Goal: Task Accomplishment & Management: Use online tool/utility

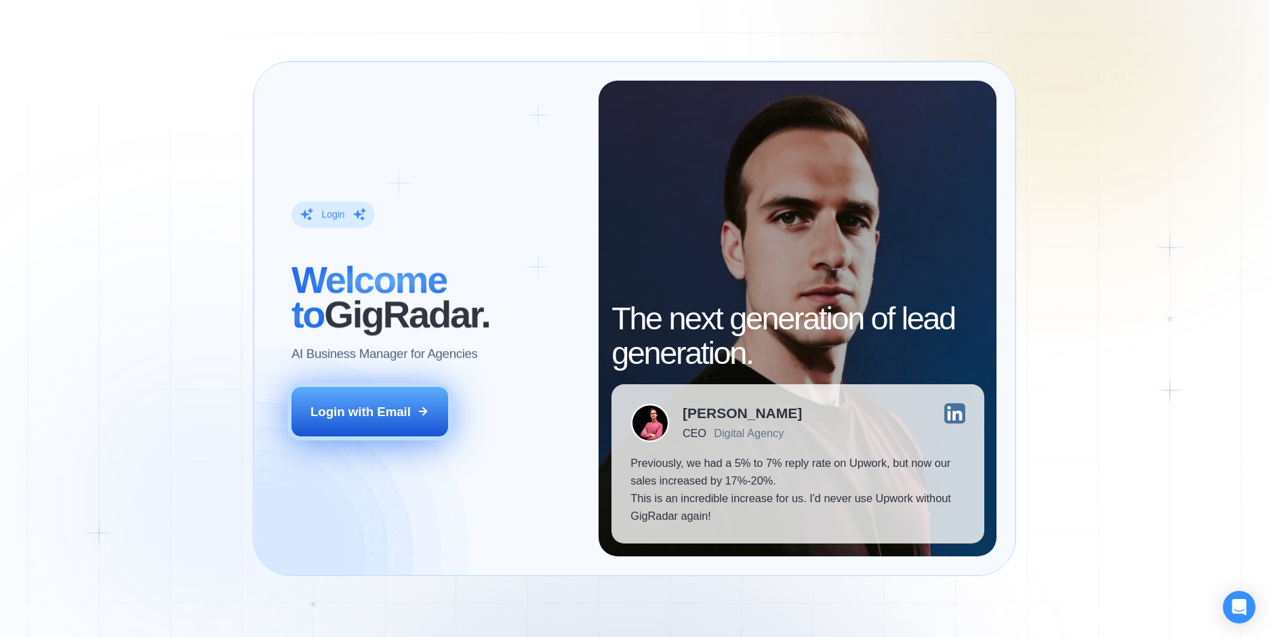
click at [377, 434] on button "Login with Email" at bounding box center [370, 411] width 157 height 49
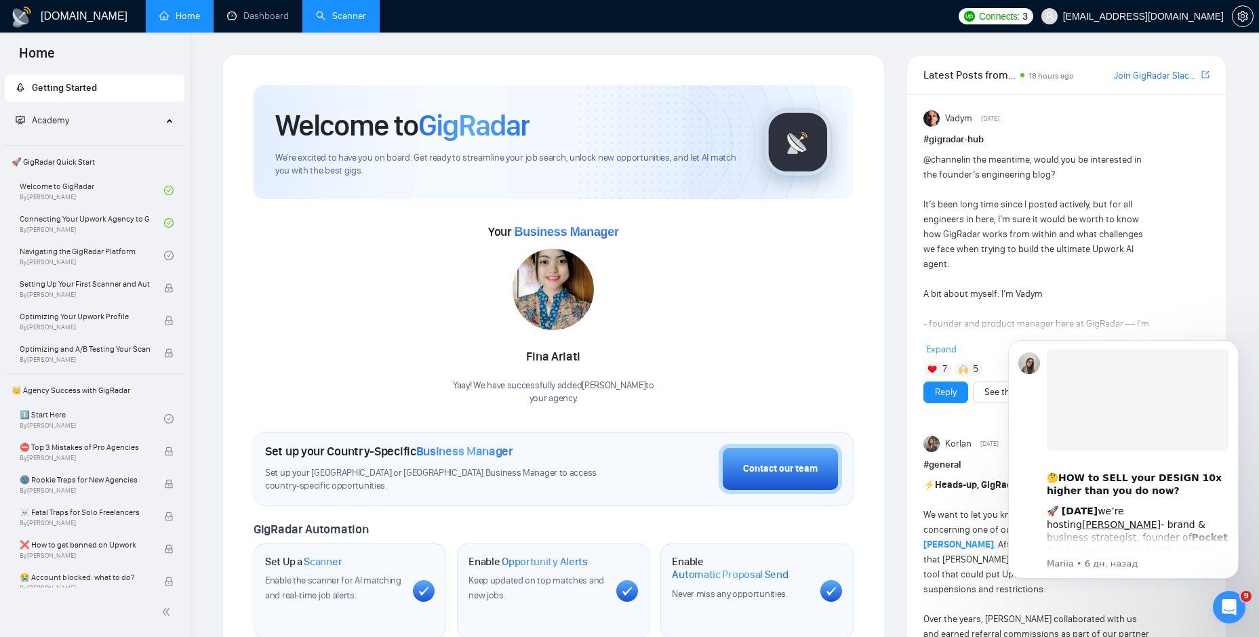
click at [338, 10] on link "Scanner" at bounding box center [341, 16] width 50 height 12
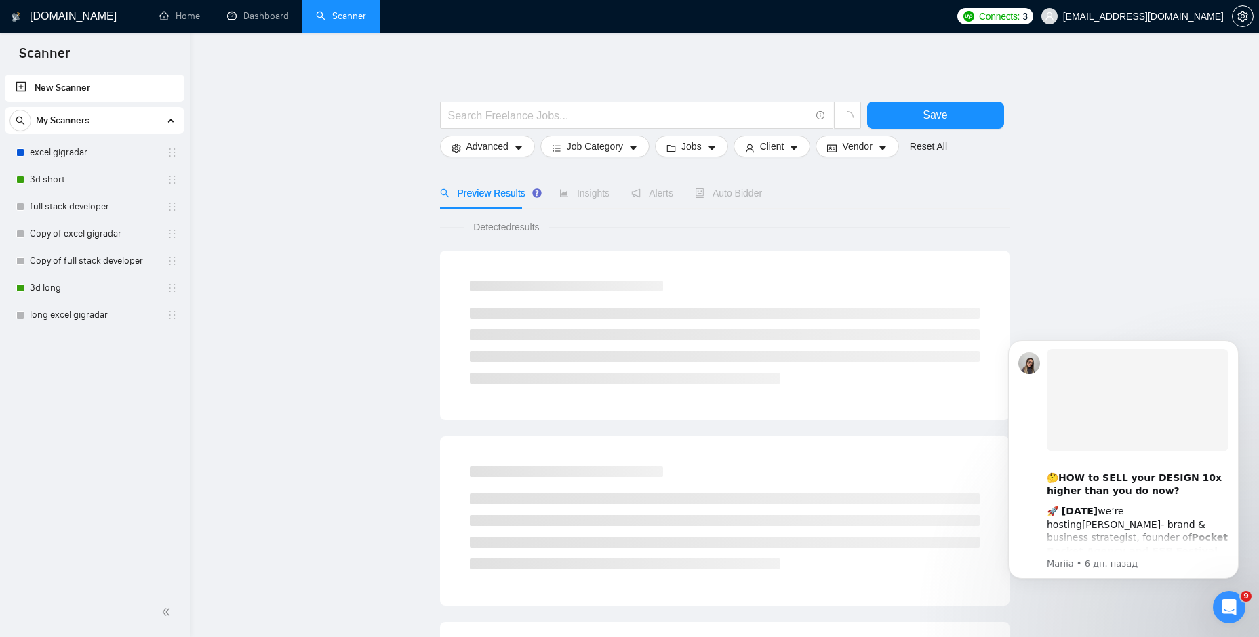
click at [73, 90] on link "New Scanner" at bounding box center [95, 88] width 158 height 27
click at [534, 120] on input "text" at bounding box center [629, 115] width 362 height 17
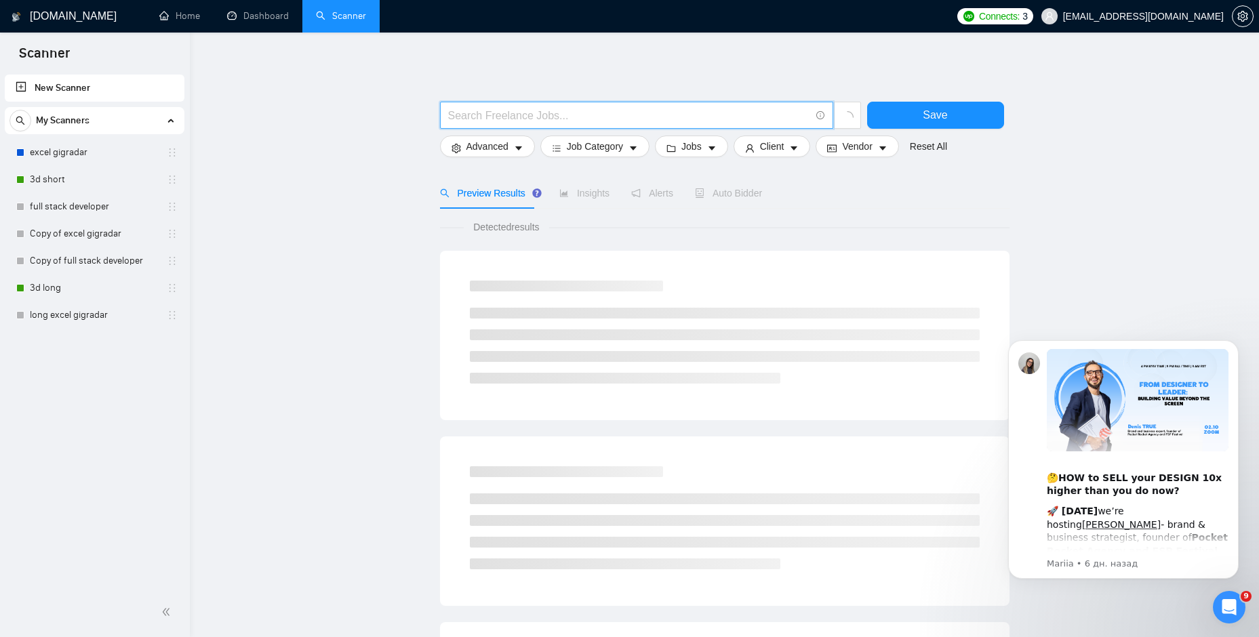
type input "S"
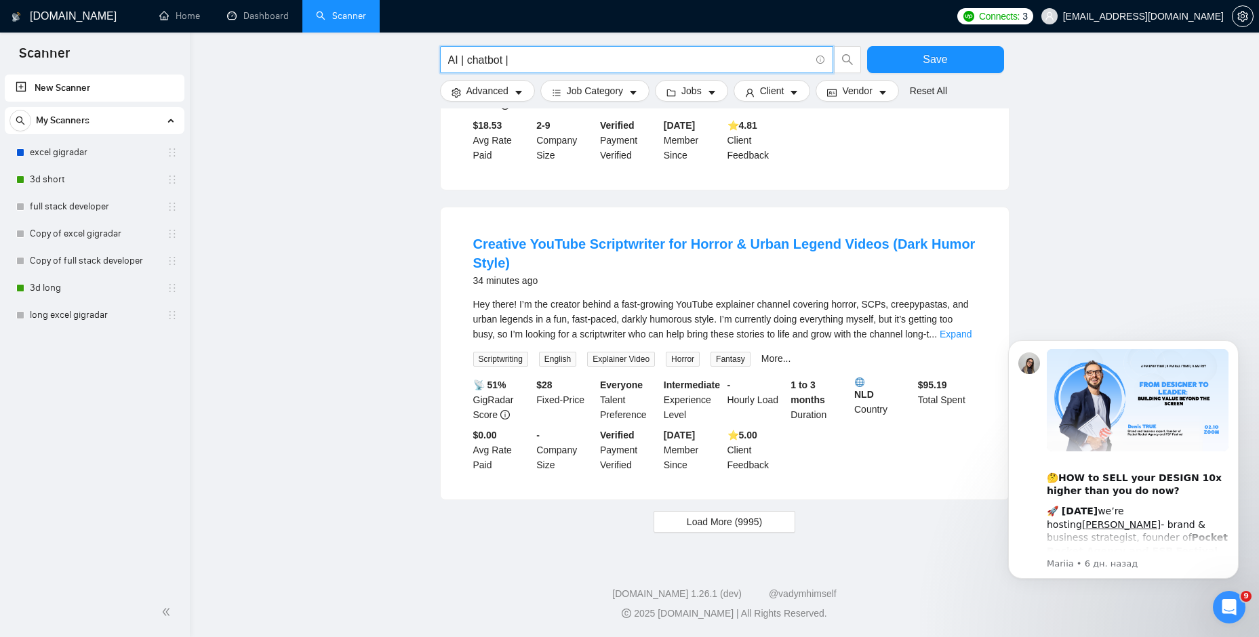
scroll to position [1193, 0]
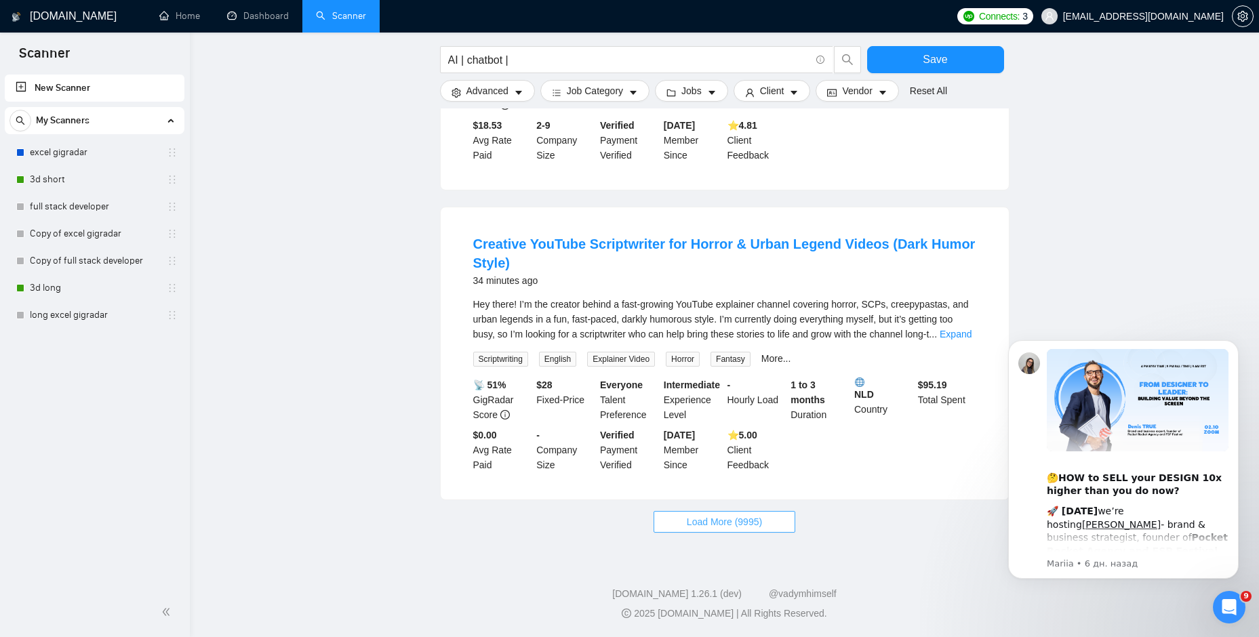
click at [772, 518] on button "Load More (9995)" at bounding box center [725, 522] width 142 height 22
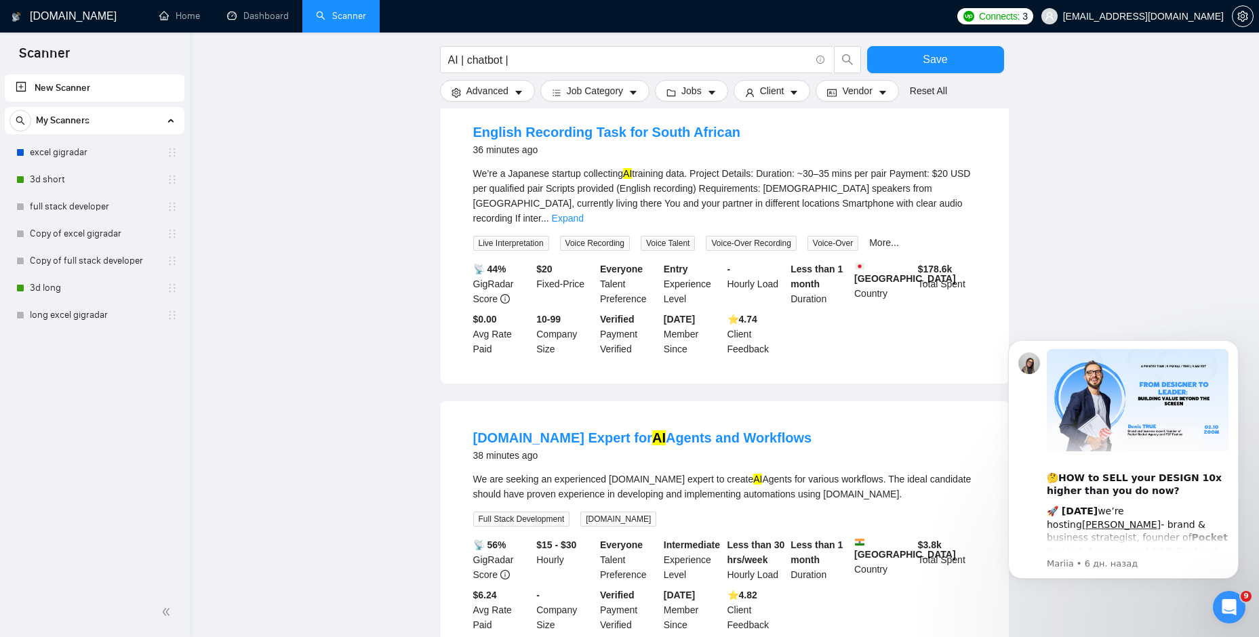
scroll to position [1600, 0]
click at [521, 56] on input "AI | chatbot |" at bounding box center [629, 60] width 362 height 17
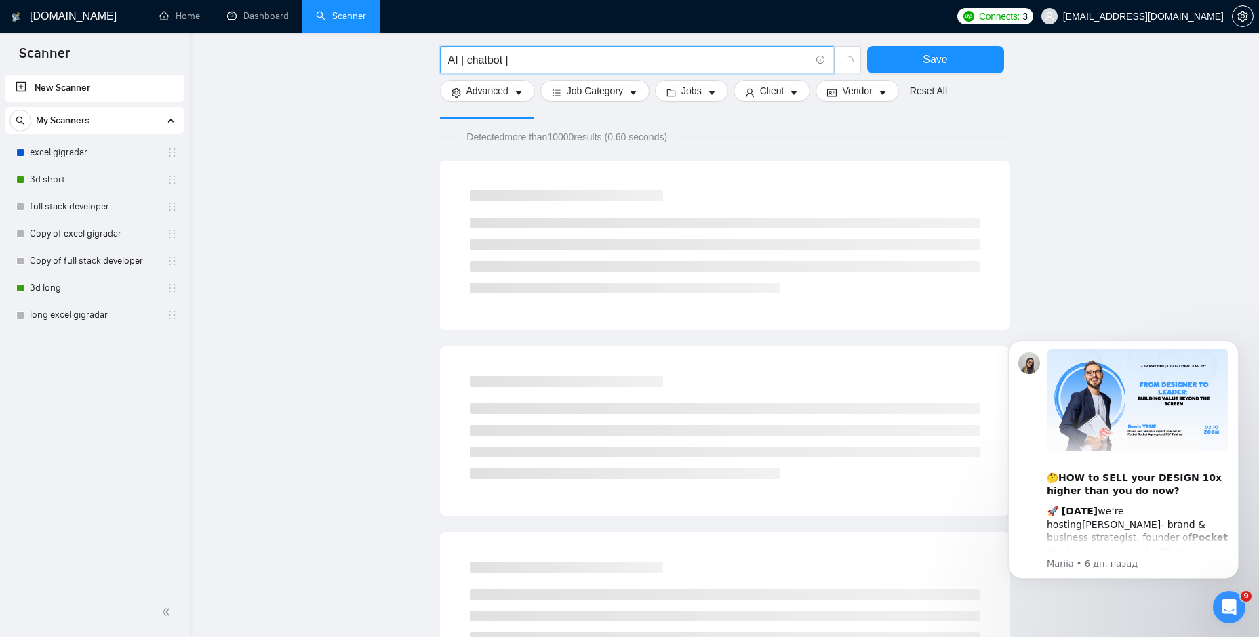
scroll to position [0, 0]
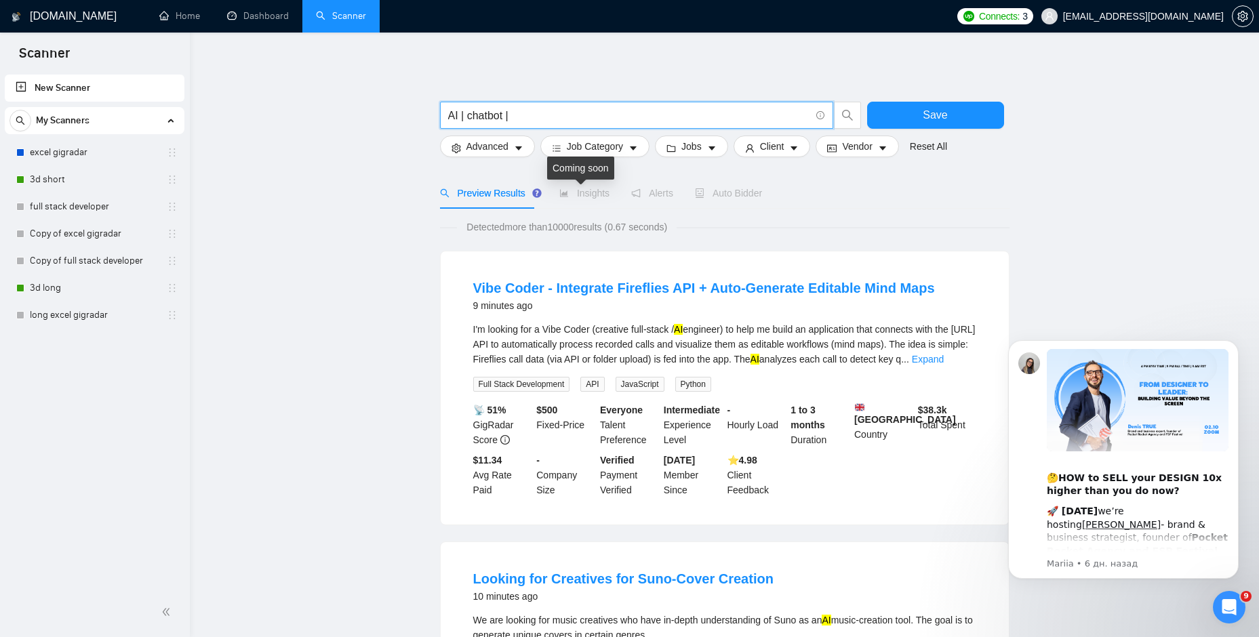
click at [593, 196] on span "Insights" at bounding box center [584, 193] width 50 height 11
click at [515, 115] on input "AI | chatbot |" at bounding box center [629, 115] width 362 height 17
drag, startPoint x: 513, startPoint y: 115, endPoint x: 383, endPoint y: 105, distance: 130.6
click at [607, 115] on input "chatGPT" at bounding box center [629, 115] width 362 height 17
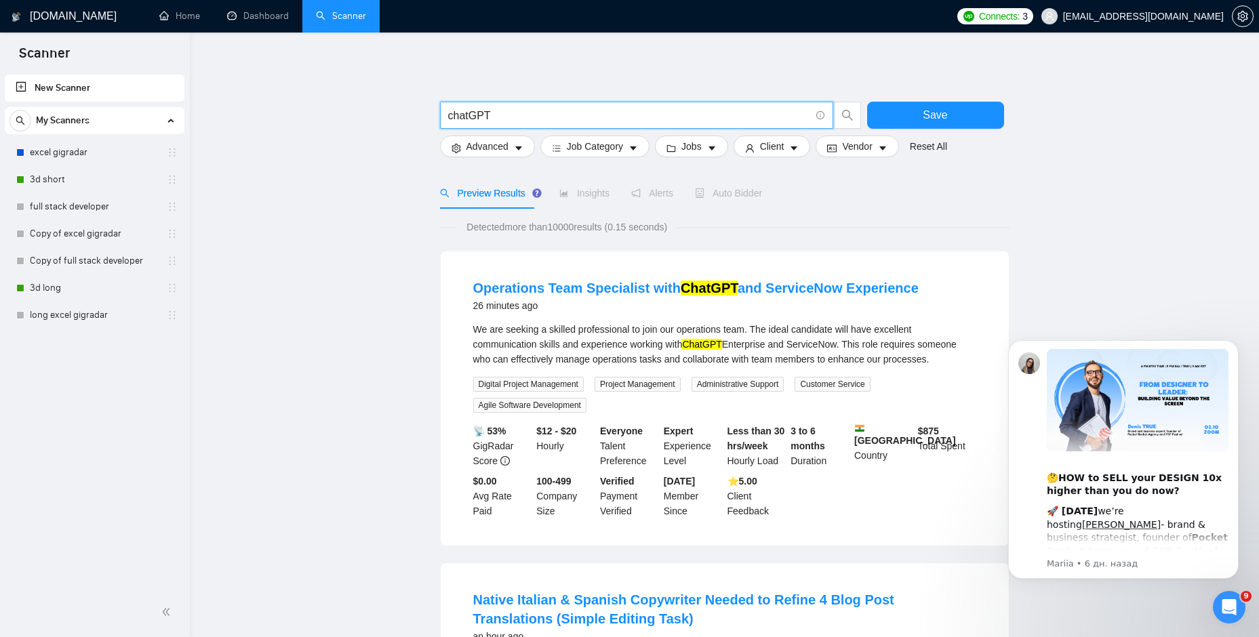
click at [606, 115] on input "chatGPT" at bounding box center [629, 115] width 362 height 17
type input "chatGPT | AI"
click at [782, 145] on button "Client" at bounding box center [772, 147] width 77 height 22
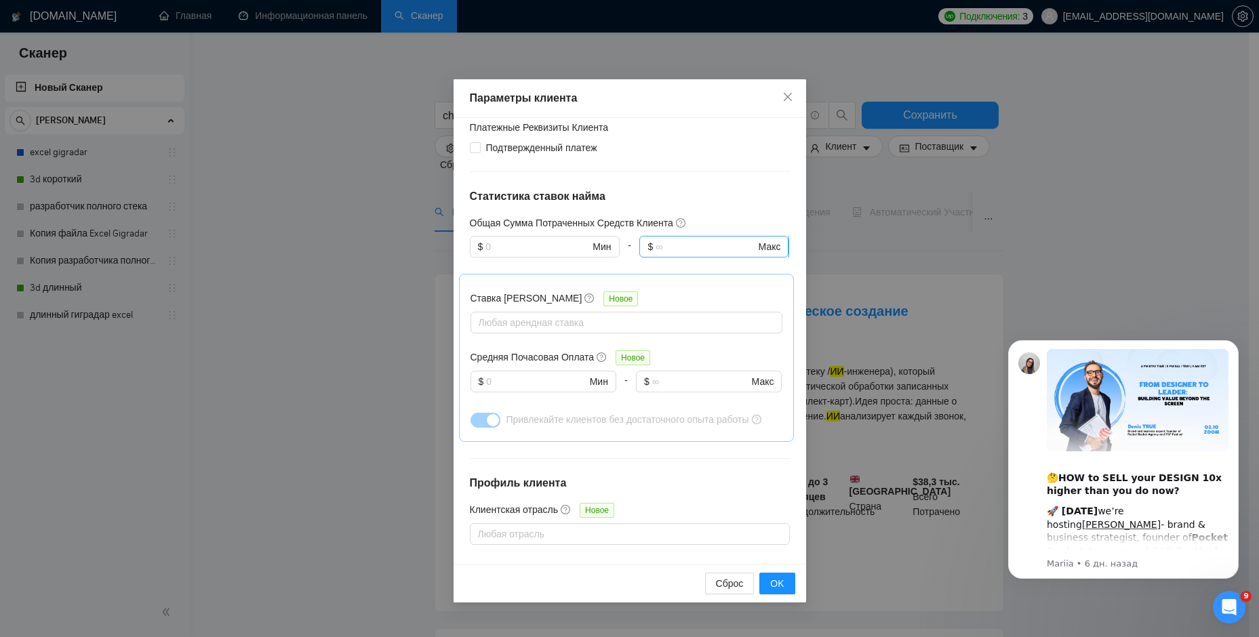
scroll to position [271, 0]
click at [566, 380] on input "text" at bounding box center [536, 379] width 100 height 15
type input "30"
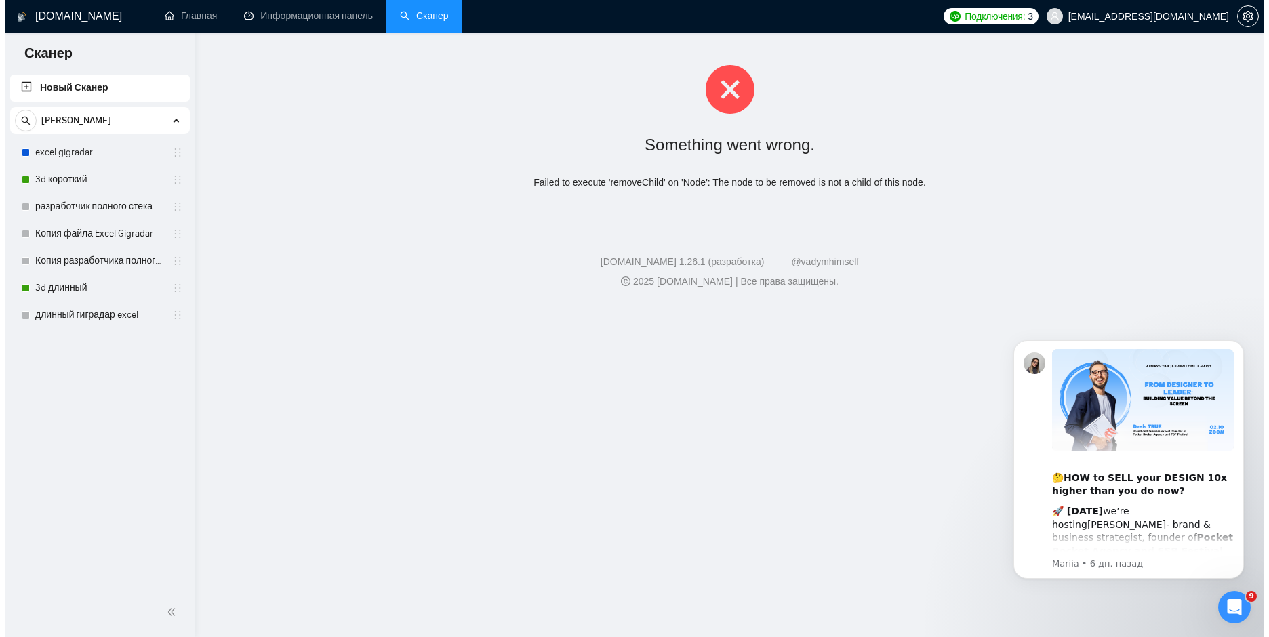
scroll to position [0, 0]
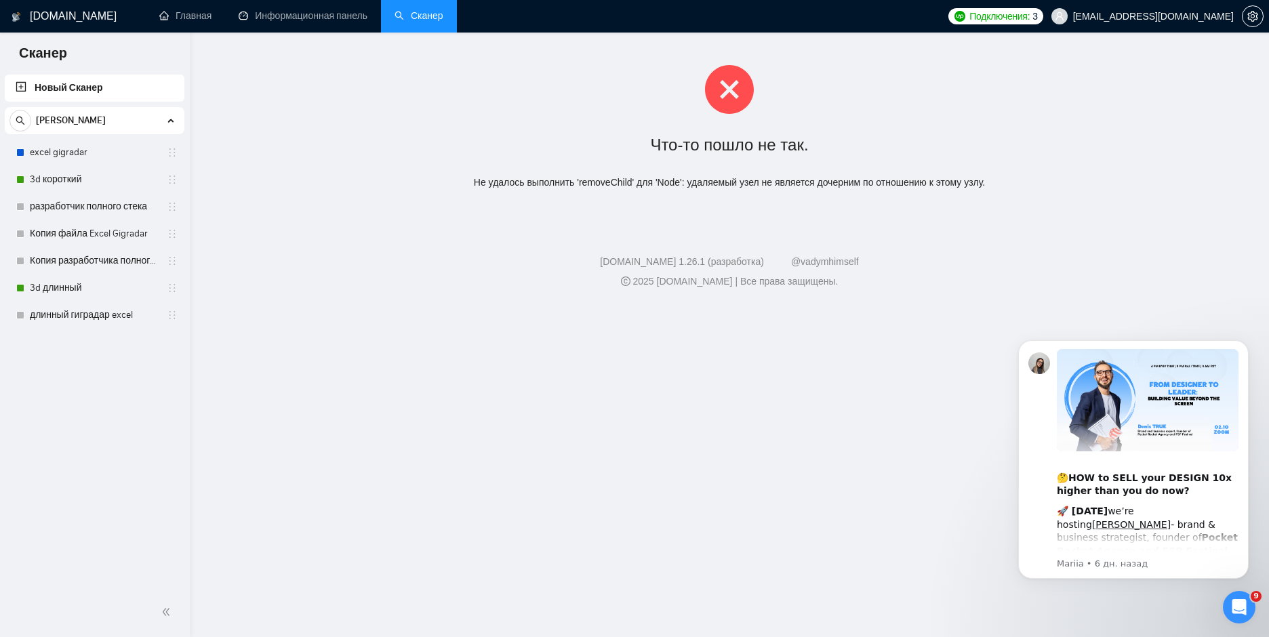
click at [76, 93] on link "Новый Сканер" at bounding box center [95, 88] width 158 height 27
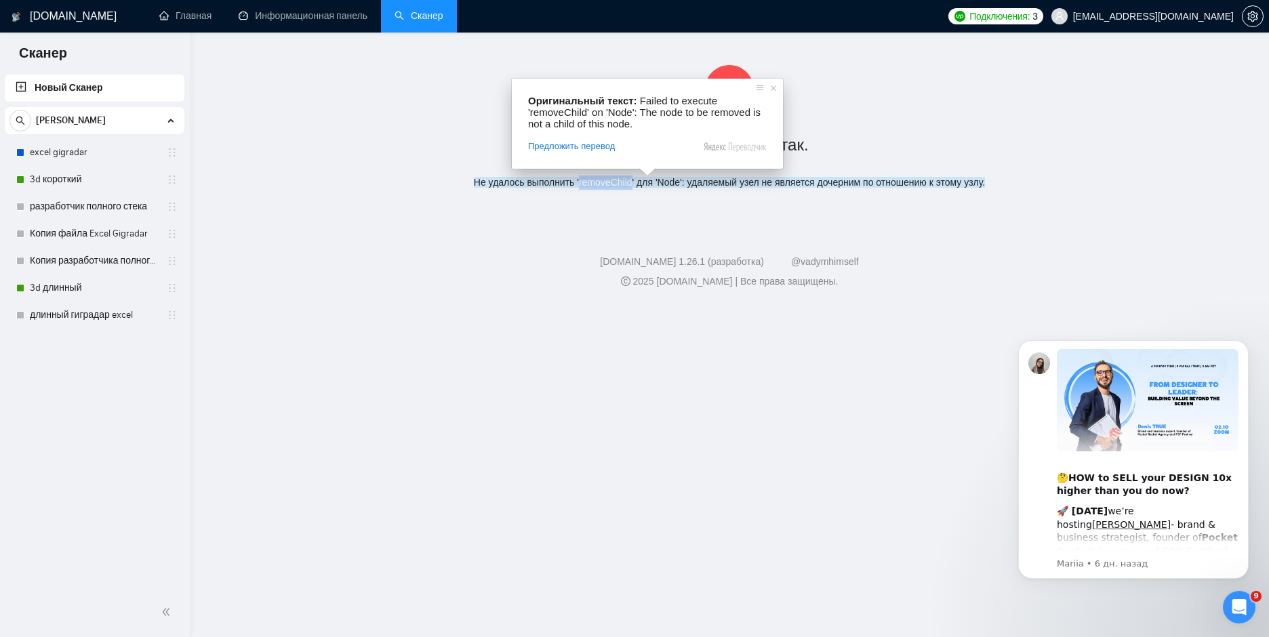
drag, startPoint x: 631, startPoint y: 183, endPoint x: 580, endPoint y: 186, distance: 51.0
click at [580, 186] on ya-tr-span "Не удалось выполнить 'removeChild' для 'Node': удаляемый узел не является дочер…" at bounding box center [729, 182] width 511 height 11
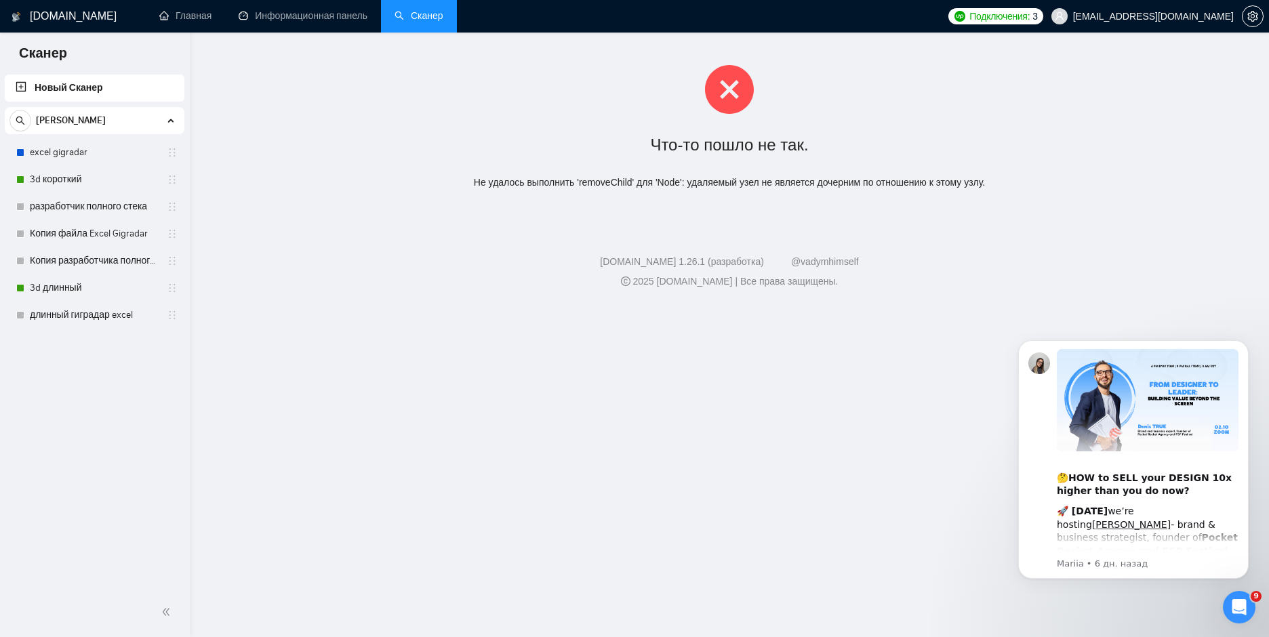
drag, startPoint x: 513, startPoint y: 233, endPoint x: 258, endPoint y: 163, distance: 265.0
click at [513, 233] on footer "GigRadar.io 1.26.1 (разработка) @vadymhimself 2025 GigRadar.io | Все права защи…" at bounding box center [729, 263] width 1079 height 83
click at [87, 127] on span "[PERSON_NAME]" at bounding box center [71, 120] width 70 height 27
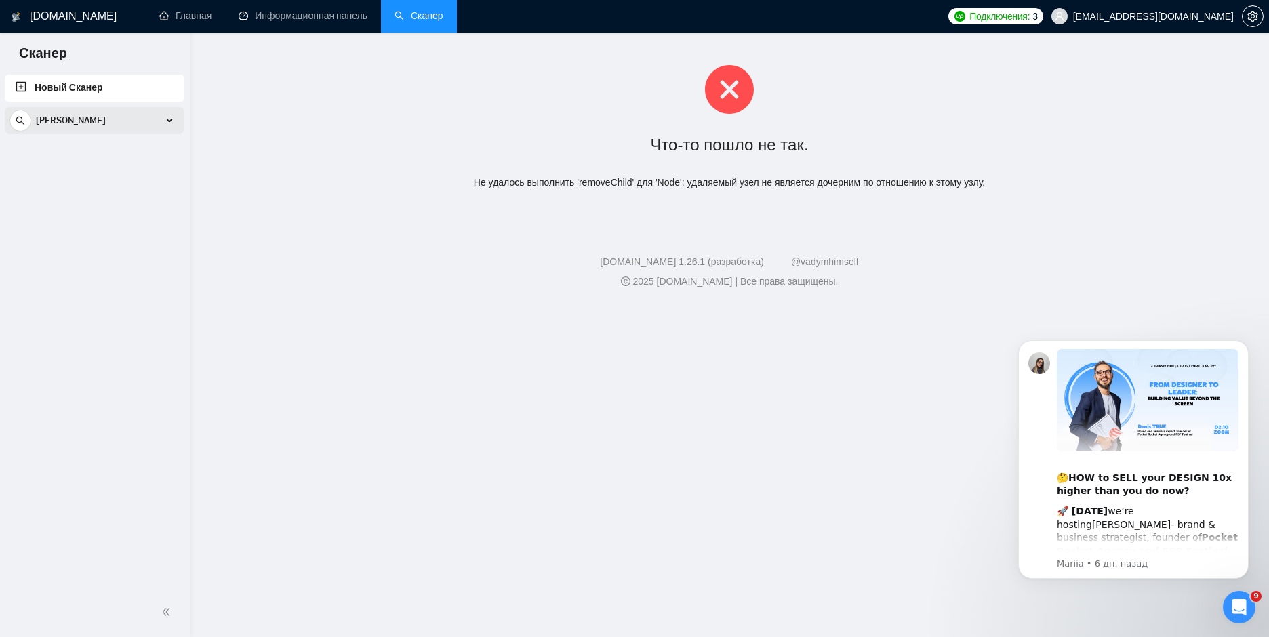
click at [88, 124] on ya-tr-span "[PERSON_NAME]" at bounding box center [71, 121] width 70 height 12
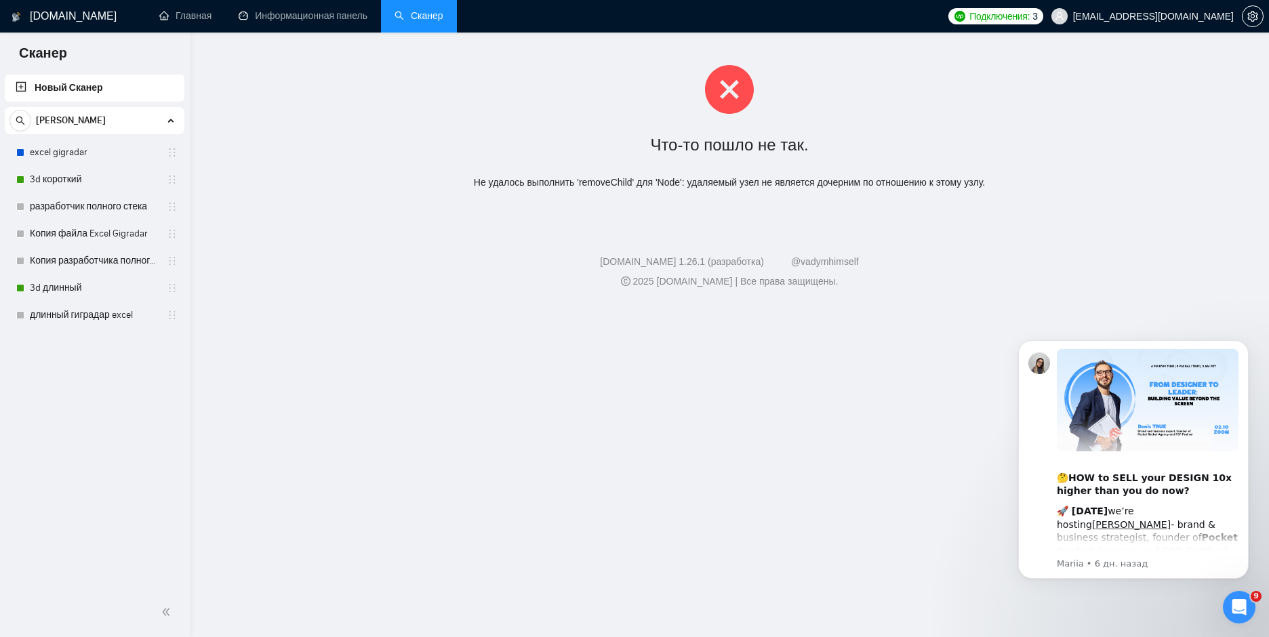
click at [98, 85] on link "Новый Сканер" at bounding box center [95, 88] width 158 height 27
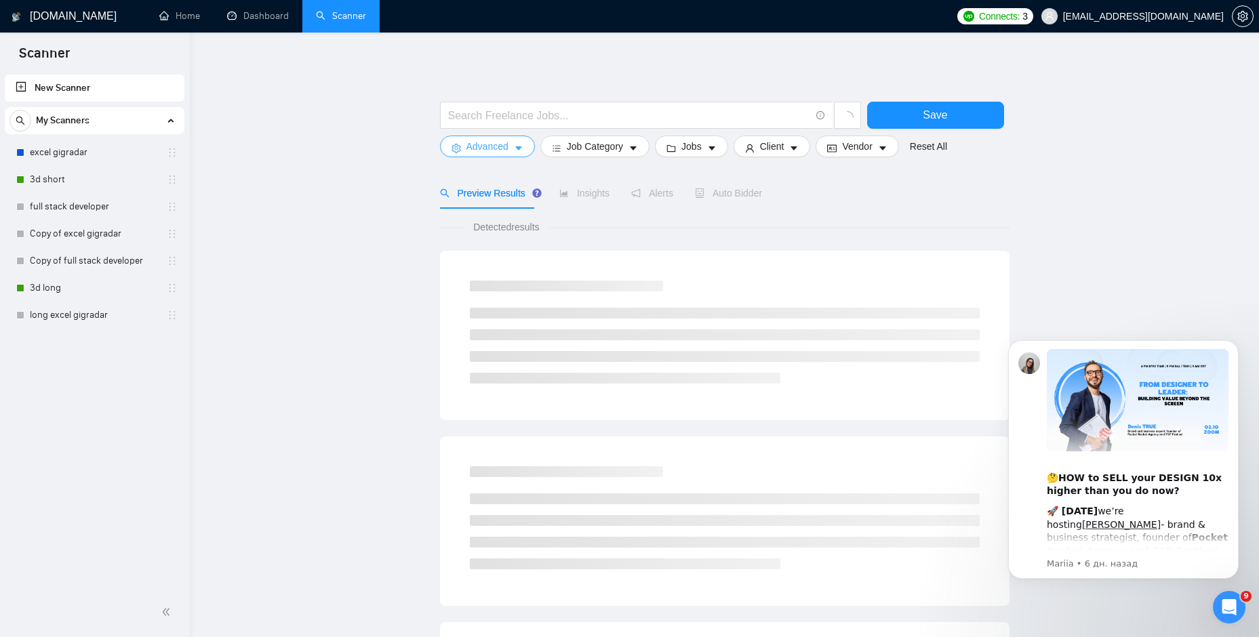
click at [506, 155] on button "Advanced" at bounding box center [487, 147] width 95 height 22
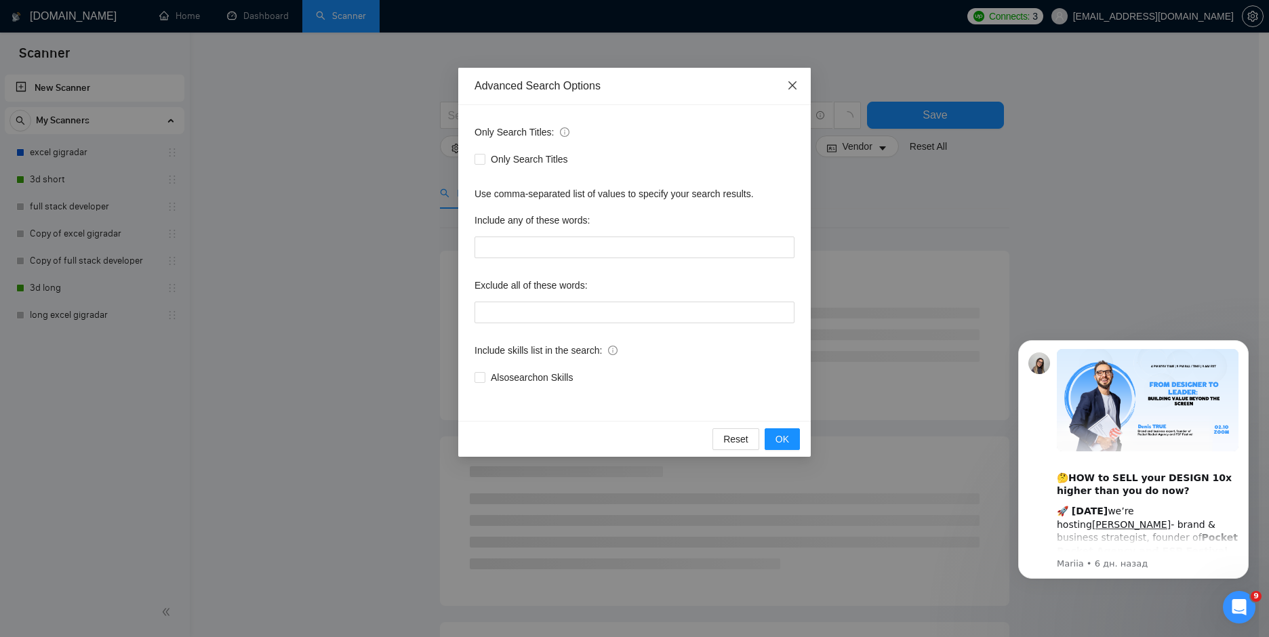
click at [794, 88] on icon "close" at bounding box center [792, 85] width 8 height 8
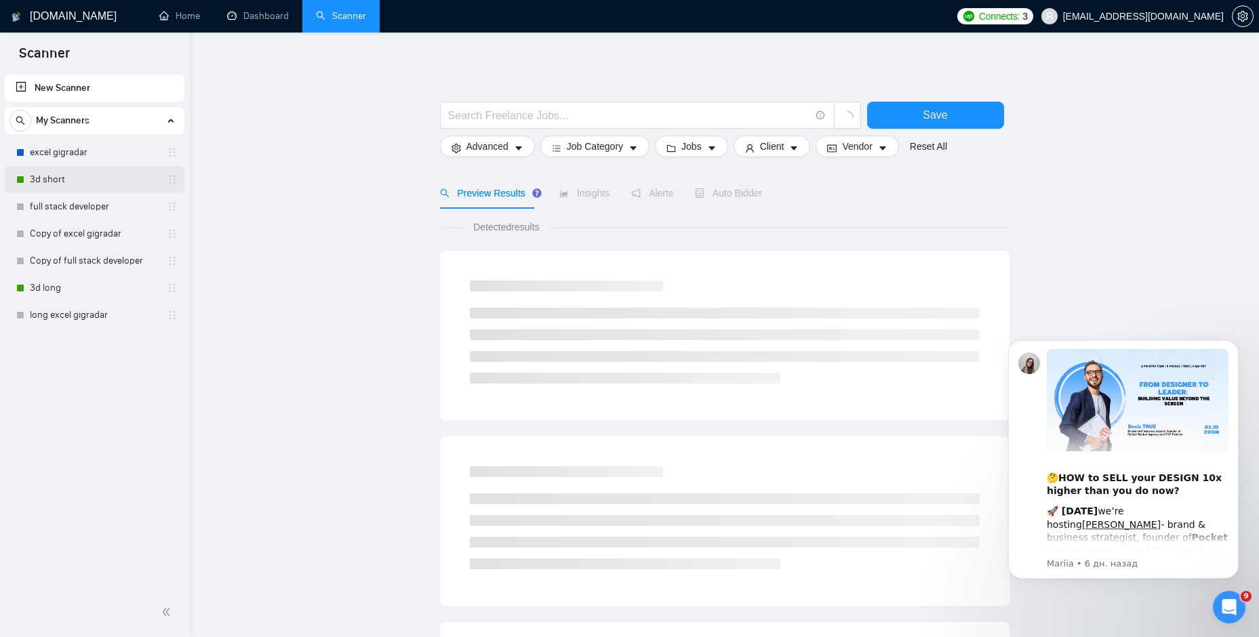
click at [73, 181] on link "3d short" at bounding box center [94, 179] width 129 height 27
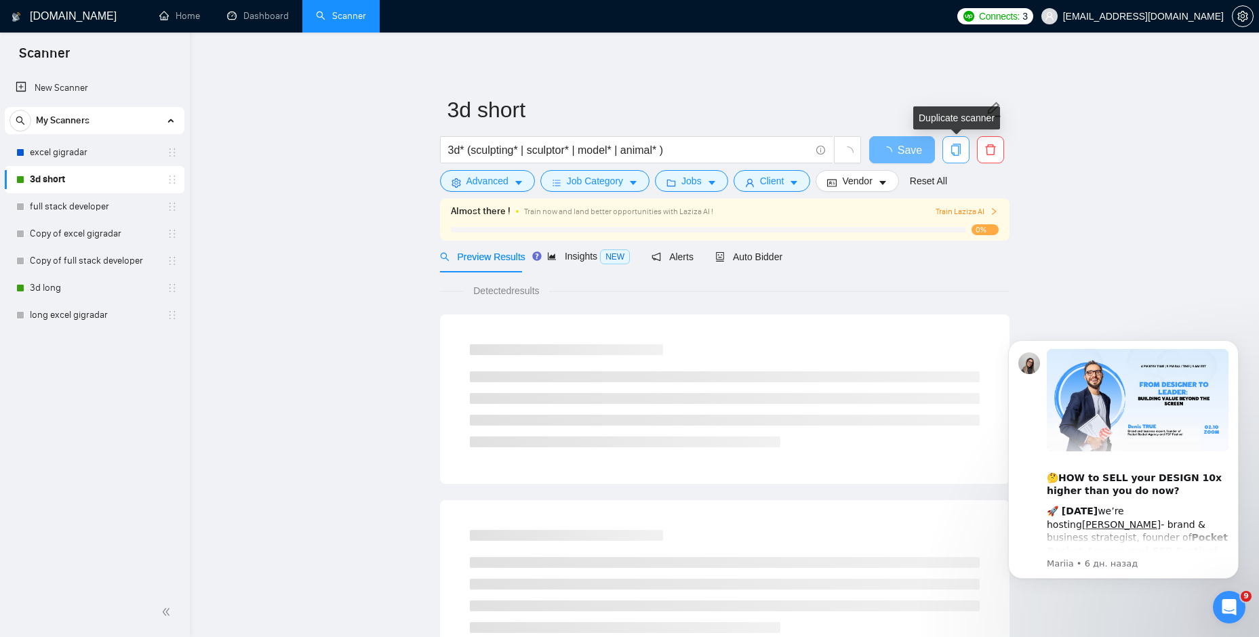
click at [963, 151] on span "copy" at bounding box center [956, 150] width 26 height 12
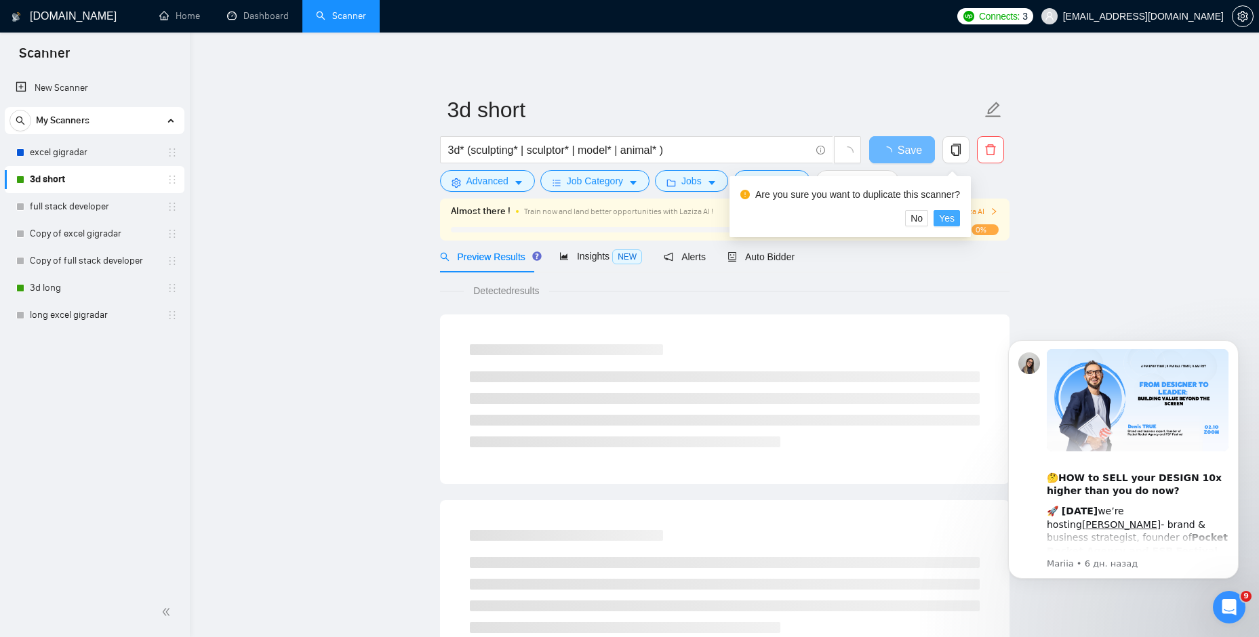
click at [944, 218] on span "Yes" at bounding box center [947, 218] width 16 height 15
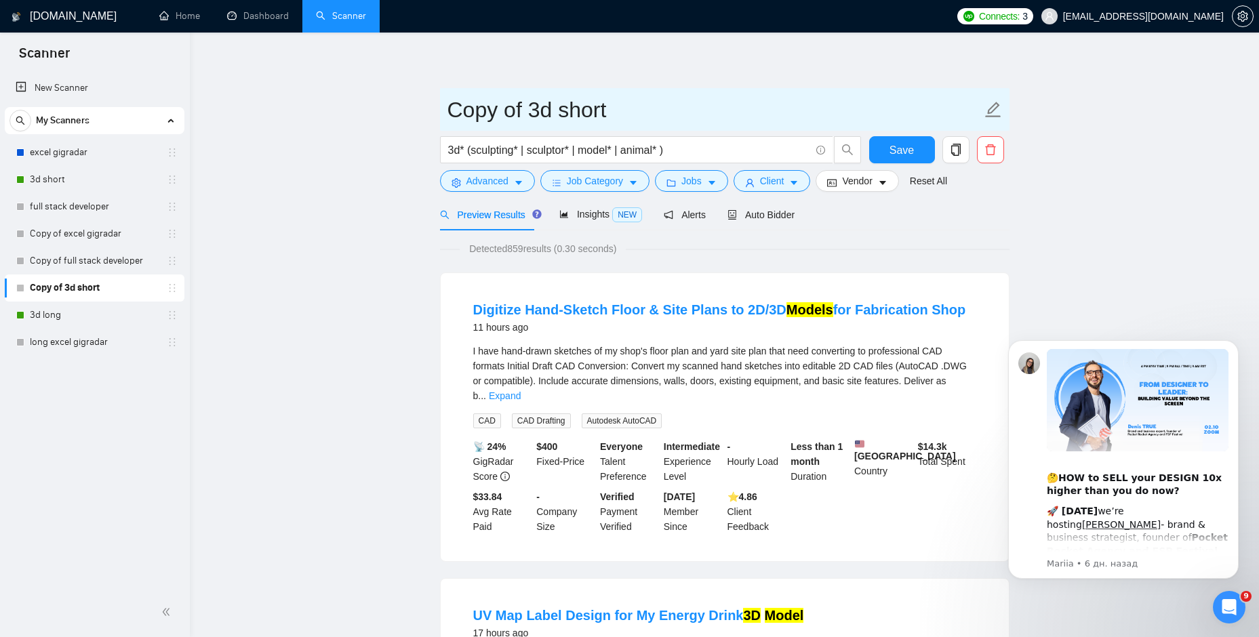
click at [990, 109] on icon "edit" at bounding box center [993, 110] width 16 height 16
drag, startPoint x: 624, startPoint y: 102, endPoint x: 370, endPoint y: 102, distance: 253.6
type input "AI"
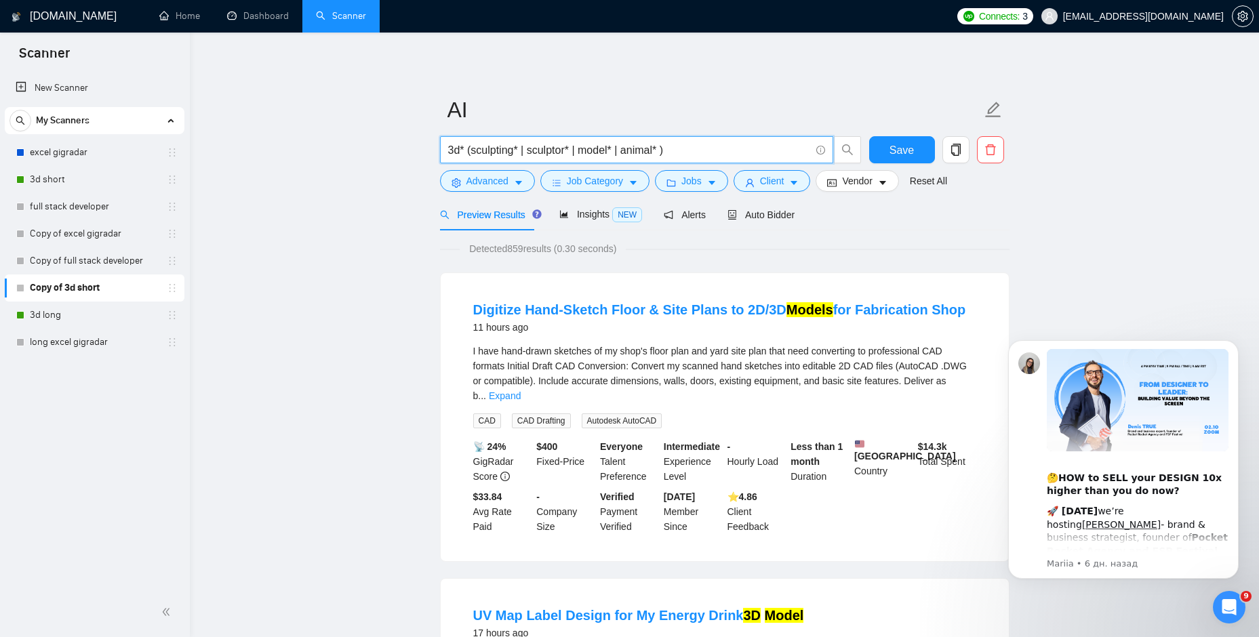
drag, startPoint x: 459, startPoint y: 146, endPoint x: 445, endPoint y: 146, distance: 13.6
click at [445, 146] on span "3d* (sculpting* | sculptor* | model* | animal* )" at bounding box center [636, 149] width 393 height 27
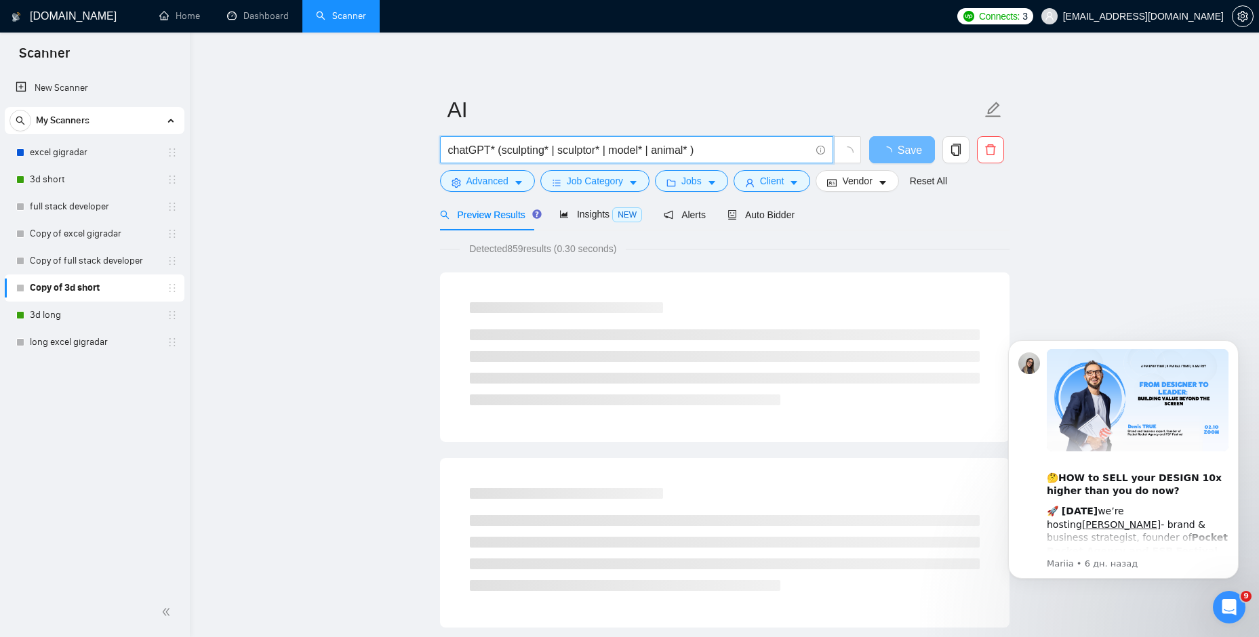
drag, startPoint x: 542, startPoint y: 149, endPoint x: 498, endPoint y: 149, distance: 44.1
click at [498, 149] on input "chatGPT* (sculpting* | sculptor* | model* | animal* )" at bounding box center [629, 150] width 362 height 17
drag, startPoint x: 559, startPoint y: 149, endPoint x: 521, endPoint y: 151, distance: 38.0
click at [521, 151] on input "chatGPT* (AI* | sculptor* | model* | animal* )" at bounding box center [629, 150] width 362 height 17
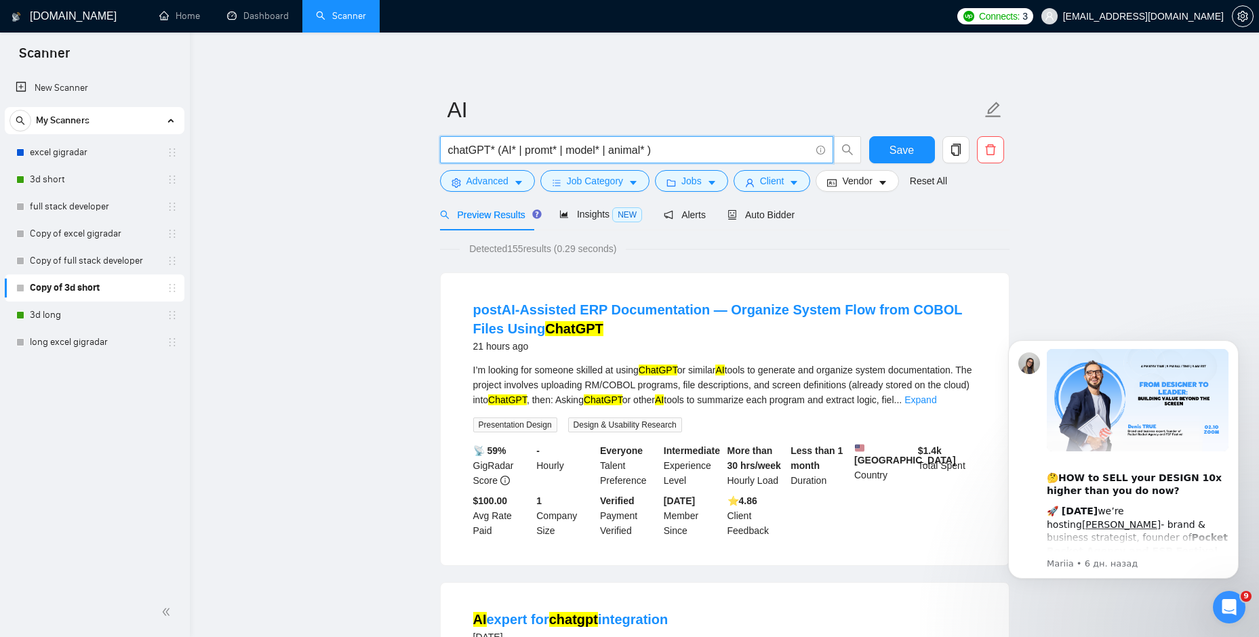
drag, startPoint x: 641, startPoint y: 149, endPoint x: 562, endPoint y: 155, distance: 79.5
click at [562, 155] on input "chatGPT* (AI* | promt* | model* | animal* )" at bounding box center [629, 150] width 362 height 17
type input "chatGPT* (AI* | promt* )"
click at [750, 181] on icon "user" at bounding box center [749, 182] width 9 height 9
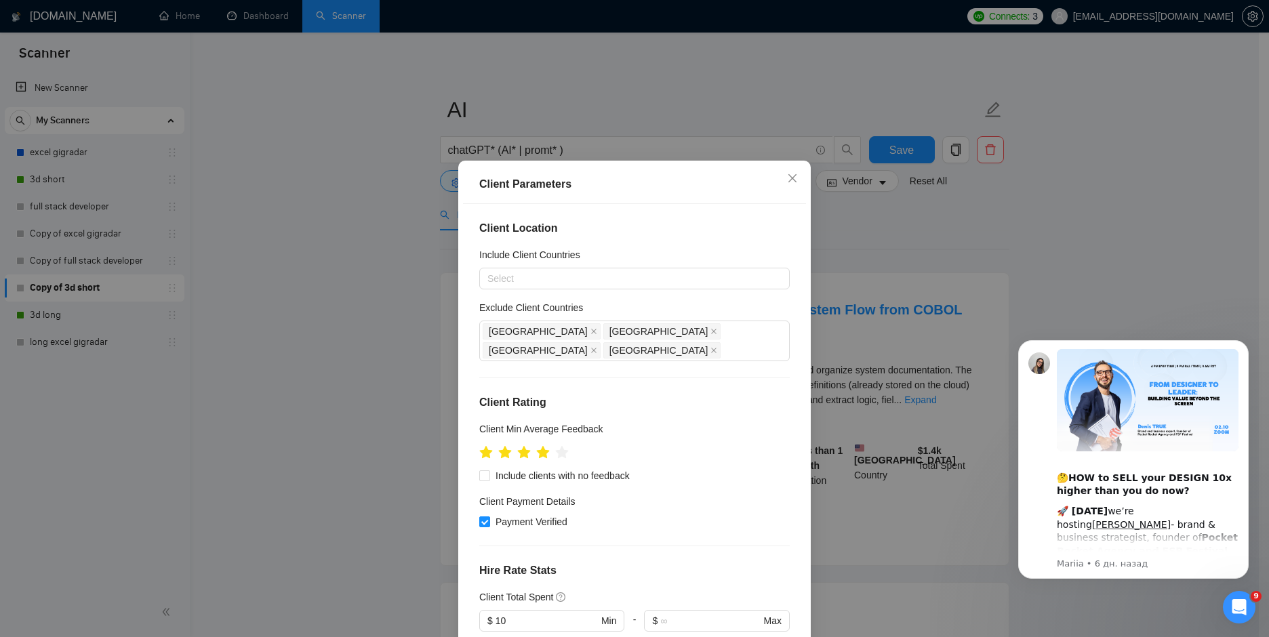
scroll to position [397, 0]
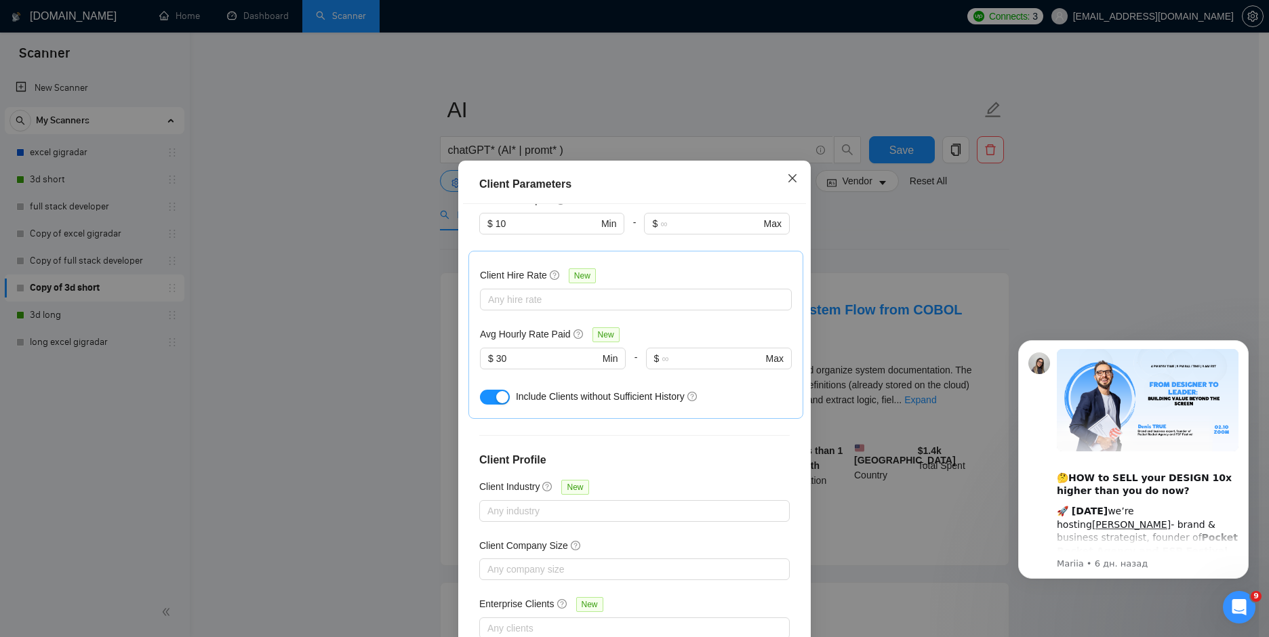
click at [795, 181] on span "Close" at bounding box center [792, 179] width 37 height 37
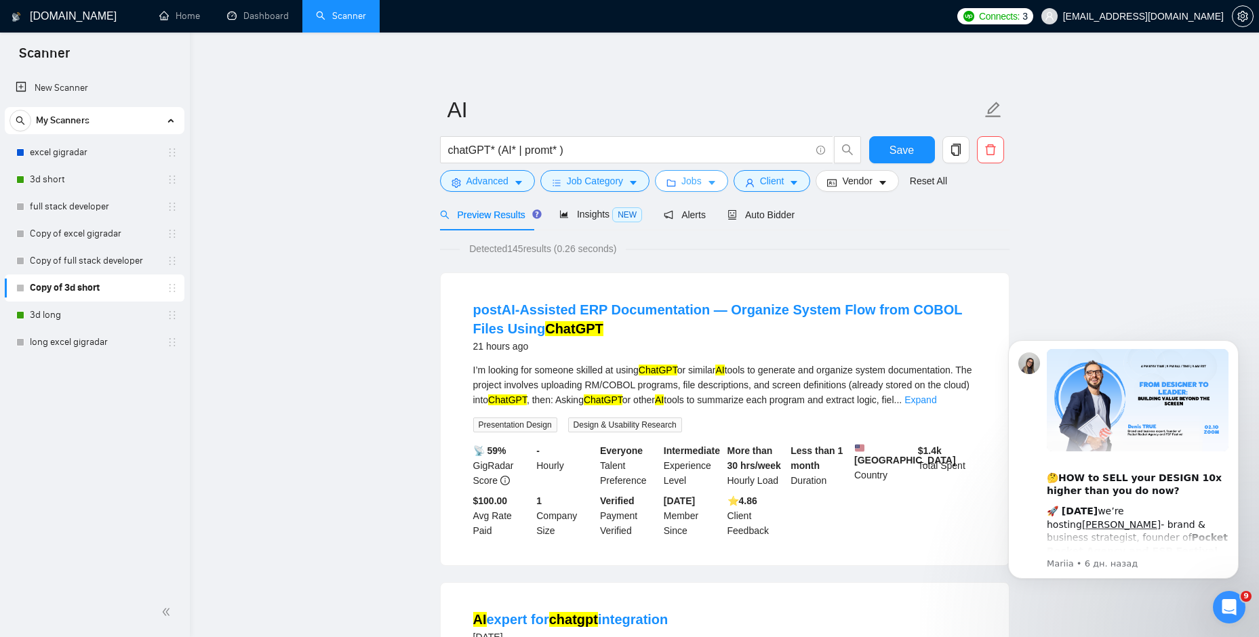
click at [712, 186] on icon "caret-down" at bounding box center [711, 182] width 9 height 9
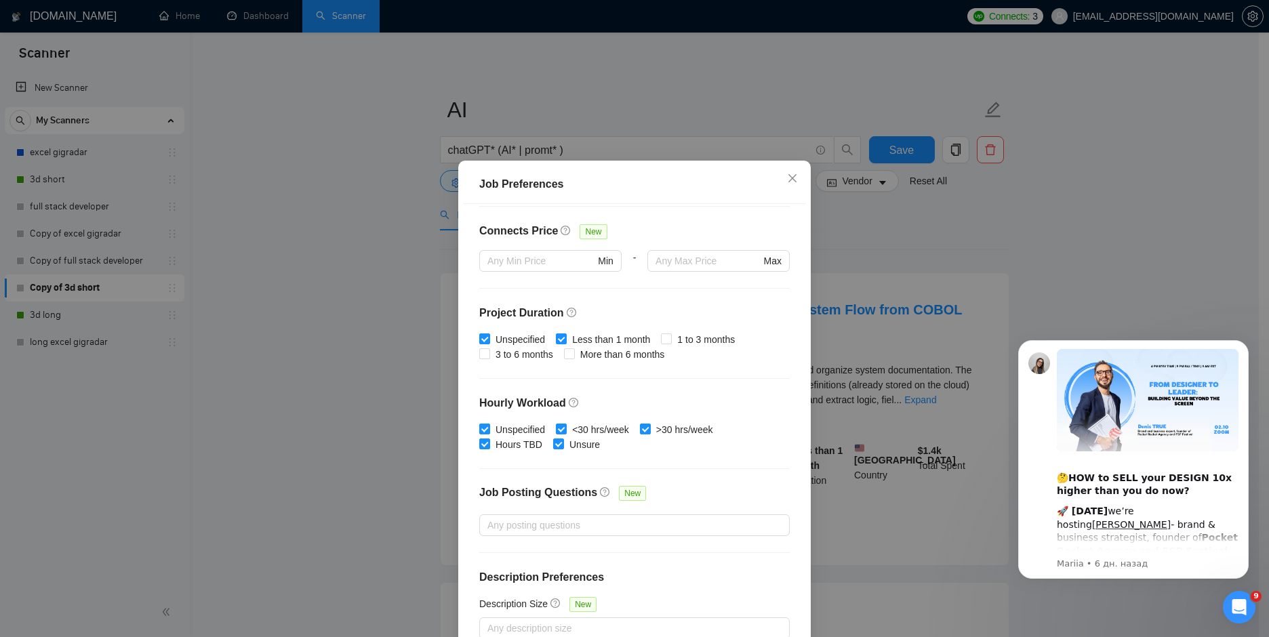
scroll to position [318, 0]
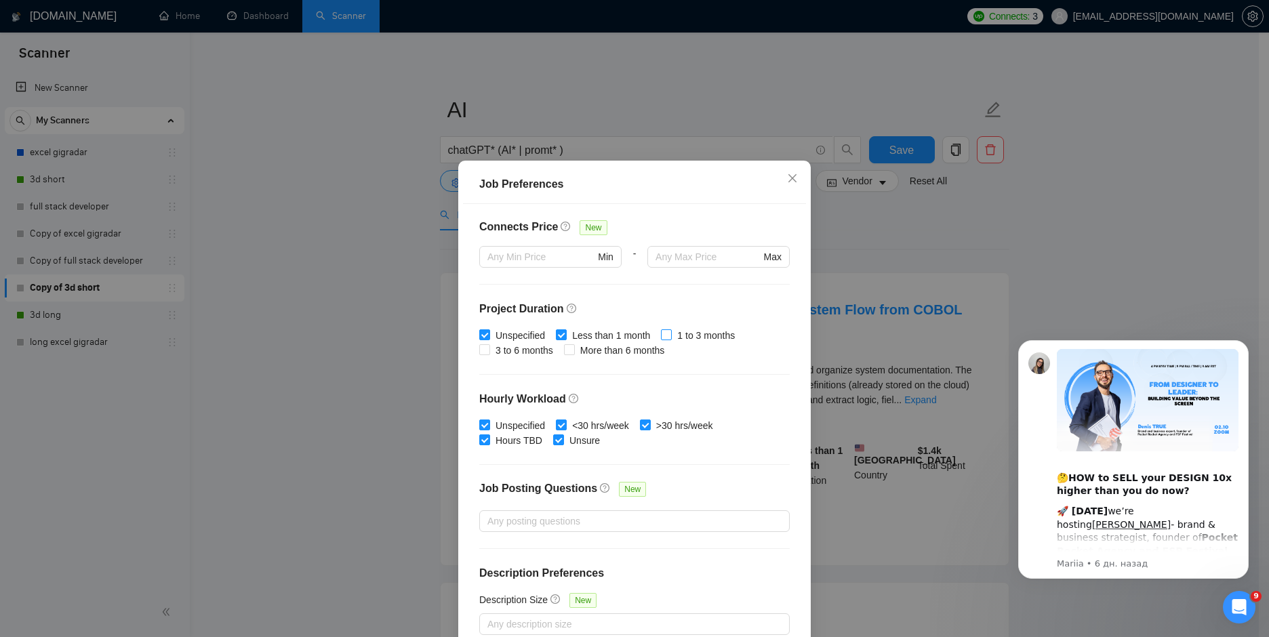
click at [661, 335] on input "1 to 3 months" at bounding box center [665, 333] width 9 height 9
checkbox input "true"
click at [532, 355] on span "3 to 6 months" at bounding box center [524, 350] width 68 height 15
click at [489, 354] on input "3 to 6 months" at bounding box center [483, 348] width 9 height 9
checkbox input "true"
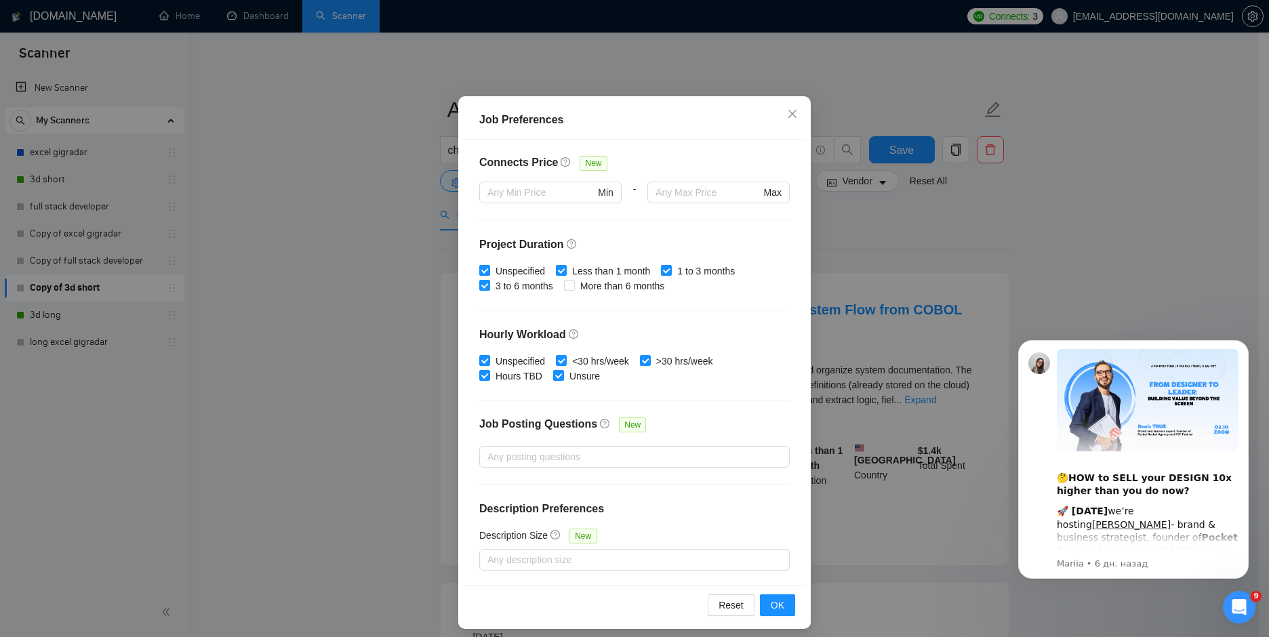
scroll to position [73, 0]
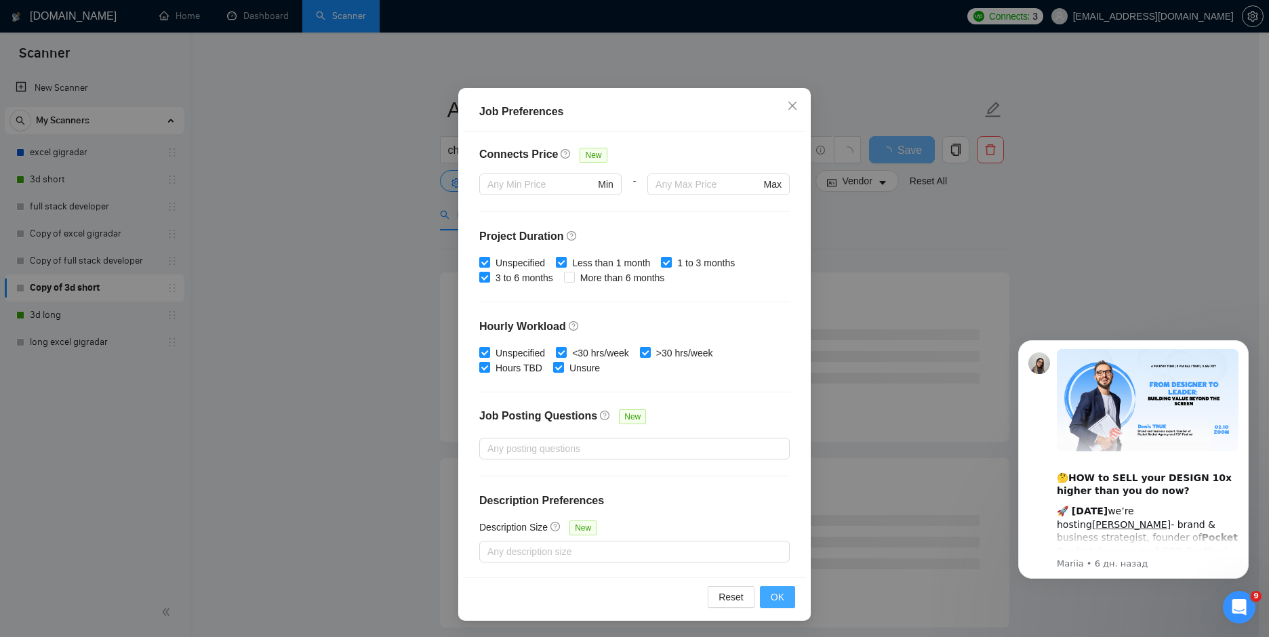
click at [769, 588] on button "OK" at bounding box center [777, 597] width 35 height 22
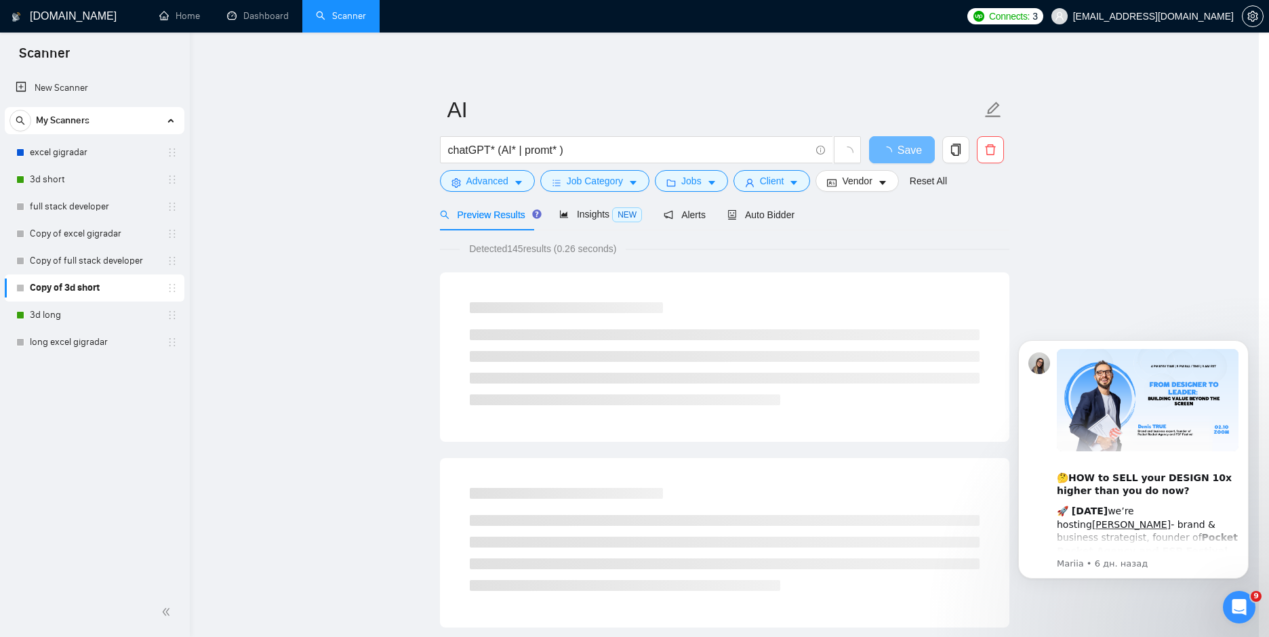
scroll to position [0, 0]
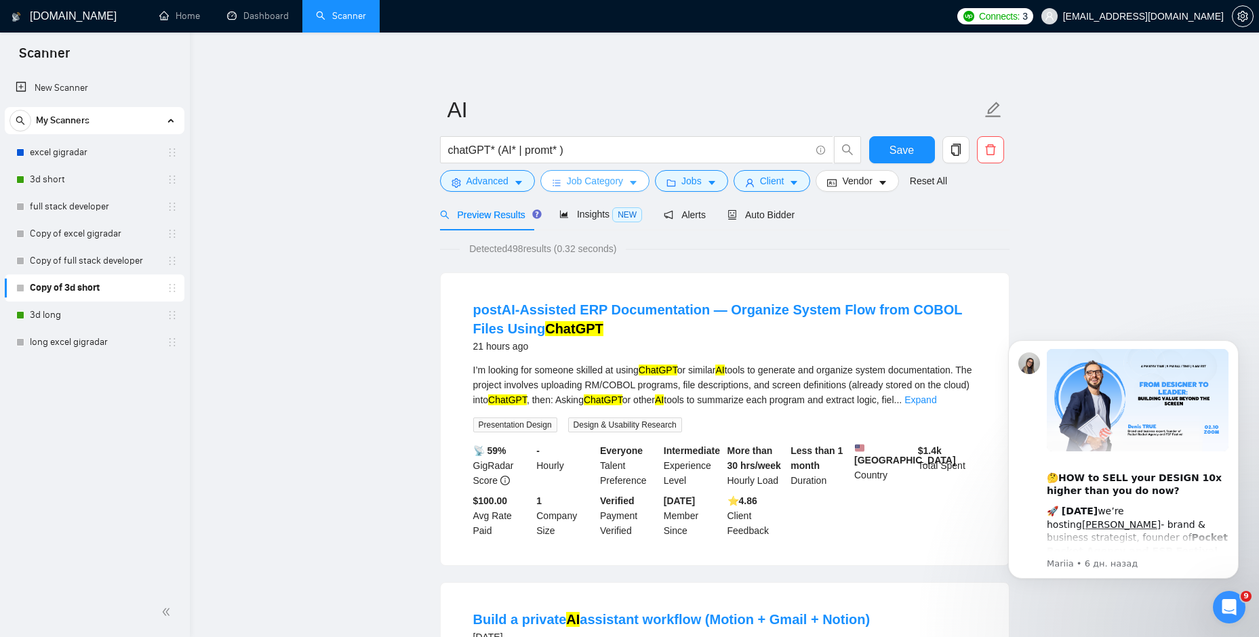
click at [633, 183] on icon "caret-down" at bounding box center [633, 184] width 7 height 4
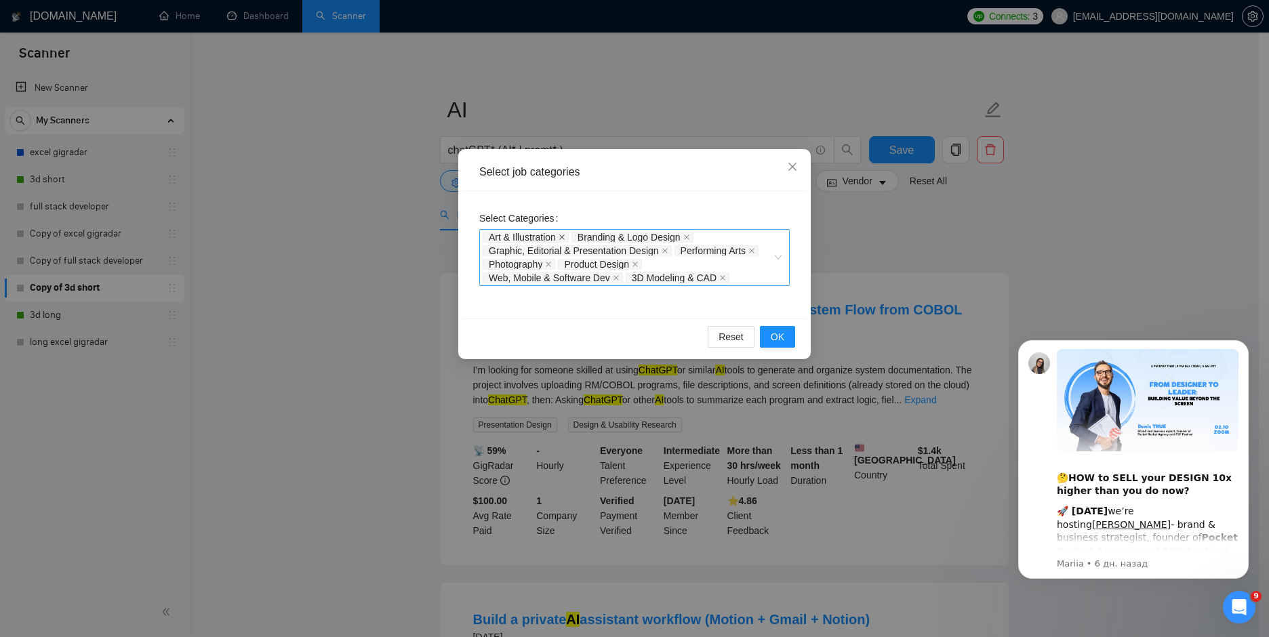
click at [565, 238] on icon "close" at bounding box center [561, 237] width 5 height 5
click at [565, 238] on span "Branding & Logo Design" at bounding box center [540, 237] width 103 height 9
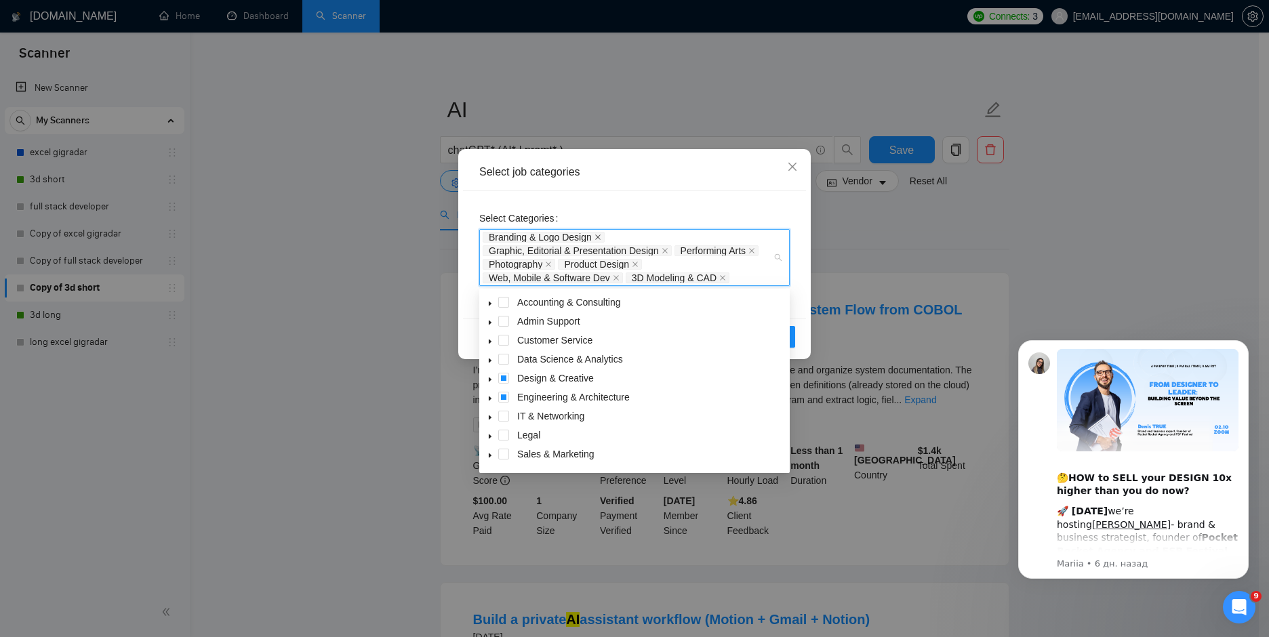
click at [599, 236] on icon "close" at bounding box center [598, 237] width 7 height 7
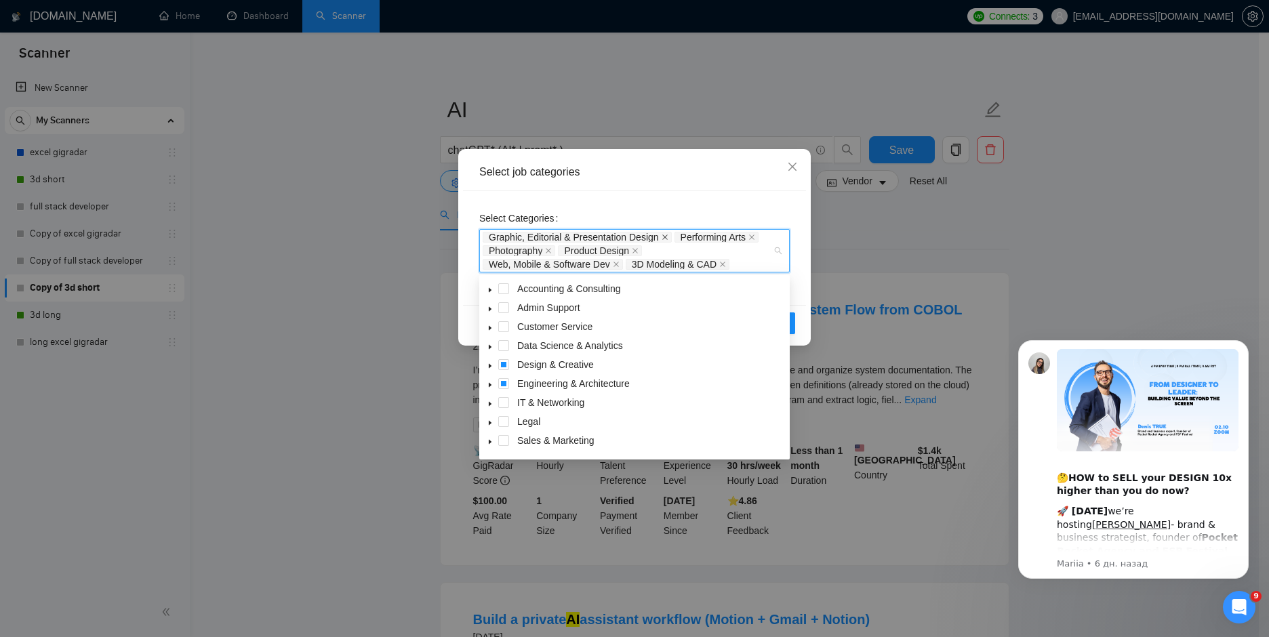
click at [662, 235] on icon "close" at bounding box center [665, 237] width 7 height 7
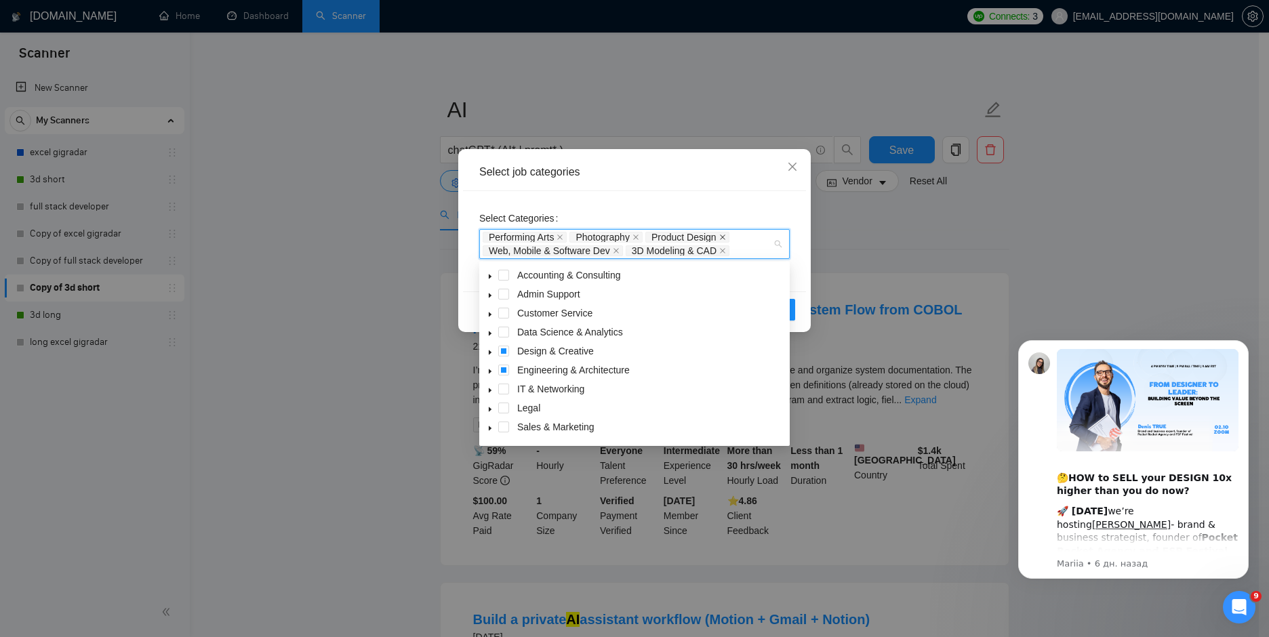
click at [725, 235] on icon "close" at bounding box center [722, 237] width 7 height 7
click at [724, 252] on icon "close" at bounding box center [722, 250] width 7 height 7
click at [638, 240] on icon "close" at bounding box center [636, 237] width 7 height 7
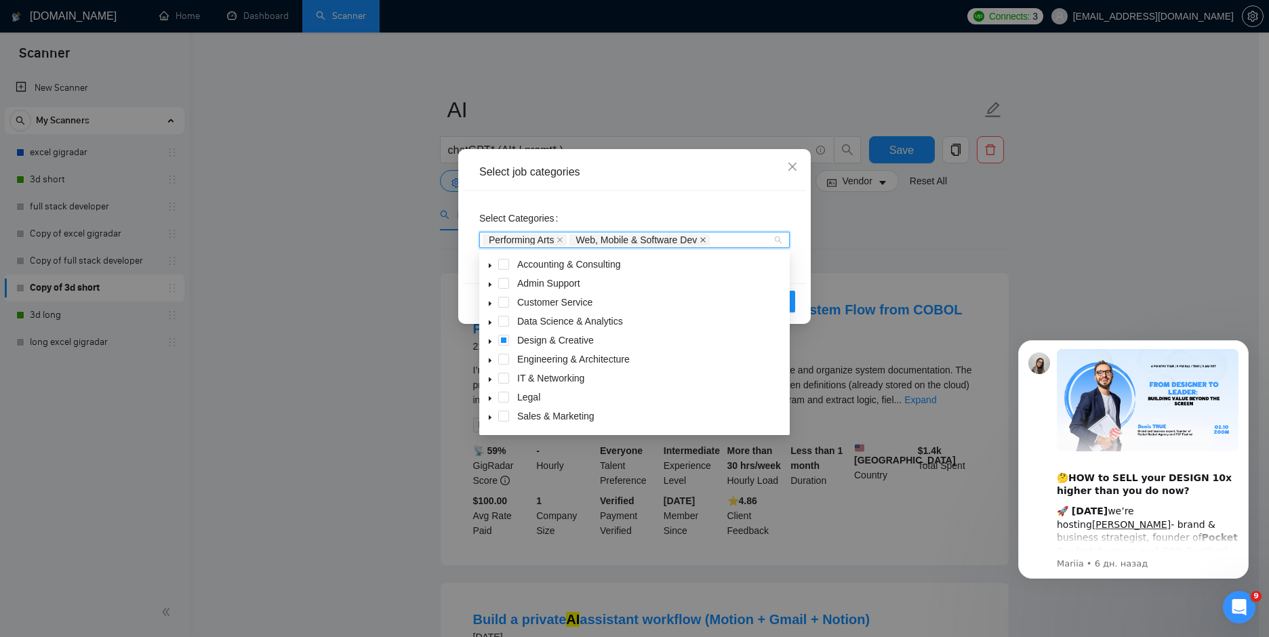
click at [705, 239] on icon "close" at bounding box center [703, 240] width 7 height 7
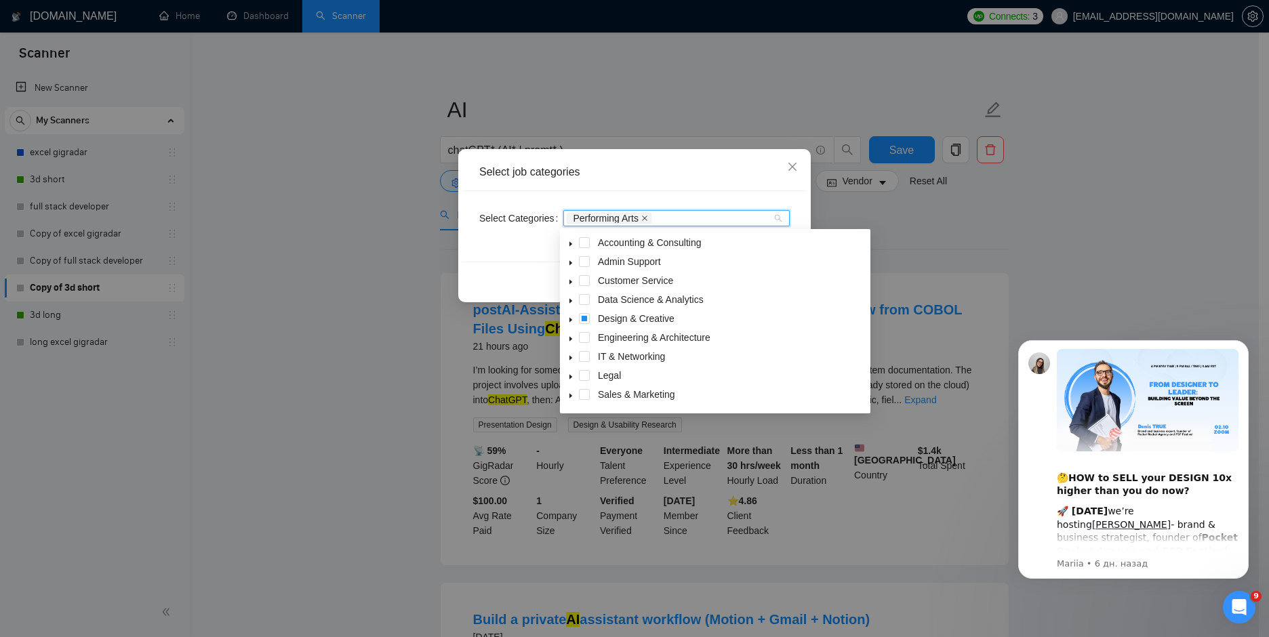
click at [643, 217] on icon "close" at bounding box center [644, 218] width 5 height 5
click at [620, 217] on div at bounding box center [670, 218] width 206 height 11
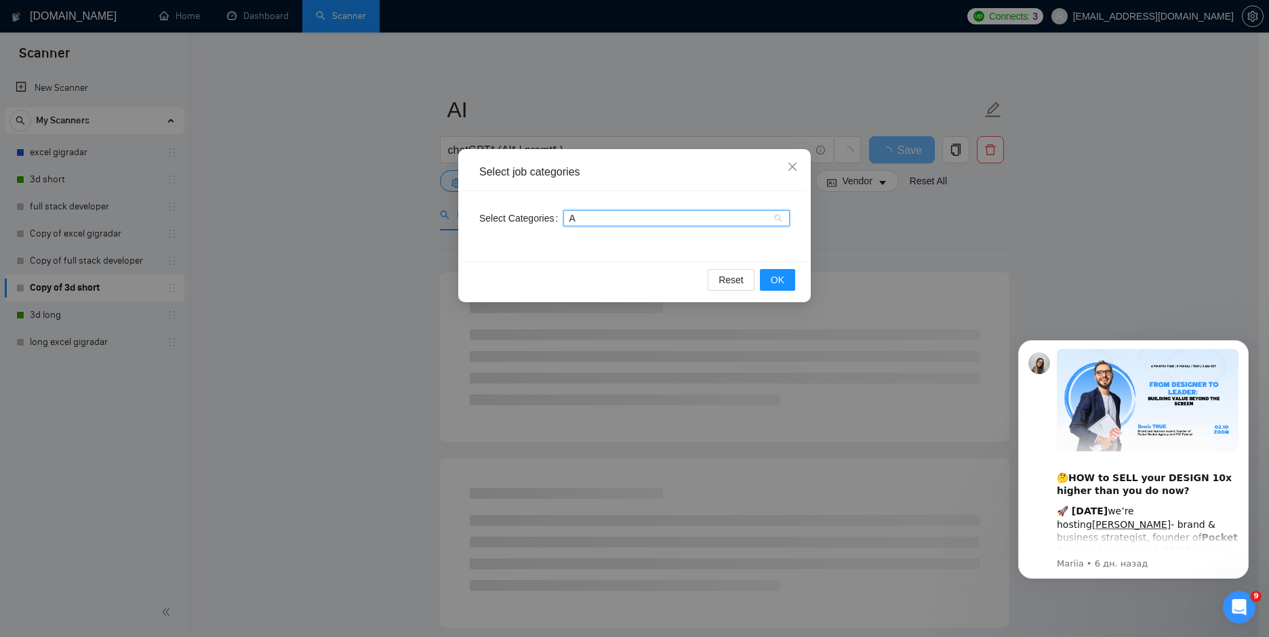
type input "AI"
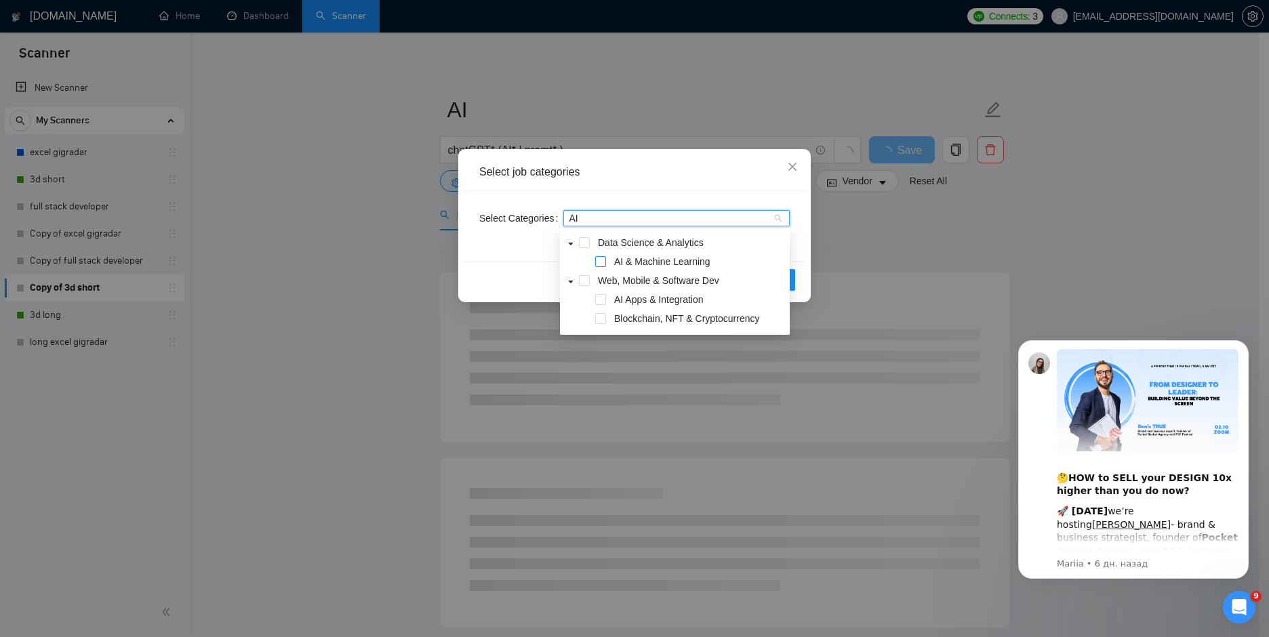
click at [601, 259] on span at bounding box center [600, 261] width 11 height 11
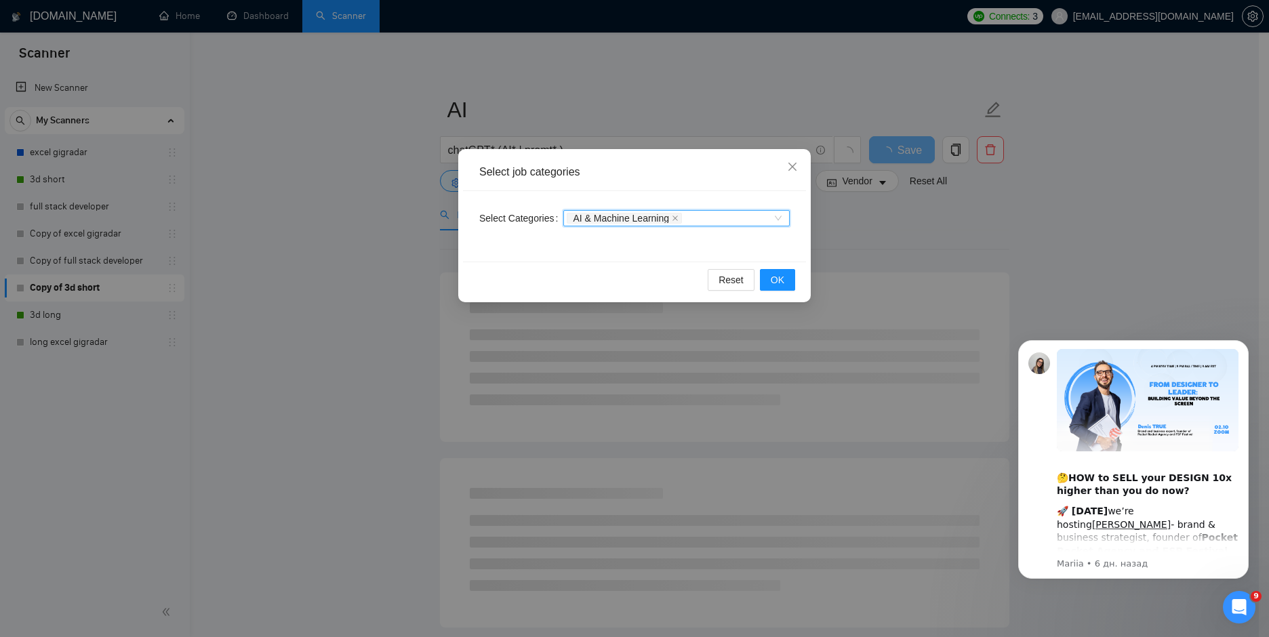
click at [693, 216] on div "AI & Machine Learning" at bounding box center [670, 219] width 206 height 14
type input "AI"
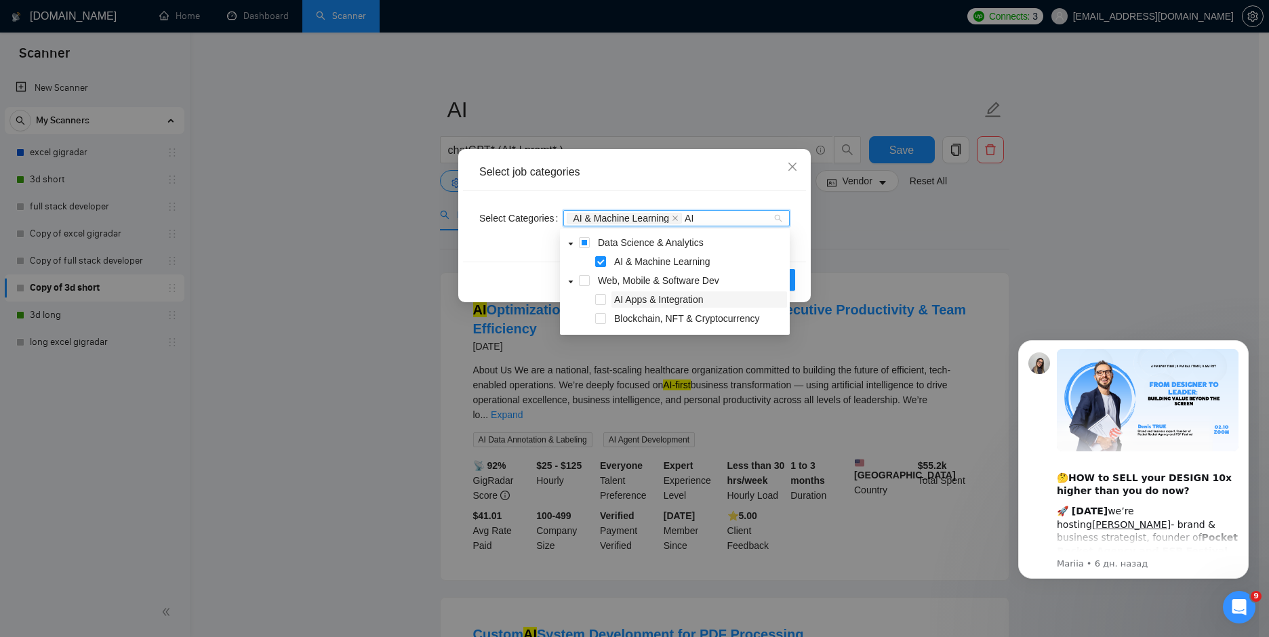
click at [614, 302] on span "AI Apps & Integration" at bounding box center [658, 299] width 89 height 11
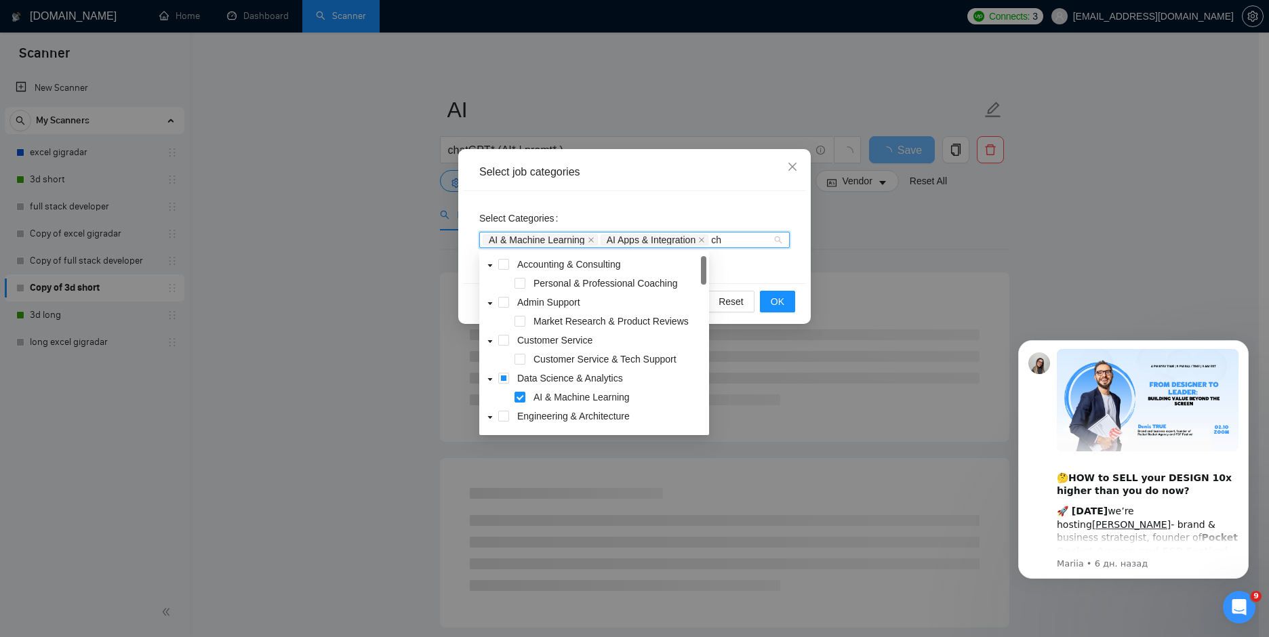
type input "c"
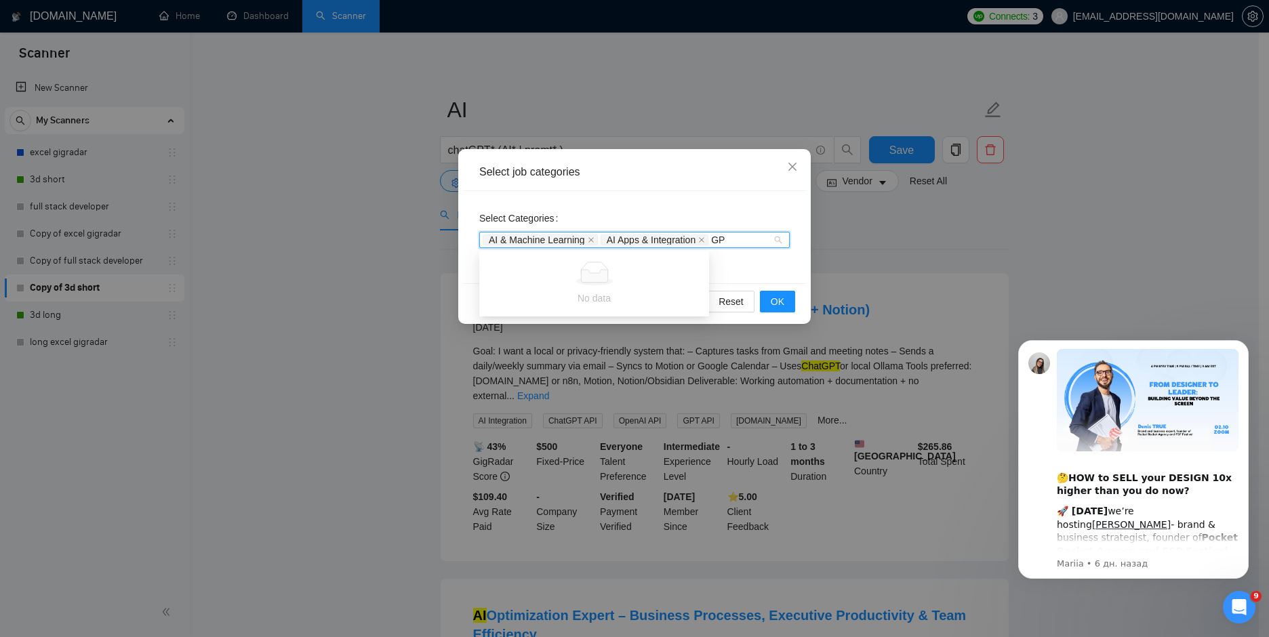
type input "G"
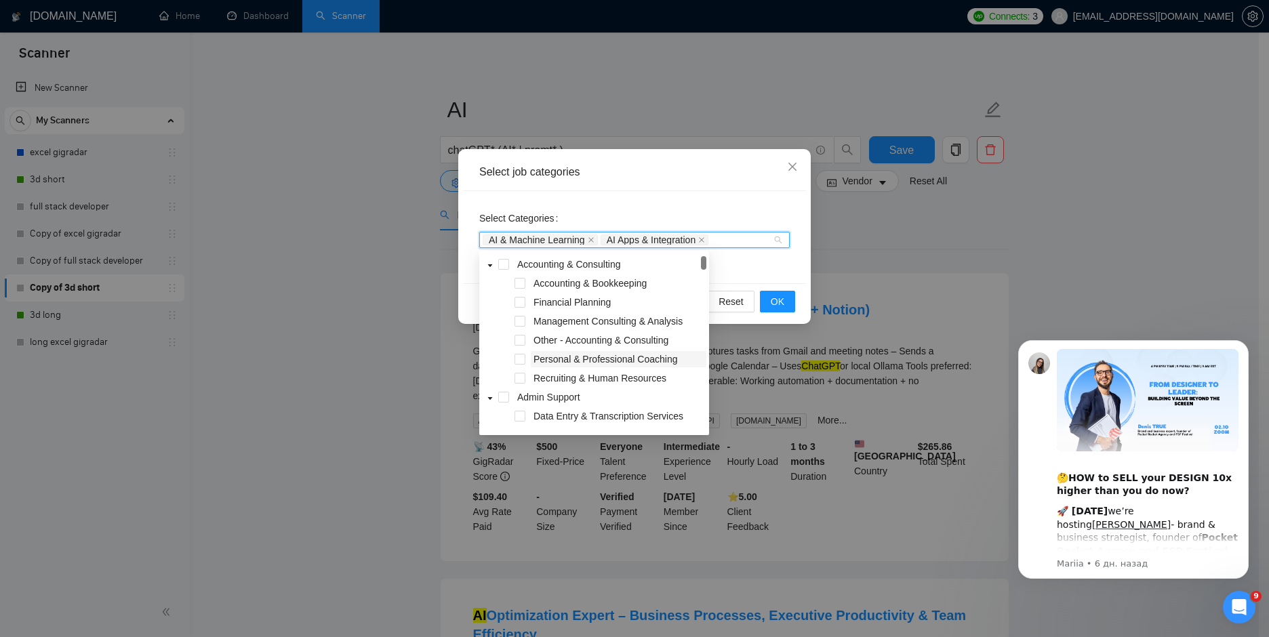
drag, startPoint x: 517, startPoint y: 263, endPoint x: 578, endPoint y: 359, distance: 114.0
click at [578, 359] on div "Accounting & Consulting Accounting & Bookkeeping Financial Planning Management …" at bounding box center [594, 360] width 224 height 209
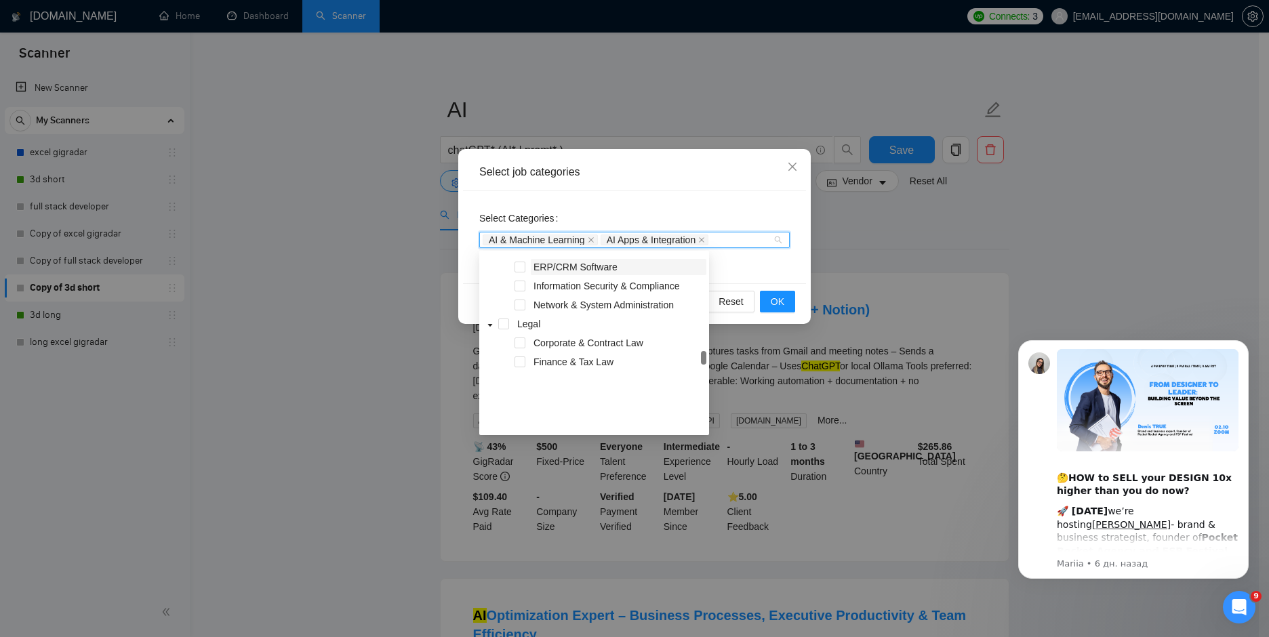
scroll to position [678, 0]
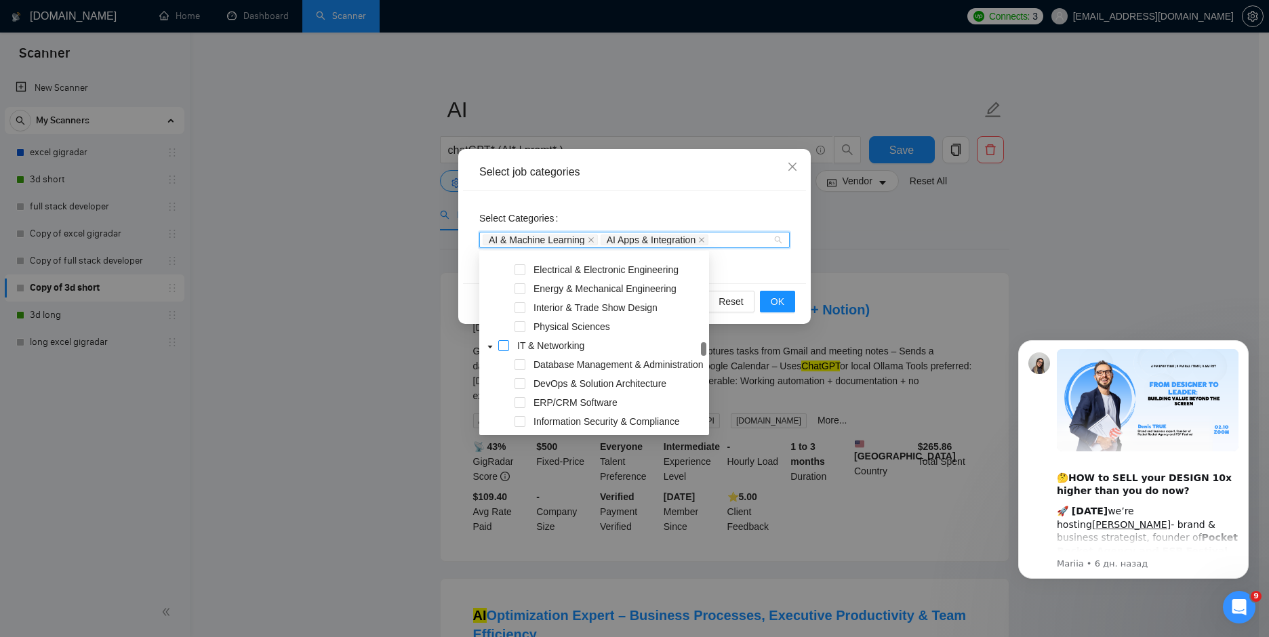
click at [504, 347] on span at bounding box center [503, 345] width 11 height 11
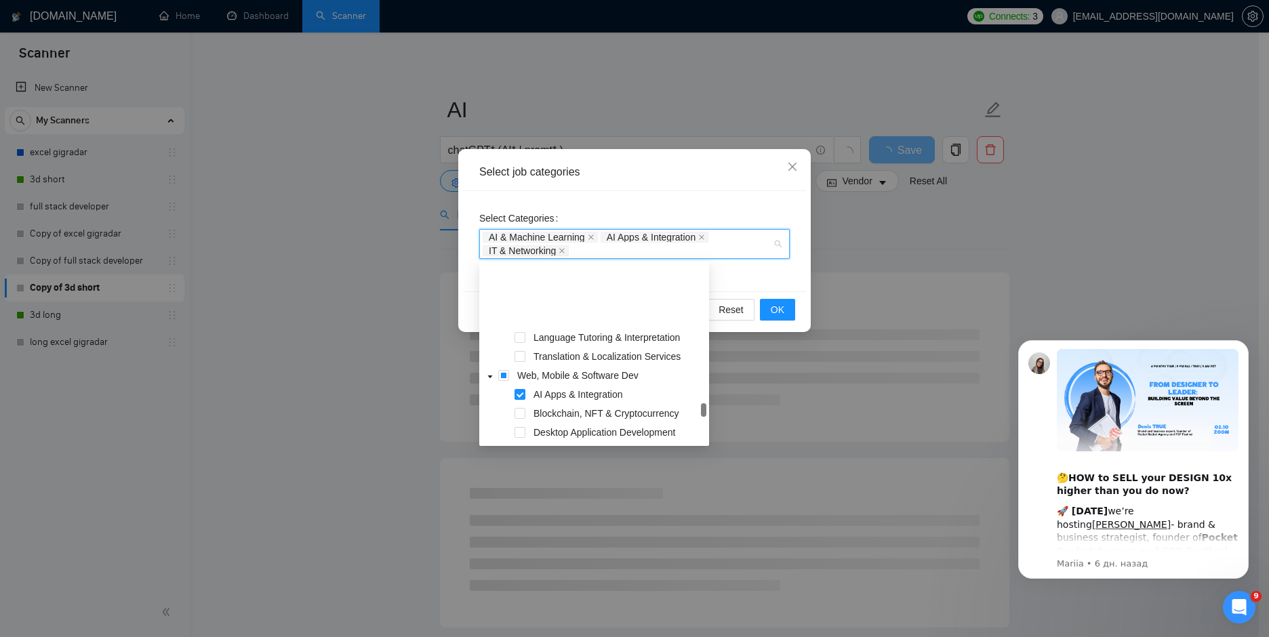
scroll to position [1085, 0]
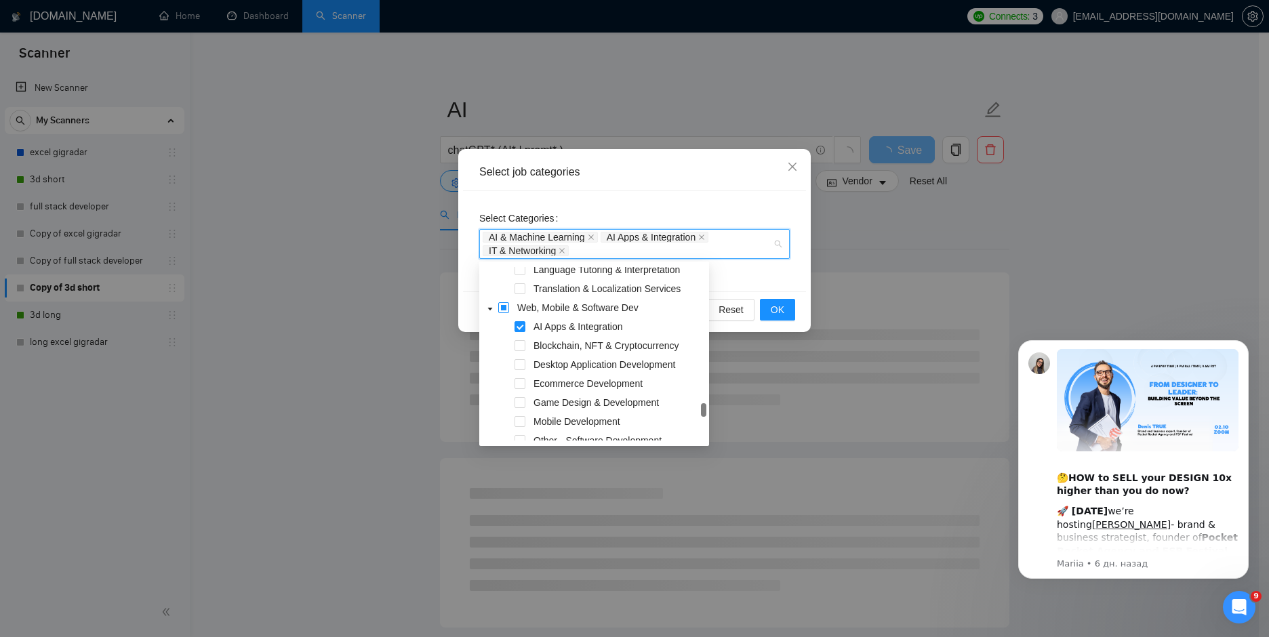
click at [505, 305] on span at bounding box center [503, 307] width 11 height 11
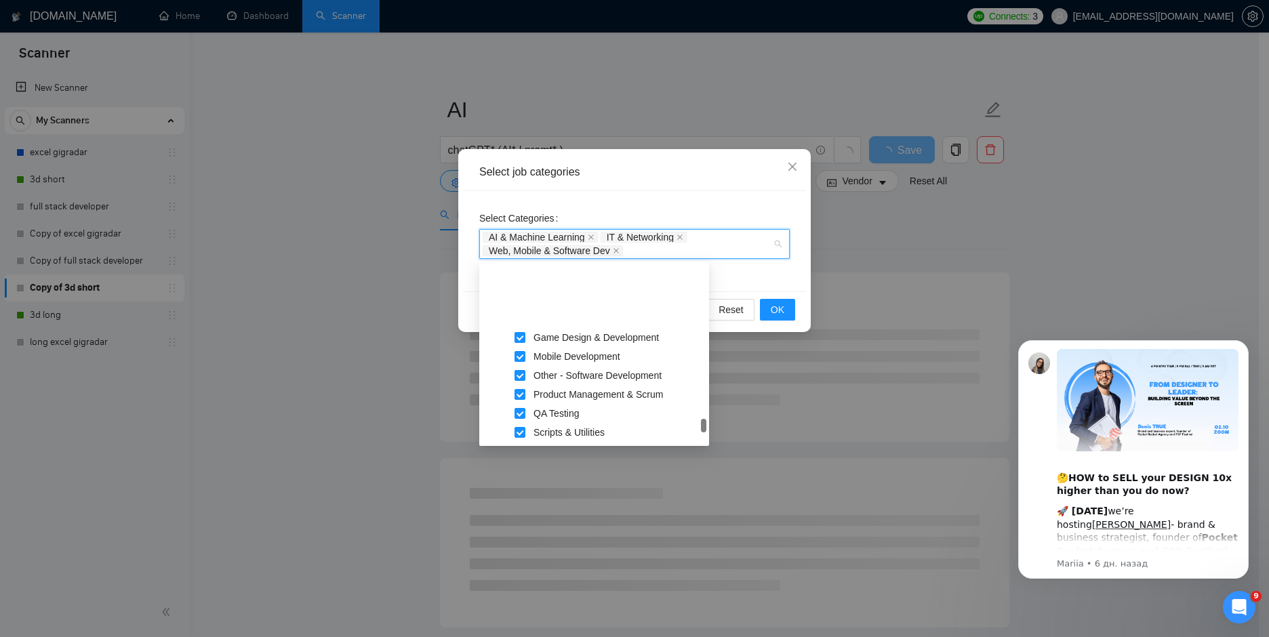
scroll to position [1285, 0]
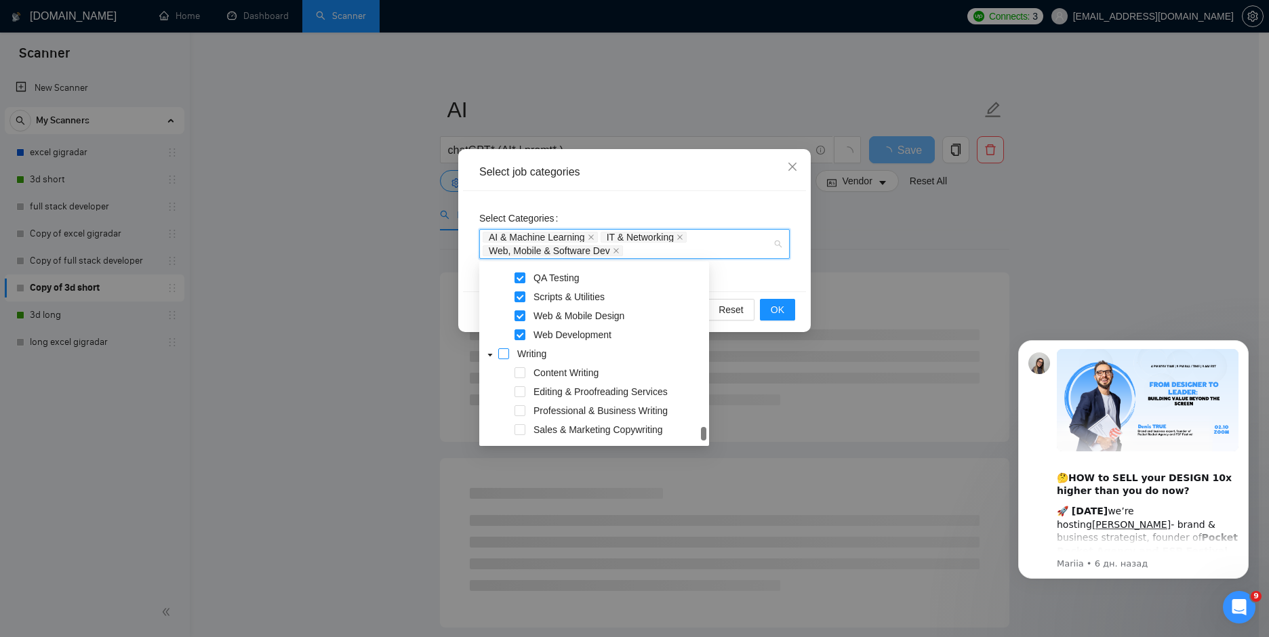
click at [505, 356] on span at bounding box center [503, 353] width 11 height 11
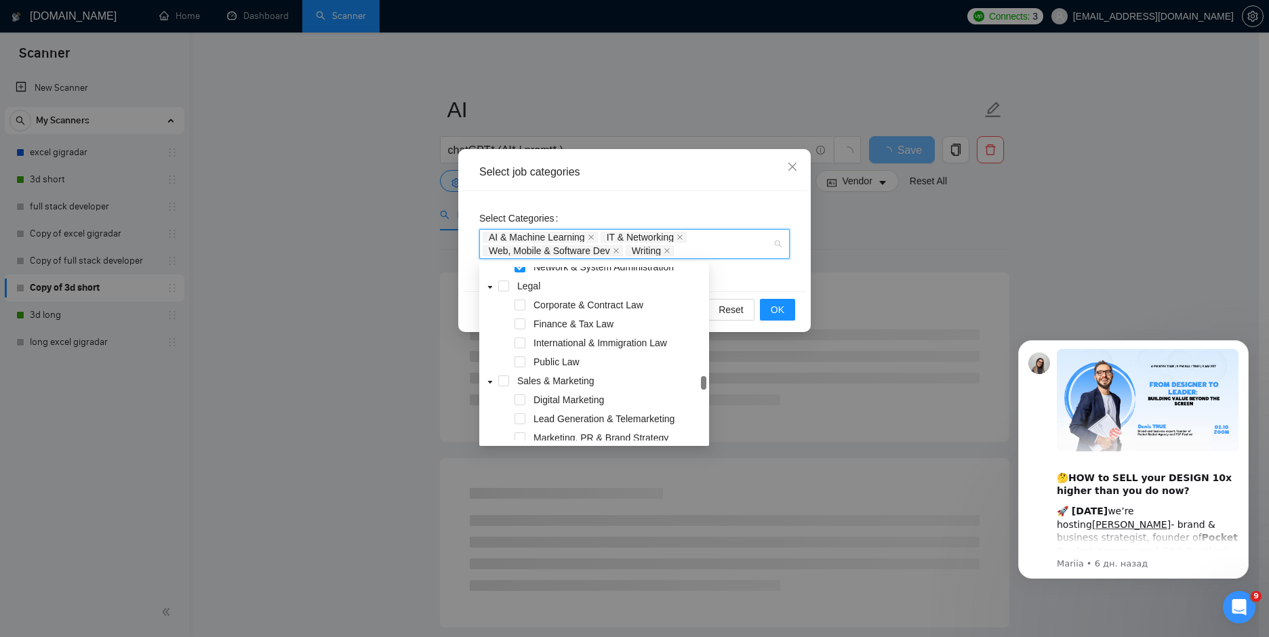
scroll to position [946, 0]
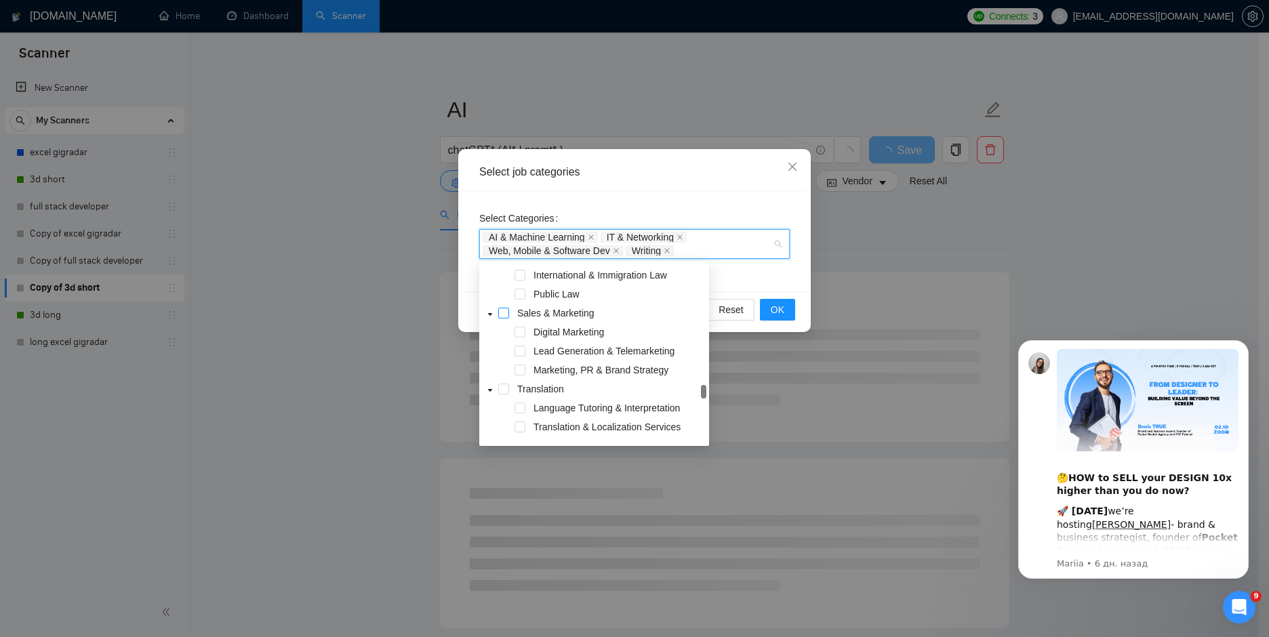
click at [502, 318] on span at bounding box center [503, 313] width 11 height 11
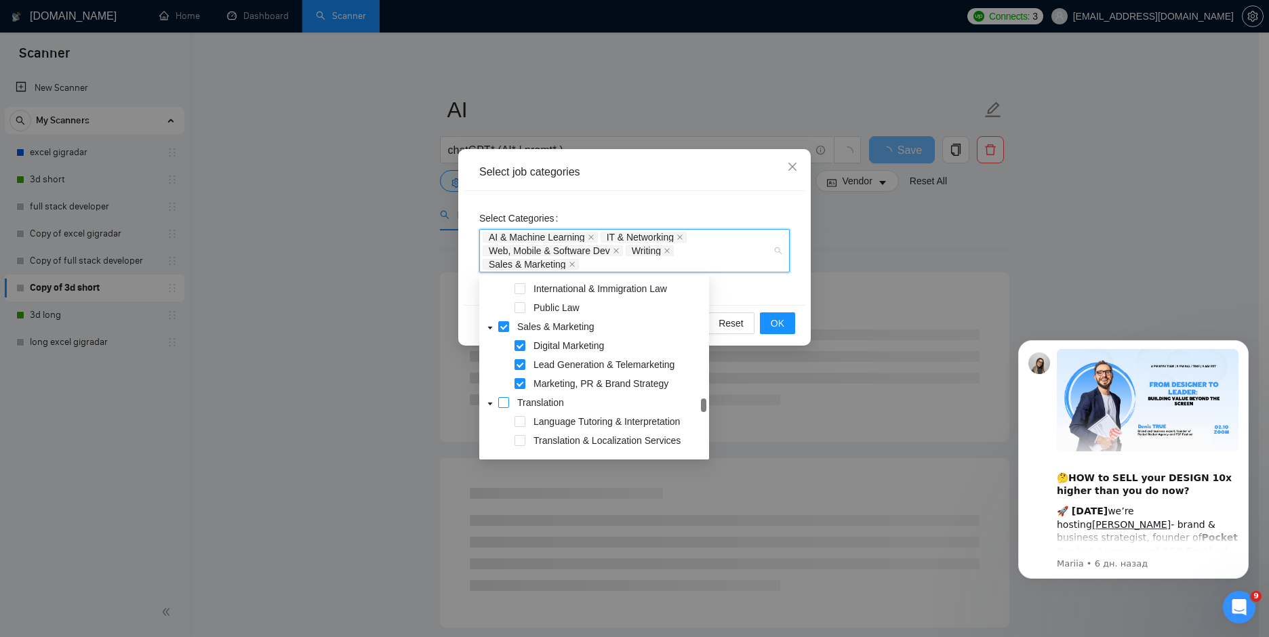
click at [508, 405] on span at bounding box center [503, 402] width 11 height 11
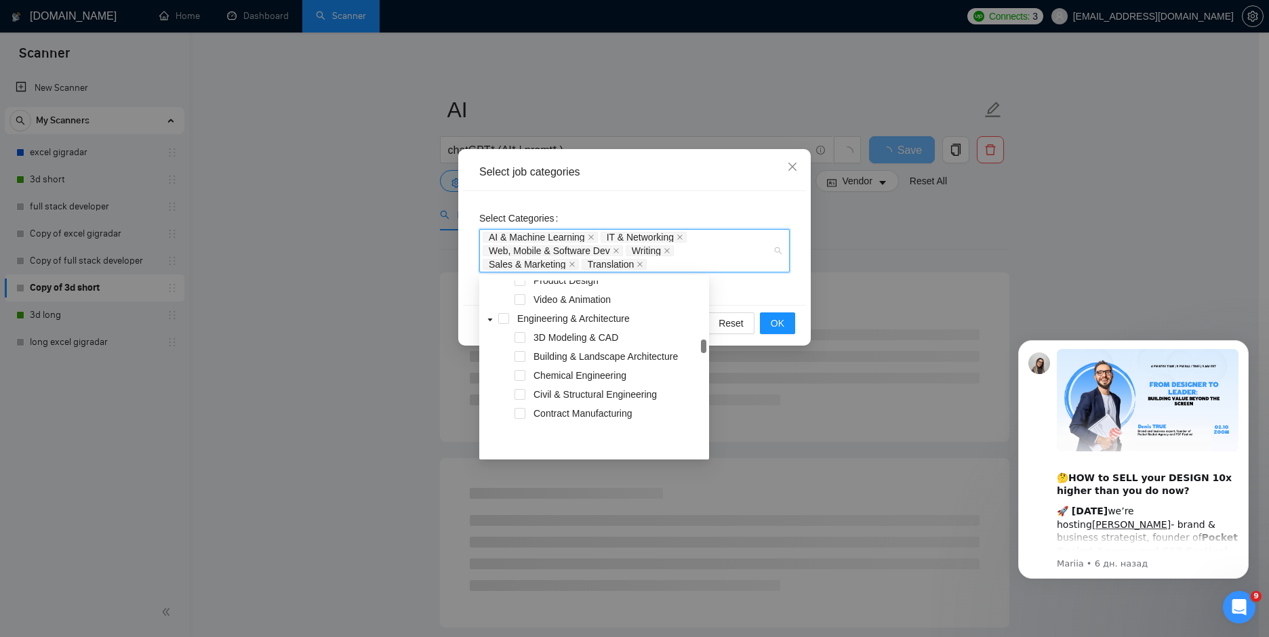
scroll to position [472, 0]
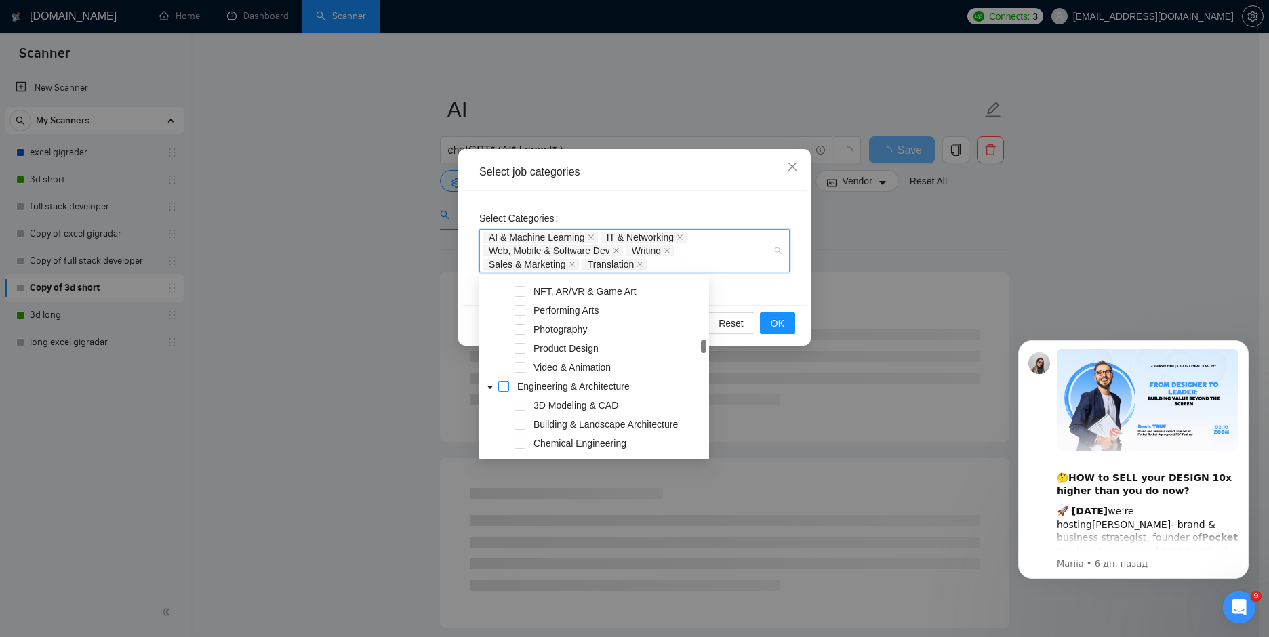
click at [503, 384] on span at bounding box center [503, 386] width 11 height 11
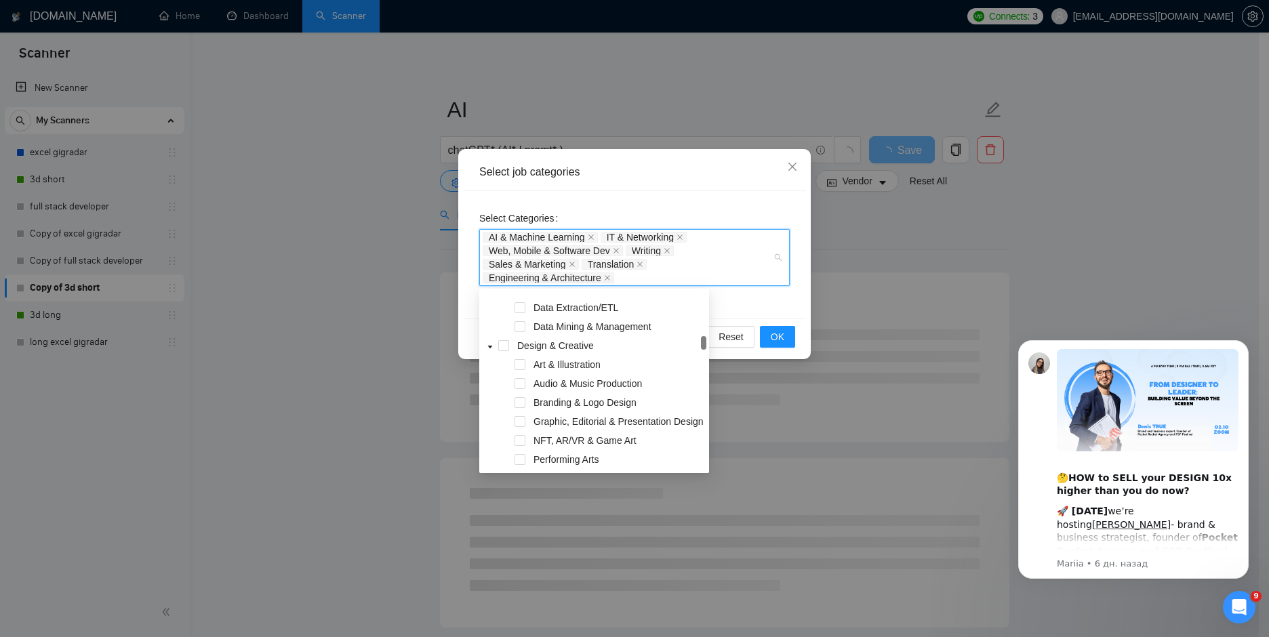
scroll to position [268, 0]
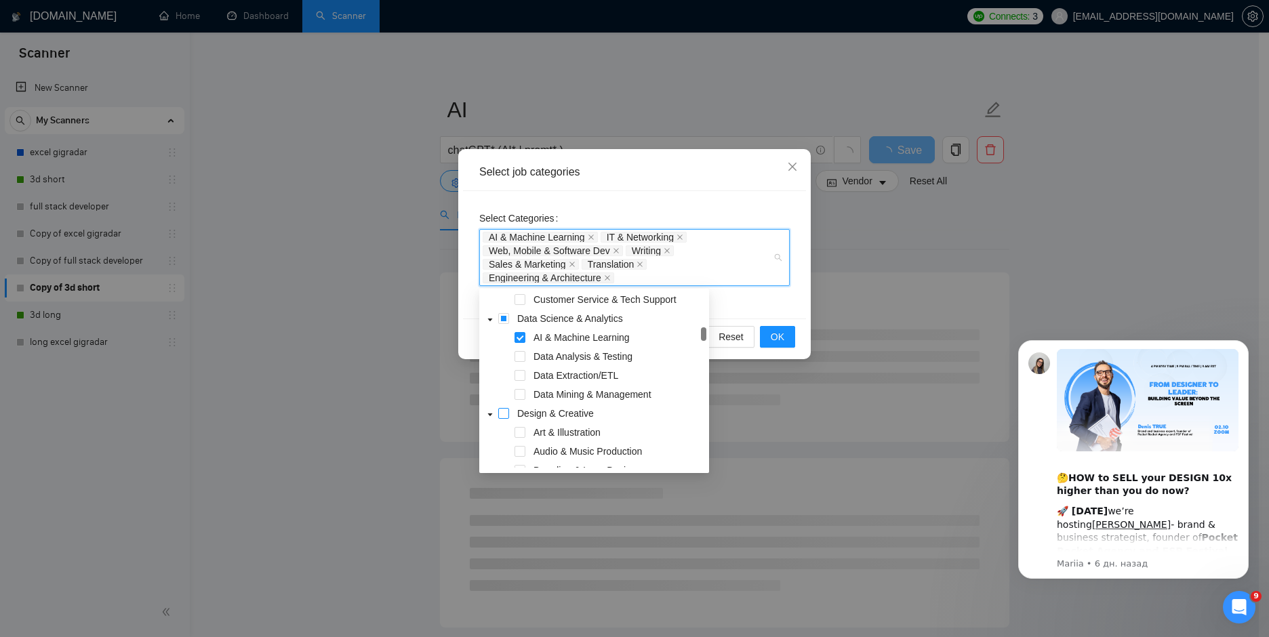
click at [502, 412] on span at bounding box center [503, 413] width 11 height 11
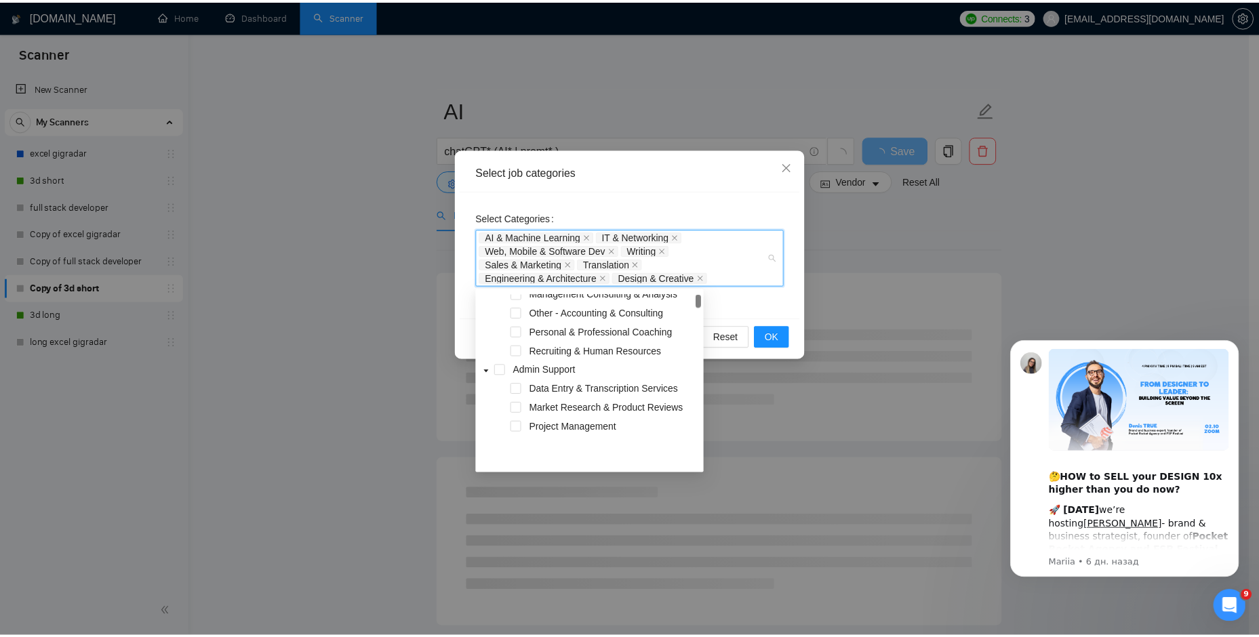
scroll to position [0, 0]
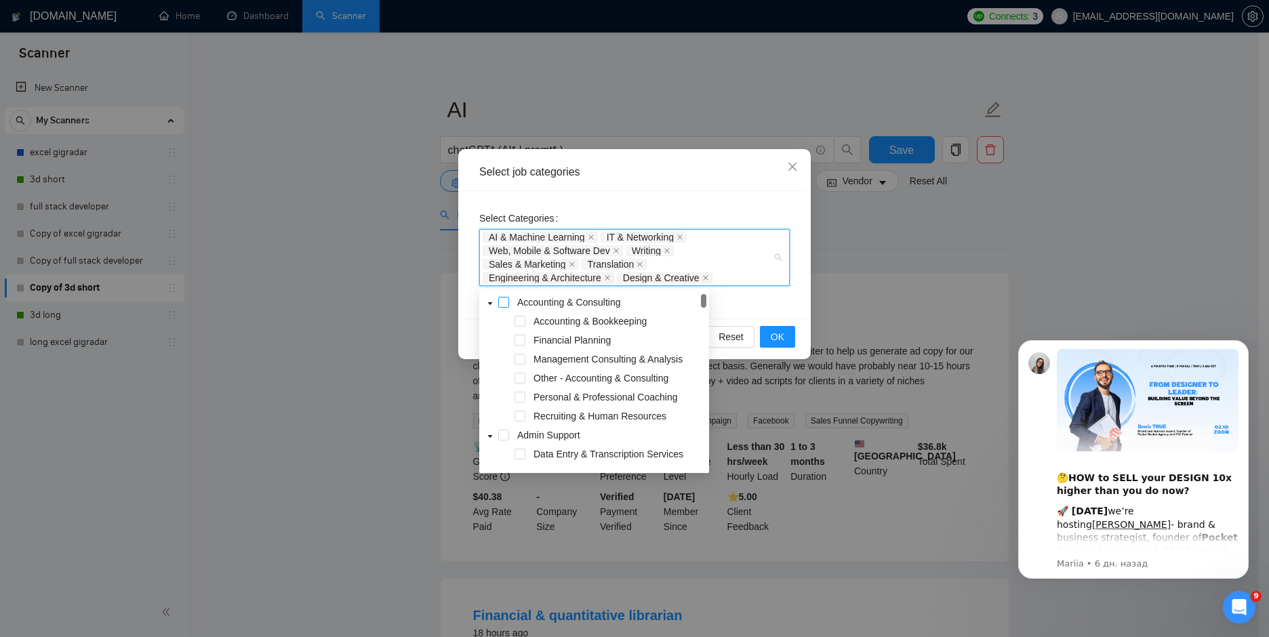
click at [505, 304] on span at bounding box center [503, 302] width 11 height 11
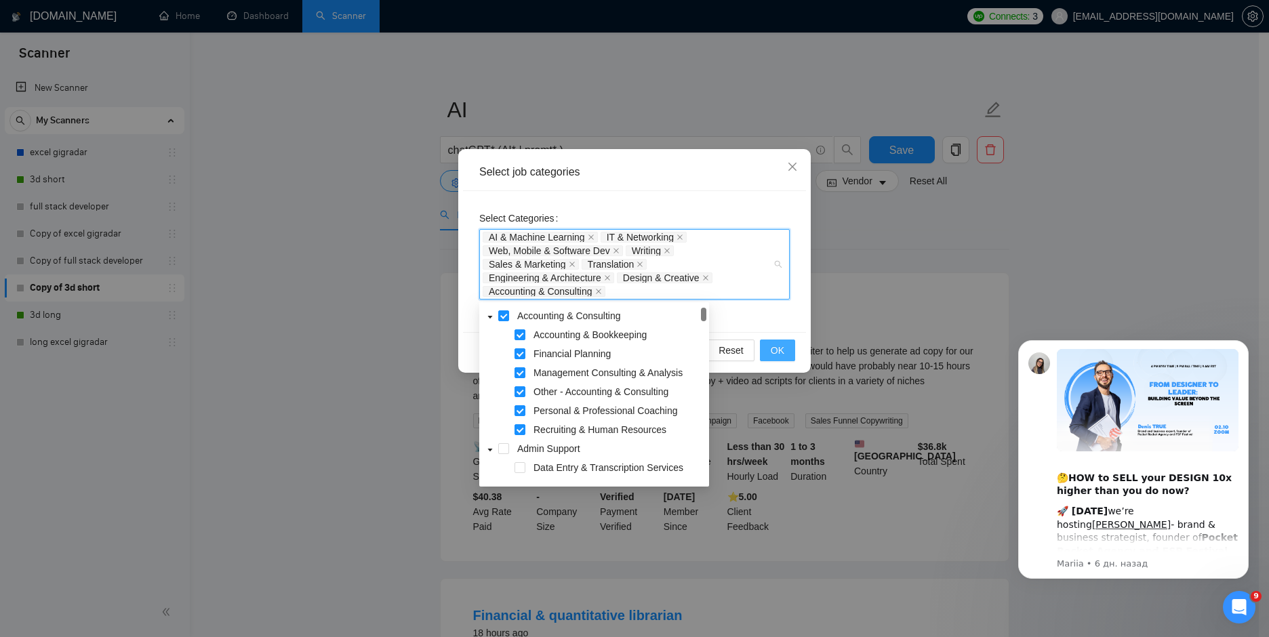
click at [774, 348] on span "OK" at bounding box center [778, 350] width 14 height 15
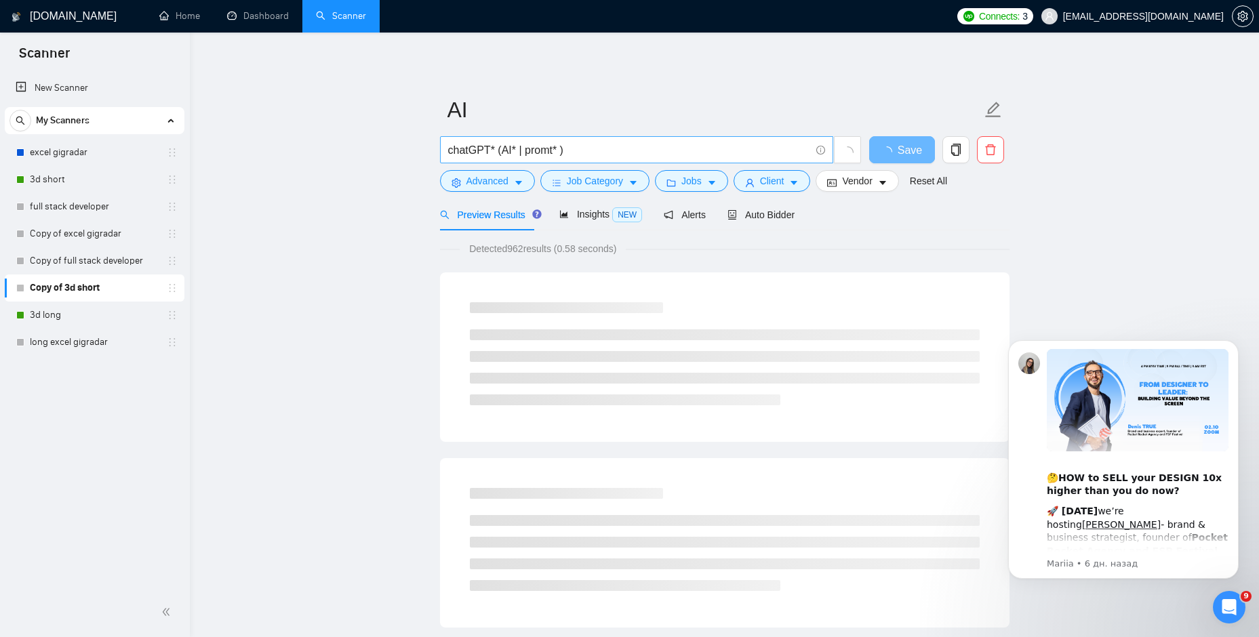
click at [498, 148] on input "chatGPT* (AI* | promt* )" at bounding box center [629, 150] width 362 height 17
click at [487, 151] on input "chatGPT* | AI* | promt*" at bounding box center [629, 150] width 362 height 17
click at [573, 155] on input "chatGPT* | AI* | promt*" at bounding box center [629, 150] width 362 height 17
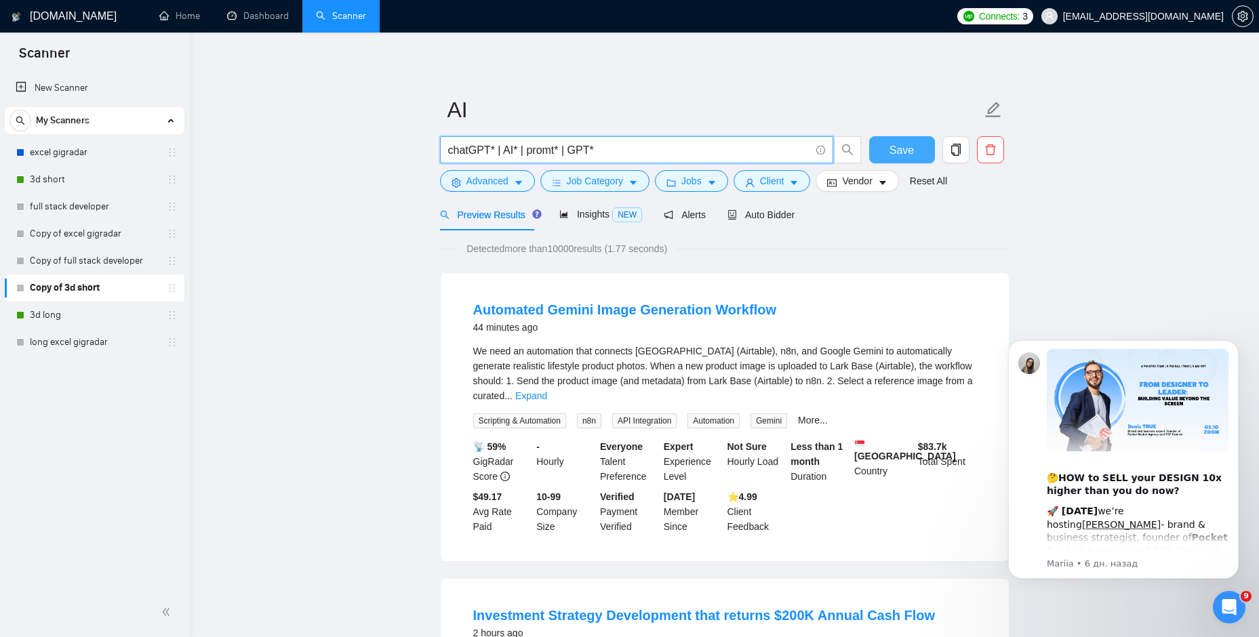
click at [923, 158] on button "Save" at bounding box center [902, 149] width 66 height 27
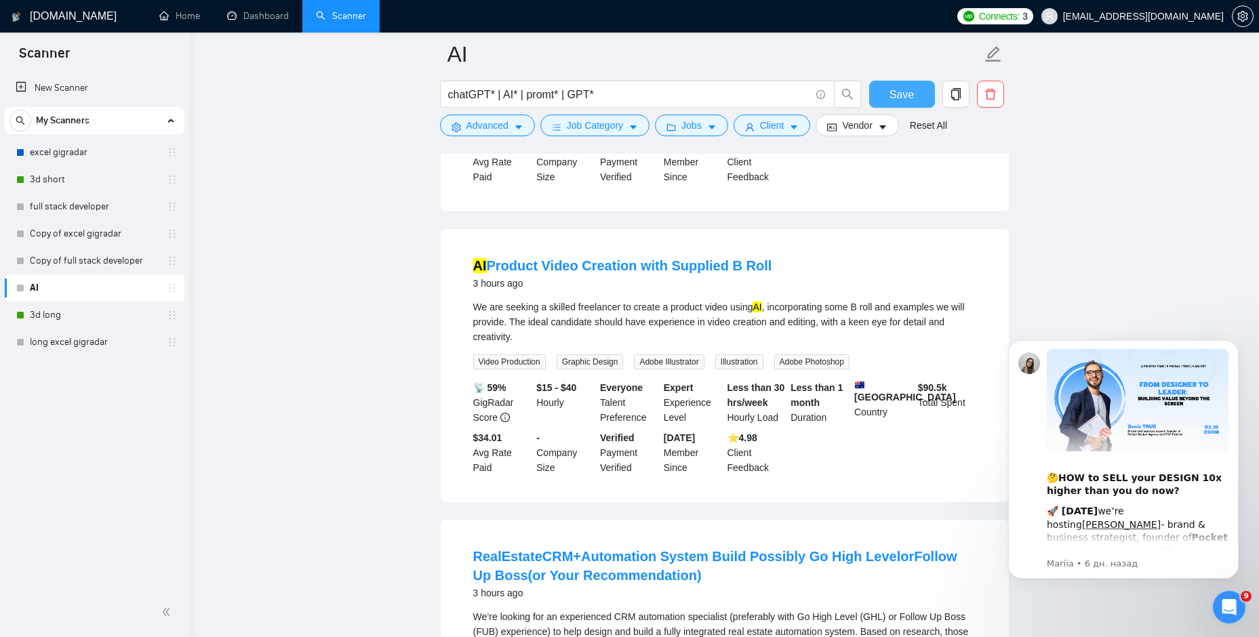
scroll to position [1085, 0]
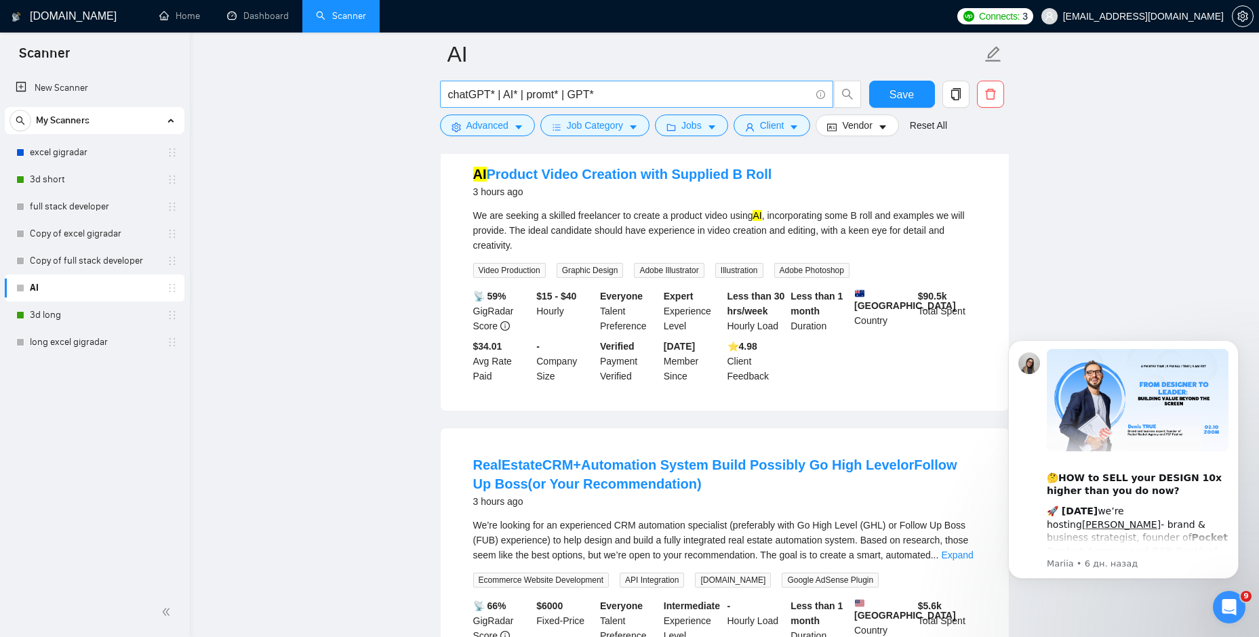
click at [514, 96] on input "chatGPT* | AI* | promt* | GPT*" at bounding box center [629, 94] width 362 height 17
type input "chatGPT* | AI | promt* | GPT*"
click at [904, 101] on span "Save" at bounding box center [901, 94] width 24 height 17
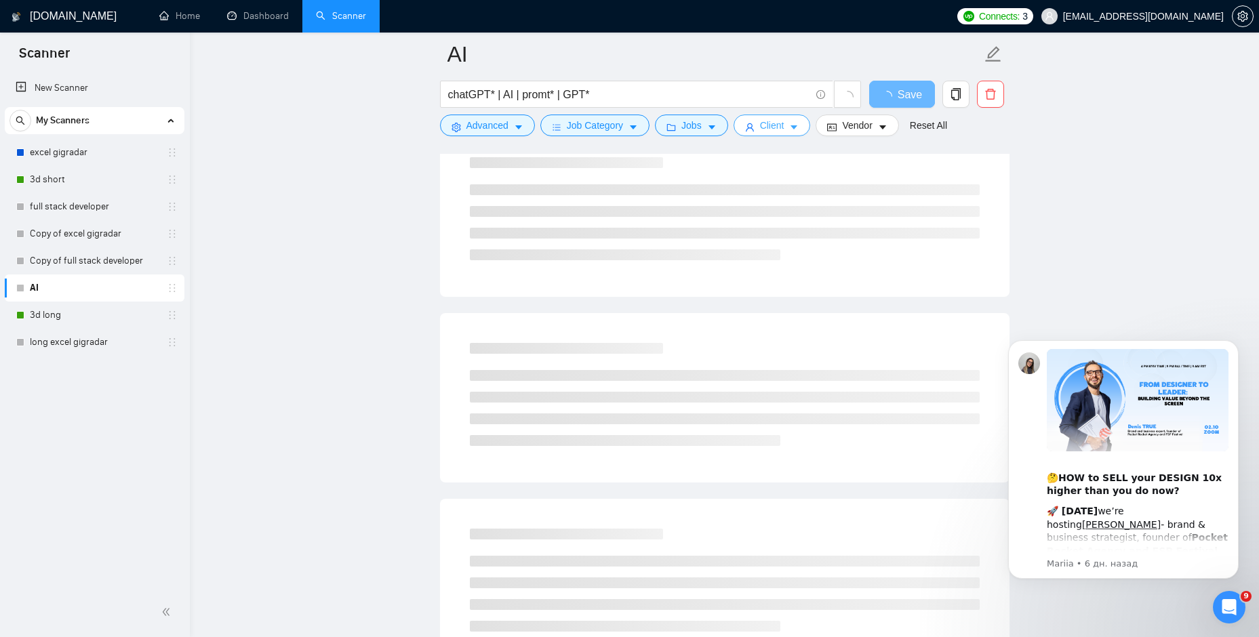
click at [784, 130] on button "Client" at bounding box center [772, 126] width 77 height 22
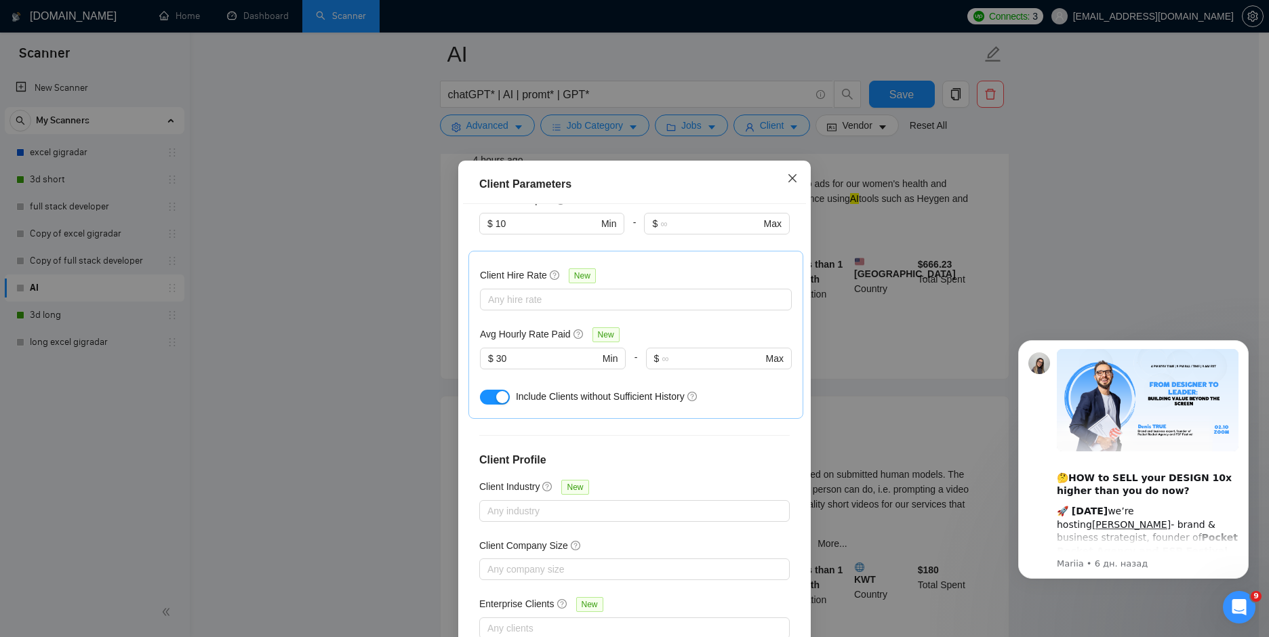
click at [788, 182] on icon "close" at bounding box center [792, 178] width 8 height 8
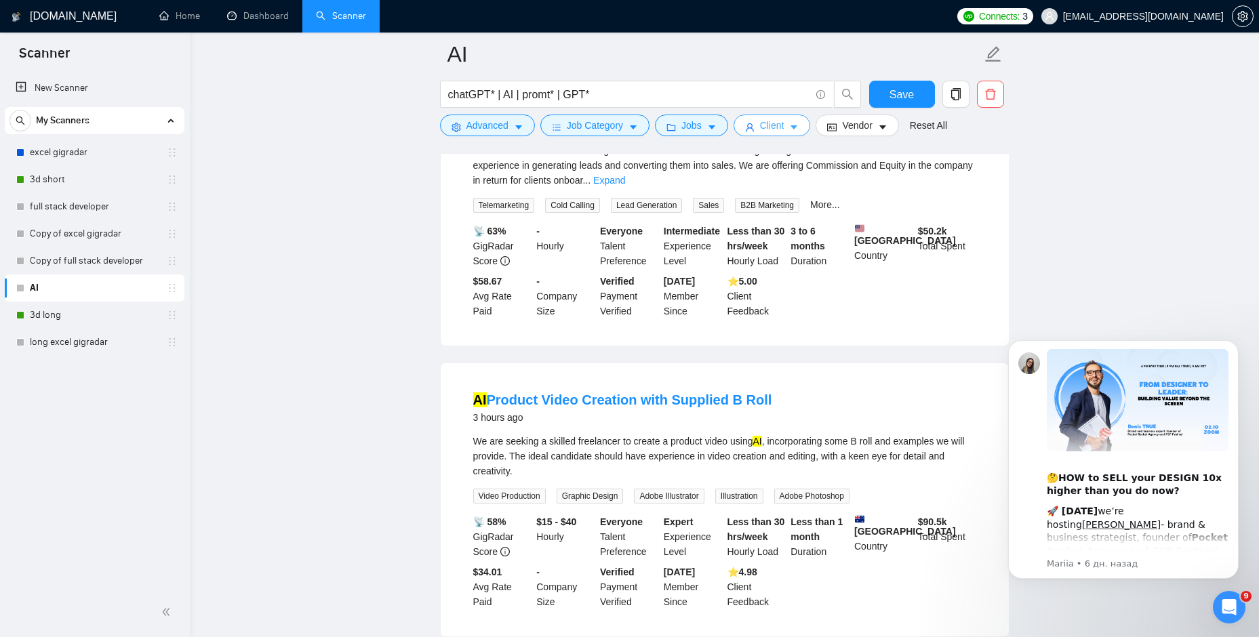
scroll to position [0, 0]
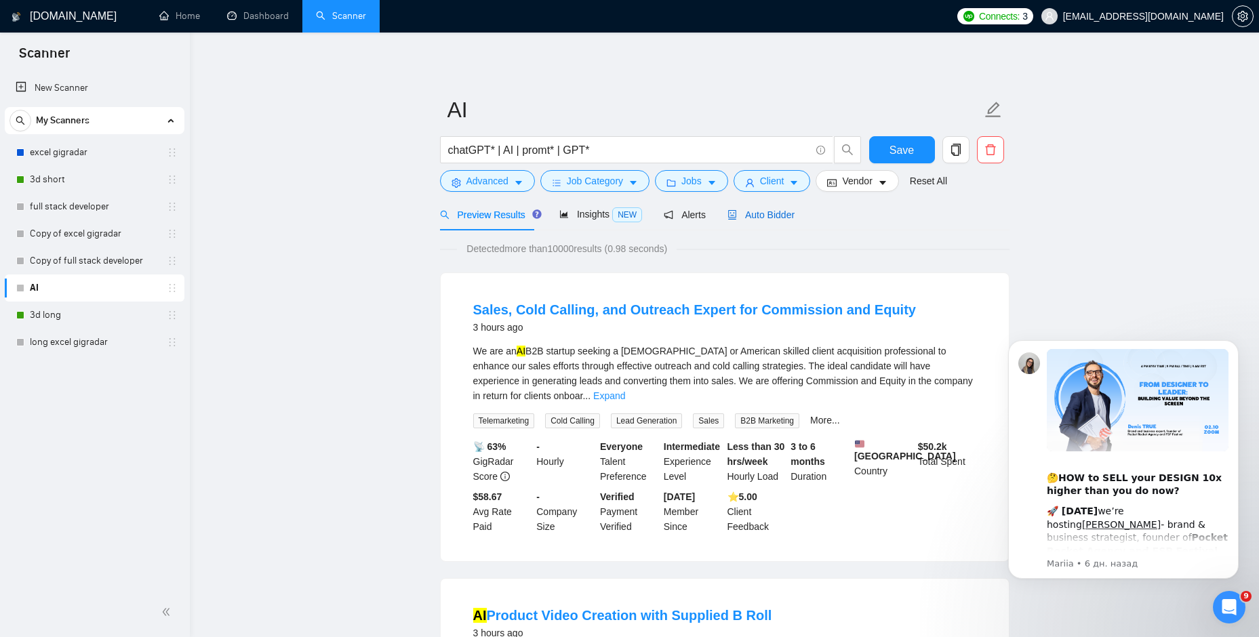
click at [758, 218] on span "Auto Bidder" at bounding box center [760, 214] width 67 height 11
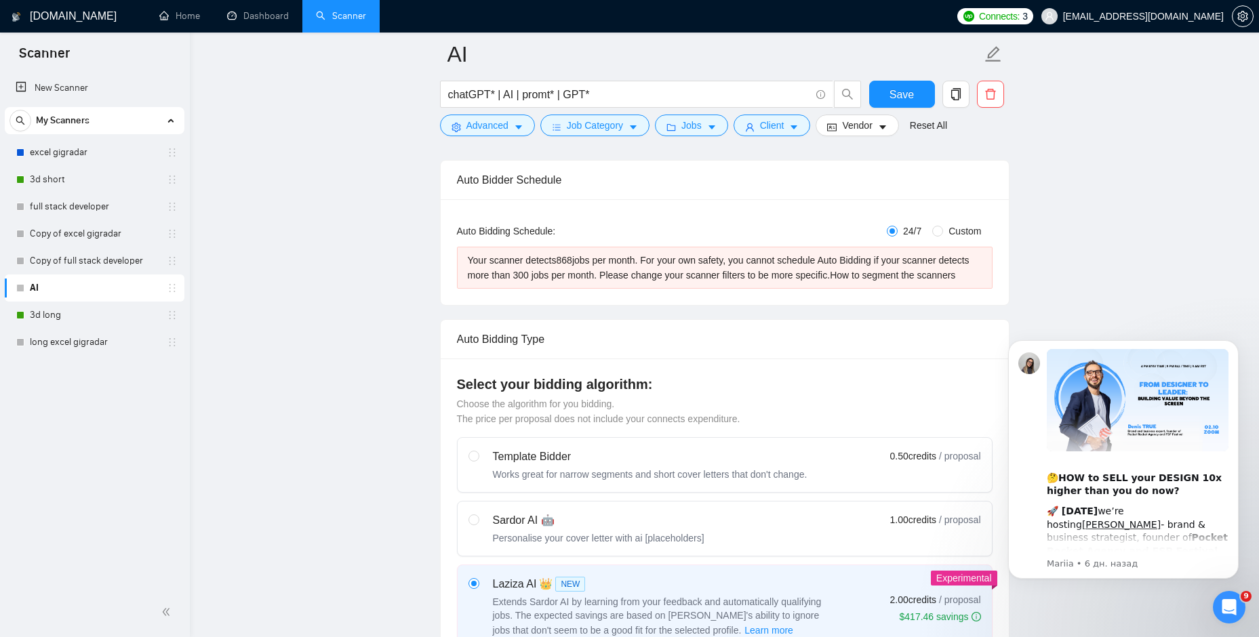
scroll to position [136, 0]
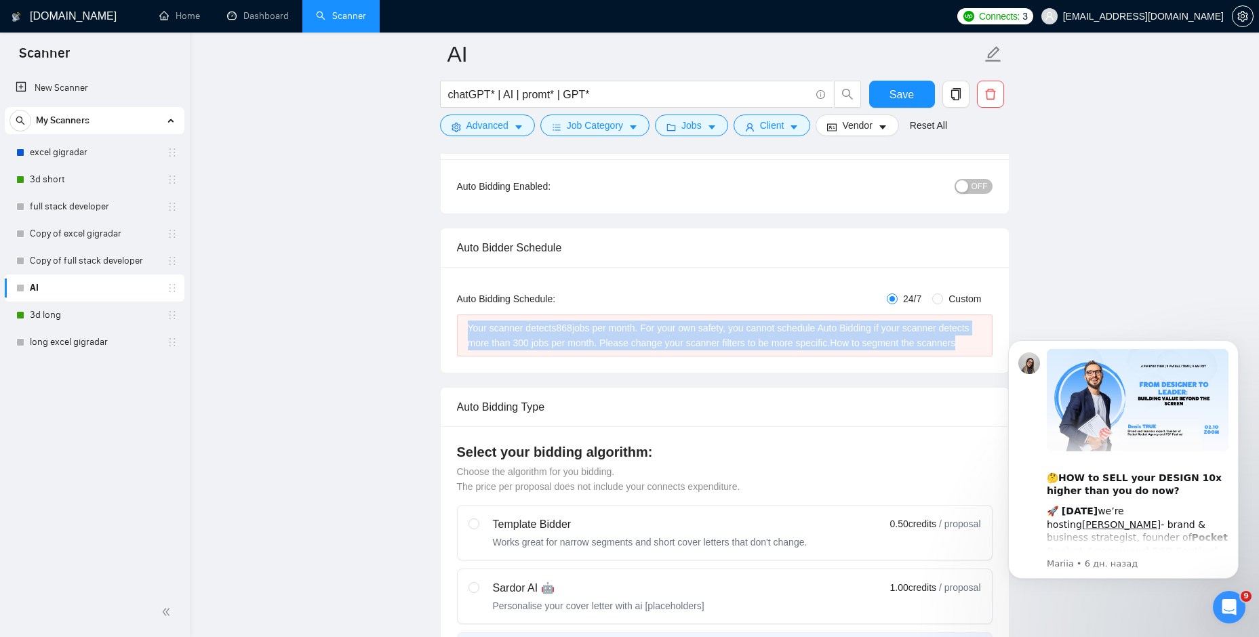
drag, startPoint x: 973, startPoint y: 346, endPoint x: 466, endPoint y: 327, distance: 507.5
click at [466, 327] on div "Your scanner detects 868 jobs per month. For your own safety, you cannot schedu…" at bounding box center [725, 336] width 536 height 42
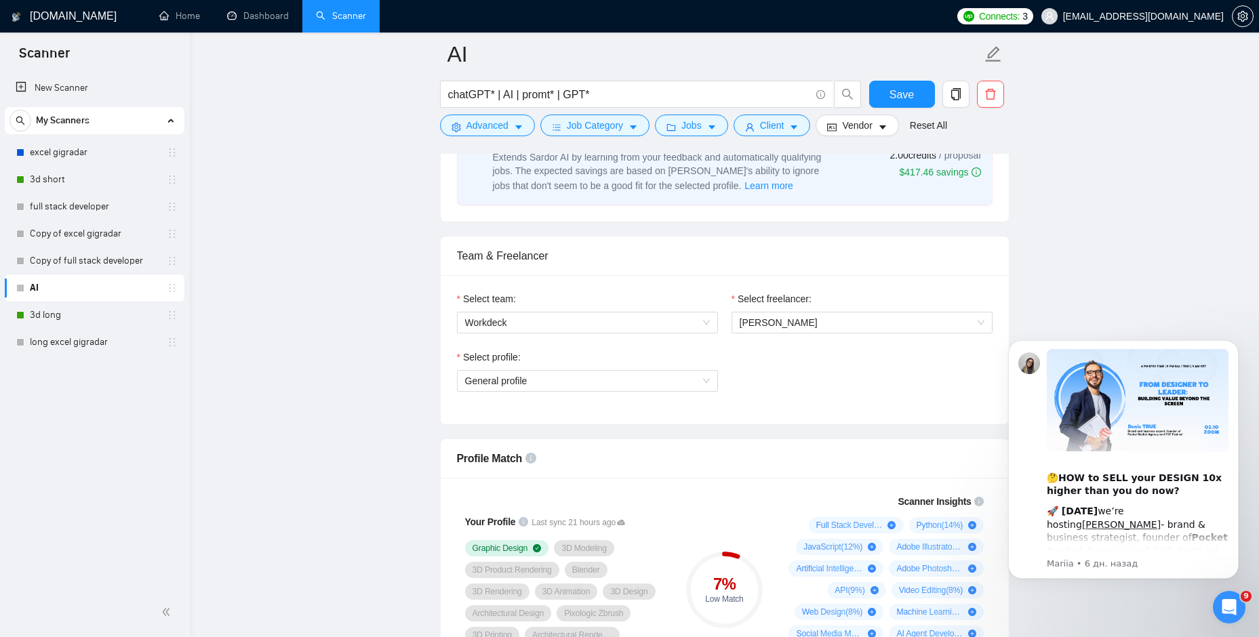
scroll to position [678, 0]
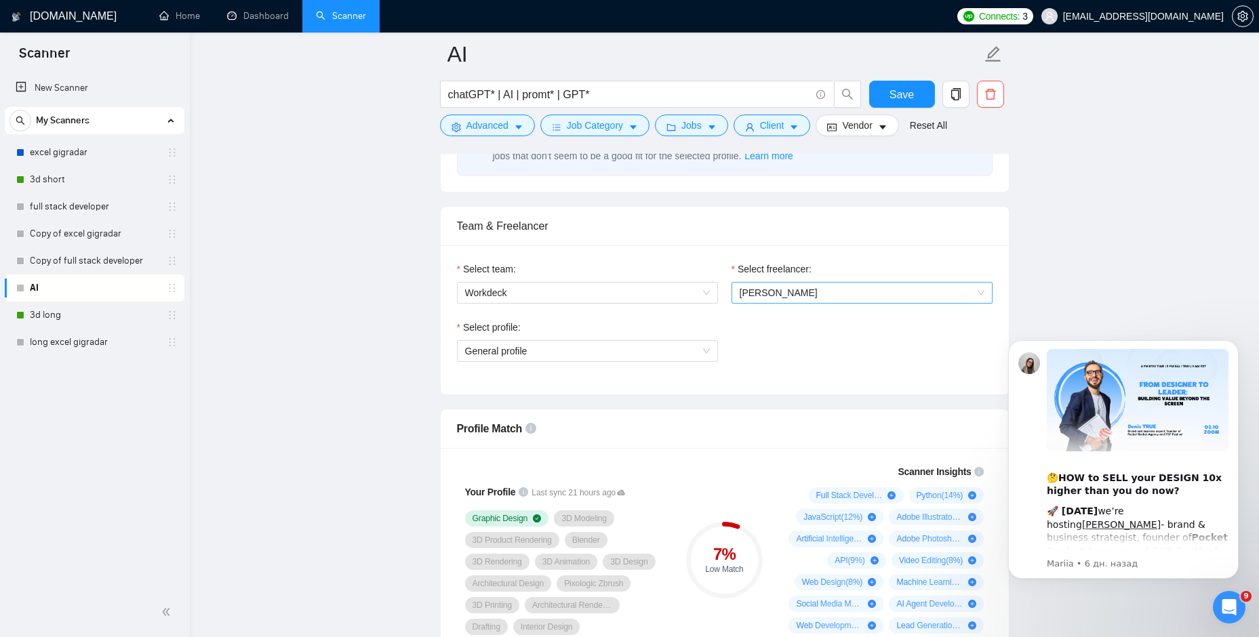
click at [861, 298] on span "[PERSON_NAME]" at bounding box center [862, 293] width 245 height 20
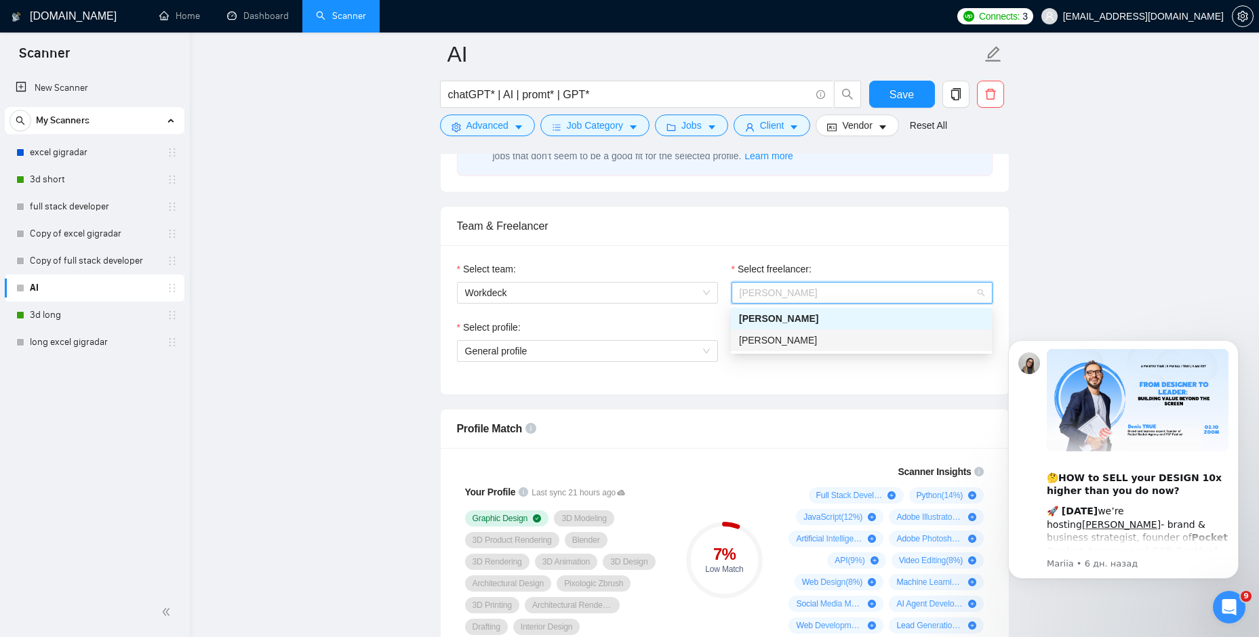
click at [845, 338] on div "[PERSON_NAME]" at bounding box center [861, 340] width 245 height 15
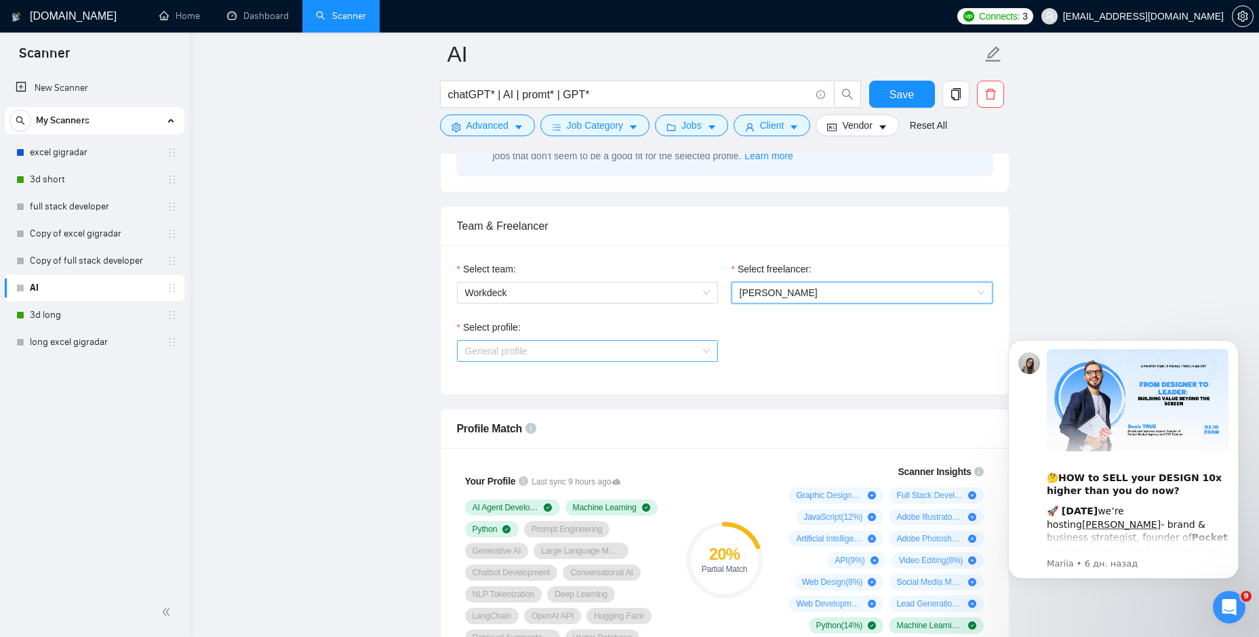
click at [698, 355] on span "General profile" at bounding box center [587, 351] width 245 height 20
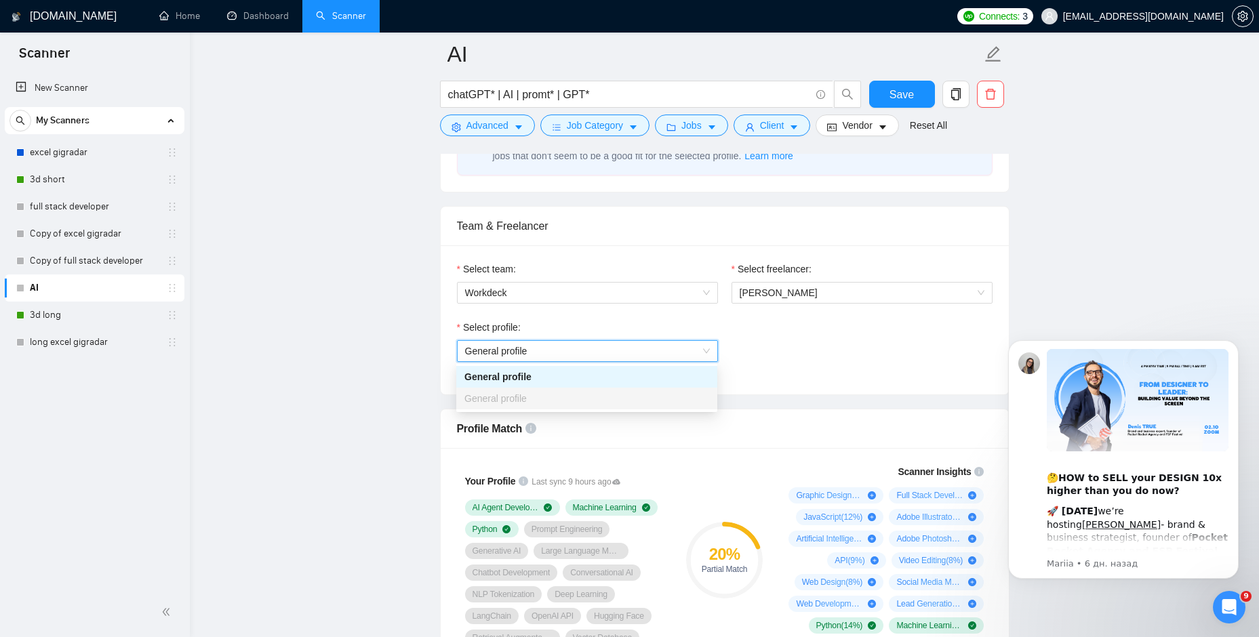
click at [702, 353] on span "General profile" at bounding box center [587, 351] width 245 height 20
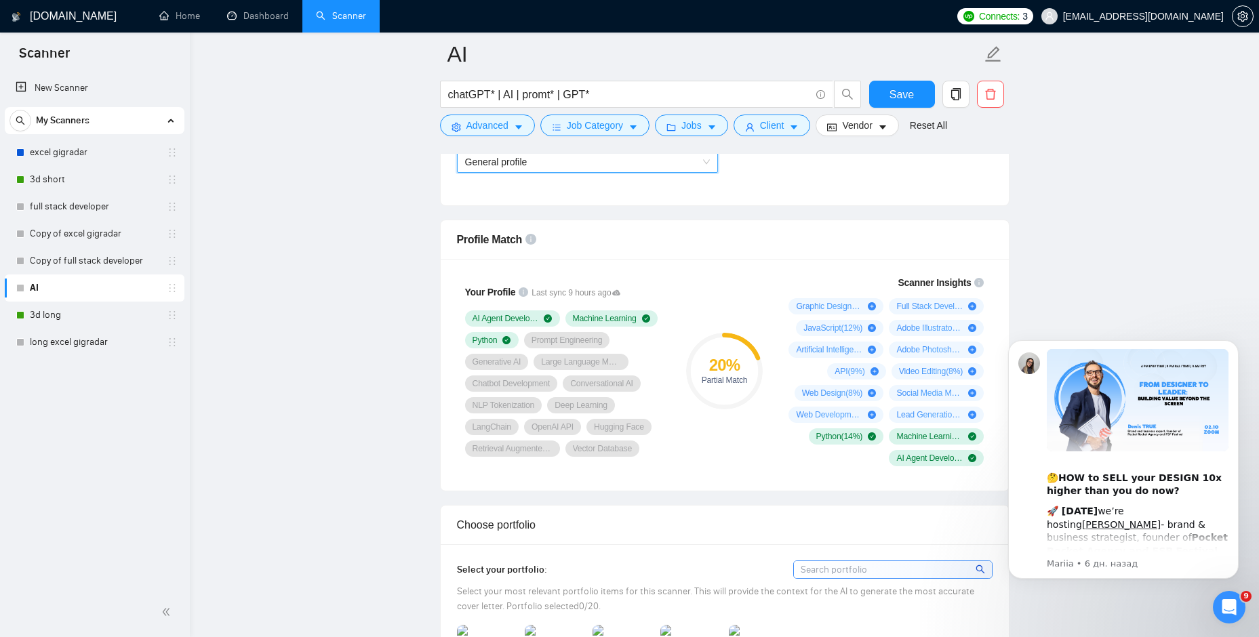
scroll to position [881, 0]
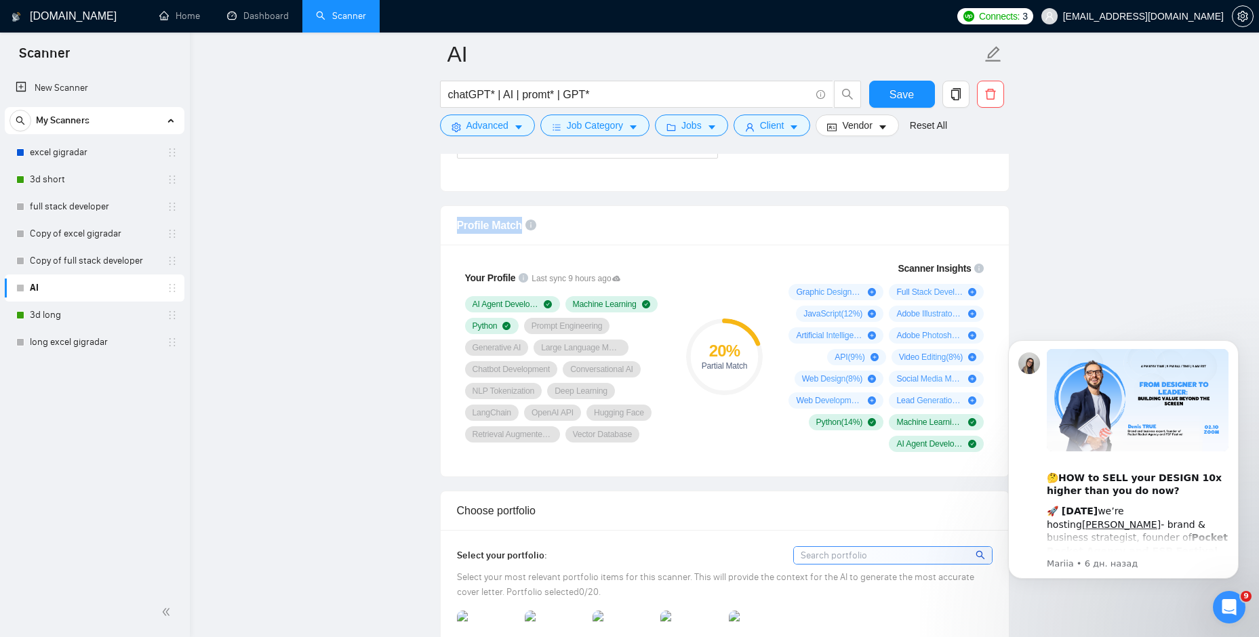
drag, startPoint x: 457, startPoint y: 224, endPoint x: 526, endPoint y: 228, distance: 69.3
click at [526, 228] on div "Profile Match" at bounding box center [725, 225] width 536 height 39
click at [825, 226] on div "Profile Match" at bounding box center [725, 225] width 536 height 39
drag, startPoint x: 904, startPoint y: 255, endPoint x: 969, endPoint y: 268, distance: 67.1
click at [969, 268] on div "Scanner Insights Graphic Design ( 18 %) Full Stack Development ( 15 %) JavaScri…" at bounding box center [884, 356] width 217 height 207
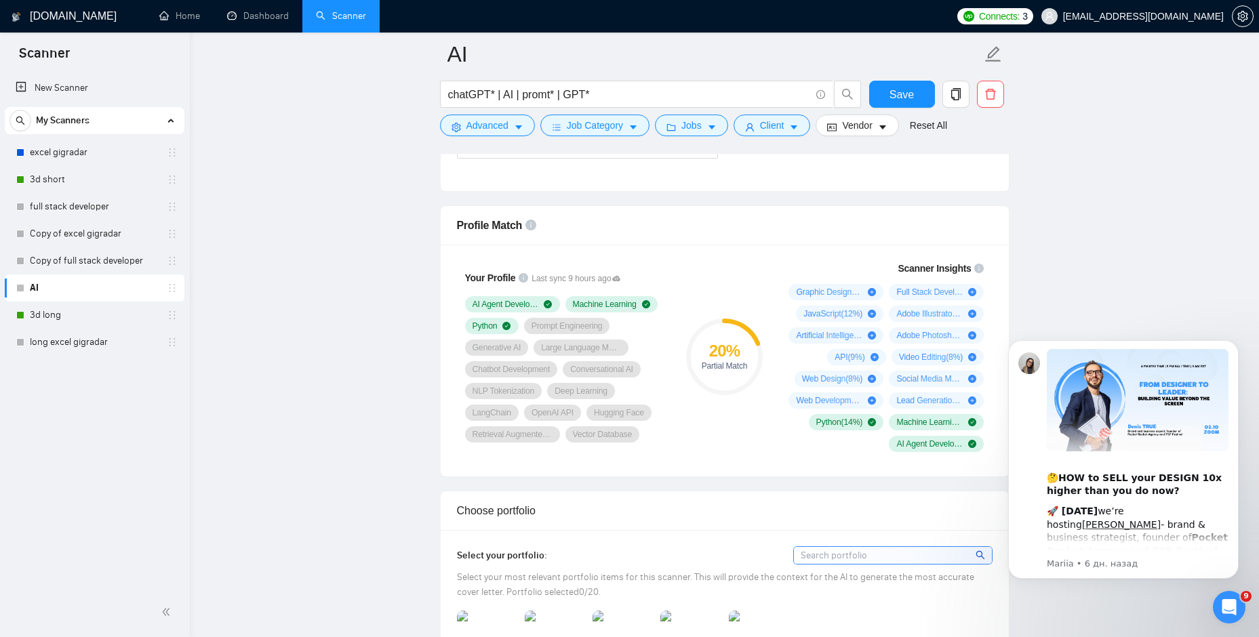
click at [772, 256] on div "Scanner Insights Graphic Design ( 18 %) Full Stack Development ( 15 %) JavaScri…" at bounding box center [884, 356] width 228 height 207
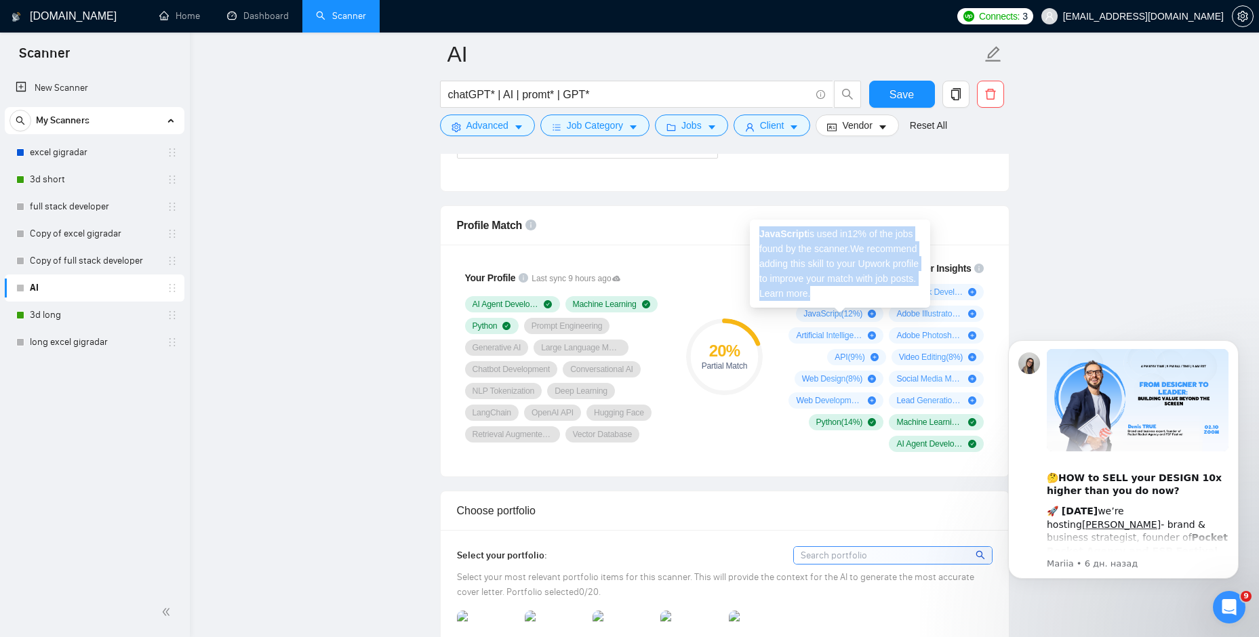
drag, startPoint x: 857, startPoint y: 292, endPoint x: 761, endPoint y: 234, distance: 112.5
click at [761, 234] on div "JavaScript is used in 12 % of the jobs found by the scanner. We recommend addin…" at bounding box center [840, 264] width 180 height 88
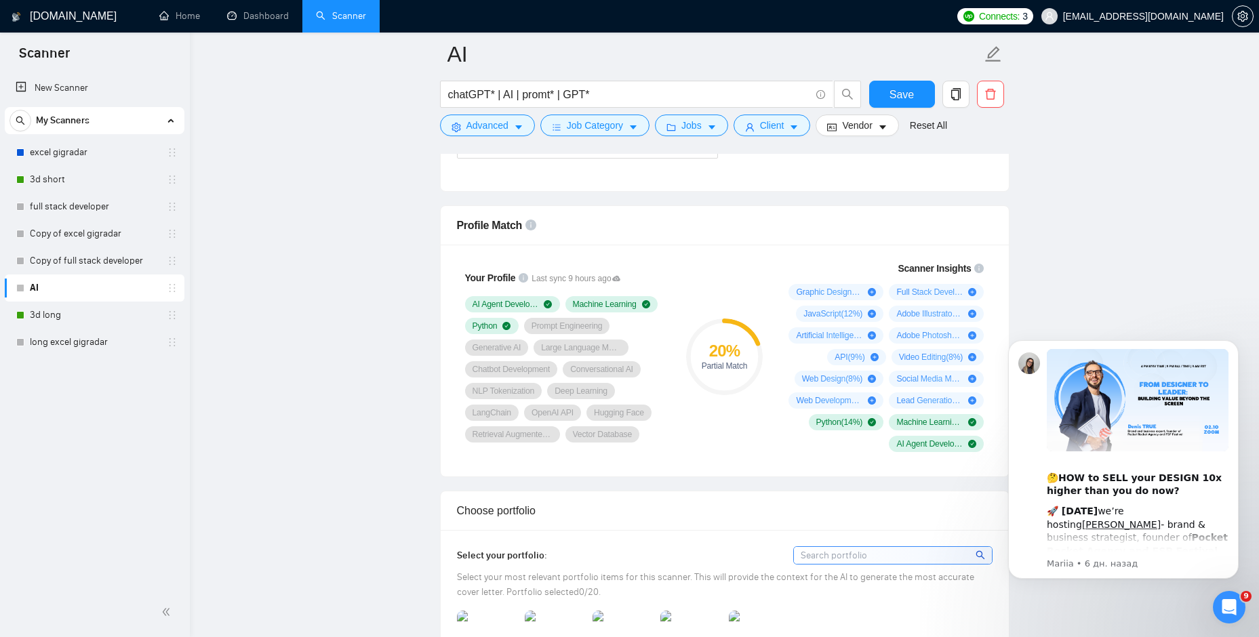
click at [787, 266] on div "Scanner Insights" at bounding box center [884, 268] width 201 height 9
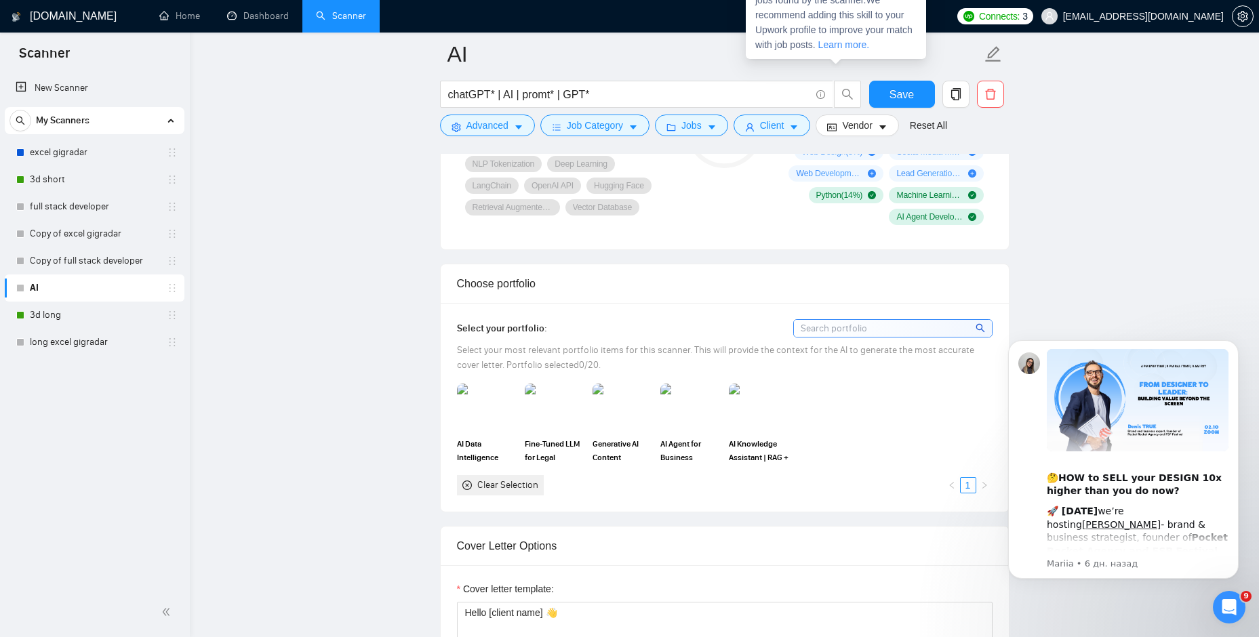
scroll to position [1153, 0]
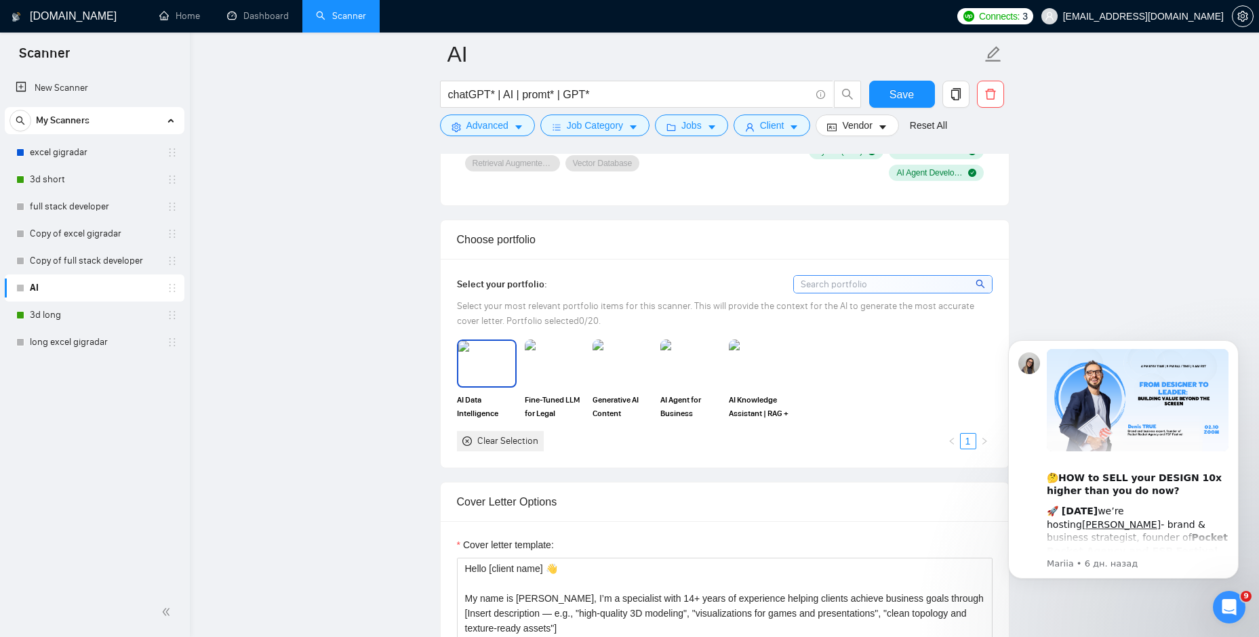
click at [492, 362] on img at bounding box center [486, 363] width 57 height 45
click at [565, 364] on img at bounding box center [554, 363] width 57 height 45
drag, startPoint x: 589, startPoint y: 357, endPoint x: 662, endPoint y: 364, distance: 72.9
click at [591, 357] on div "Generative AI Content Assistant | Prompt Engineering + ChatGPT-5" at bounding box center [622, 380] width 68 height 80
click at [622, 364] on img at bounding box center [622, 363] width 57 height 45
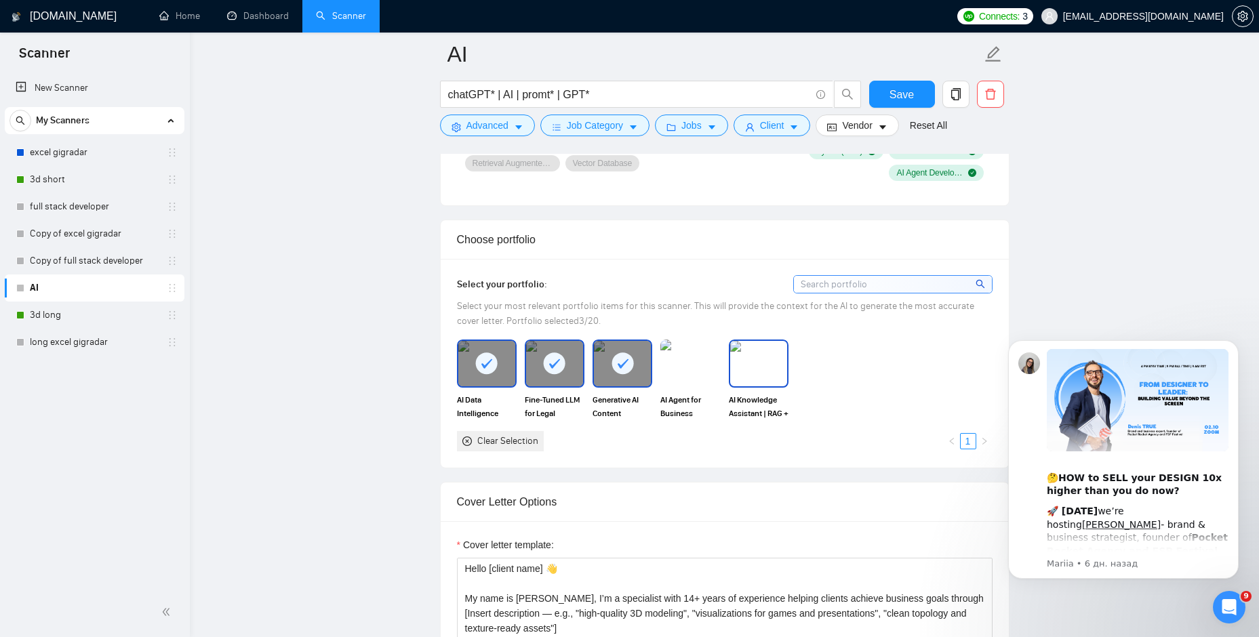
click at [750, 363] on img at bounding box center [758, 363] width 57 height 45
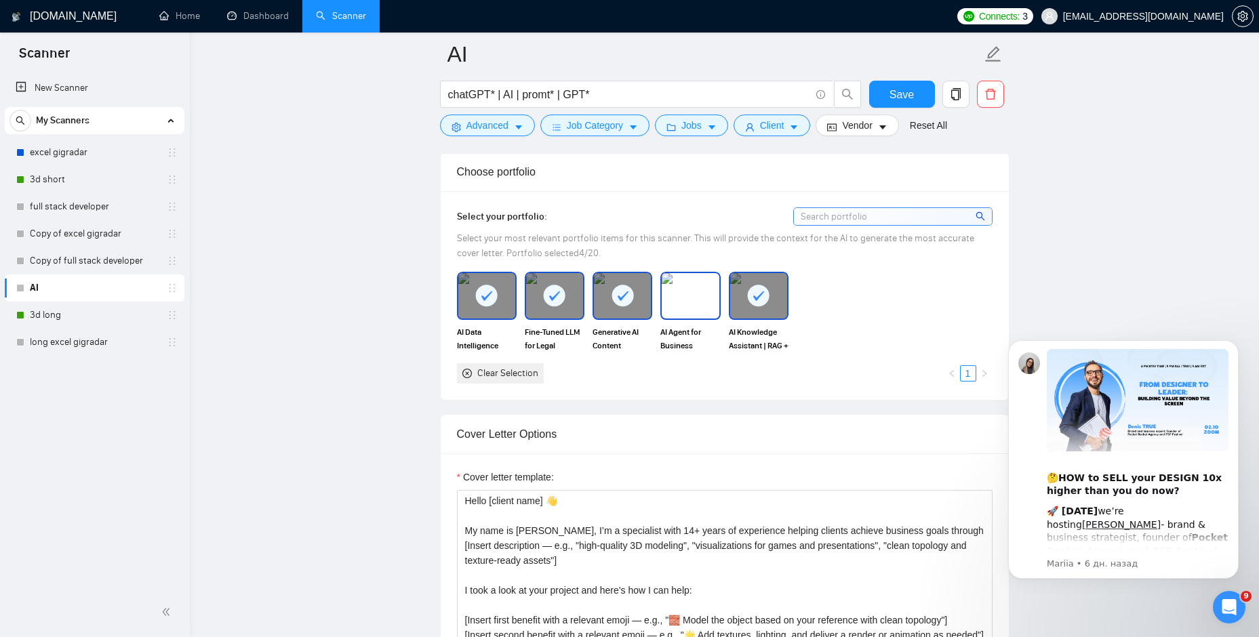
click at [702, 306] on img at bounding box center [690, 295] width 57 height 45
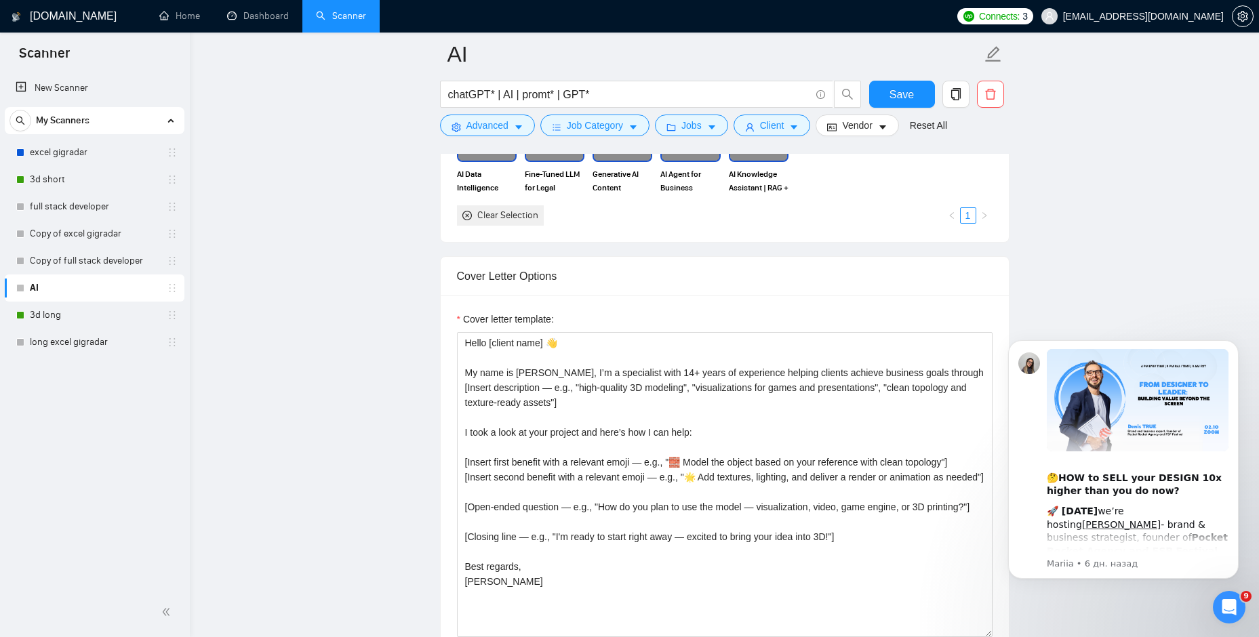
scroll to position [1424, 0]
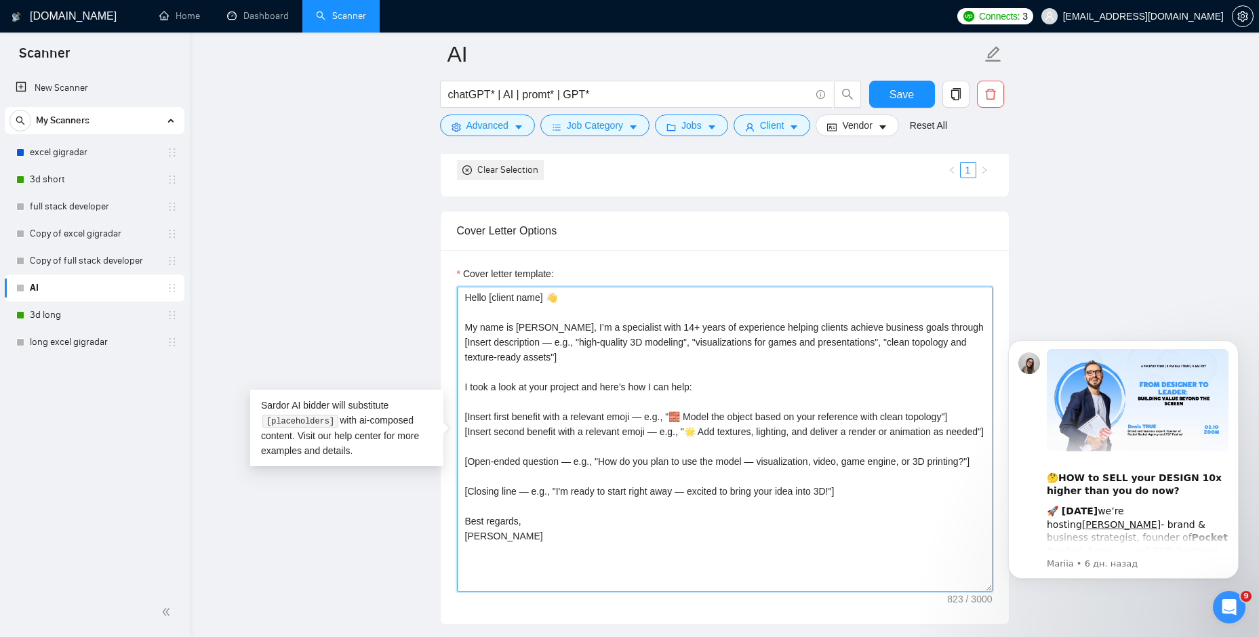
drag, startPoint x: 859, startPoint y: 510, endPoint x: 466, endPoint y: 296, distance: 447.2
click at [466, 296] on textarea "Hello [client name] 👋 My name is [PERSON_NAME], I’m a specialist with 14+ years…" at bounding box center [725, 439] width 536 height 305
paste textarea "i [client name, don’t use company name]! [Include some relevant achivements rel…"
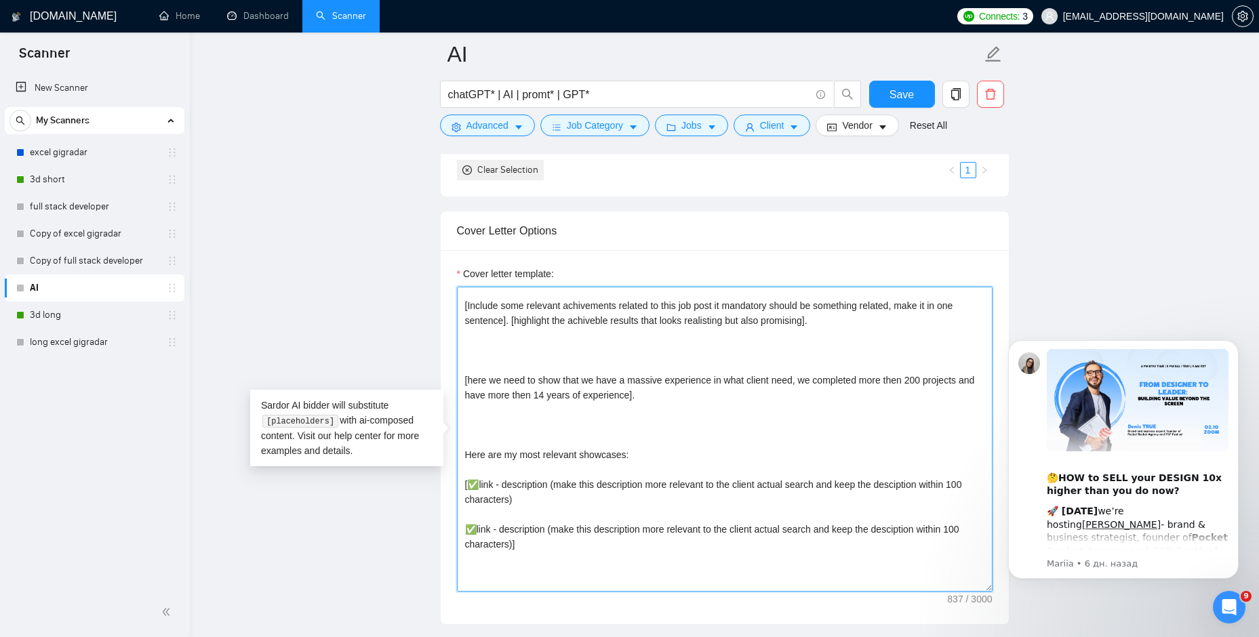
scroll to position [0, 0]
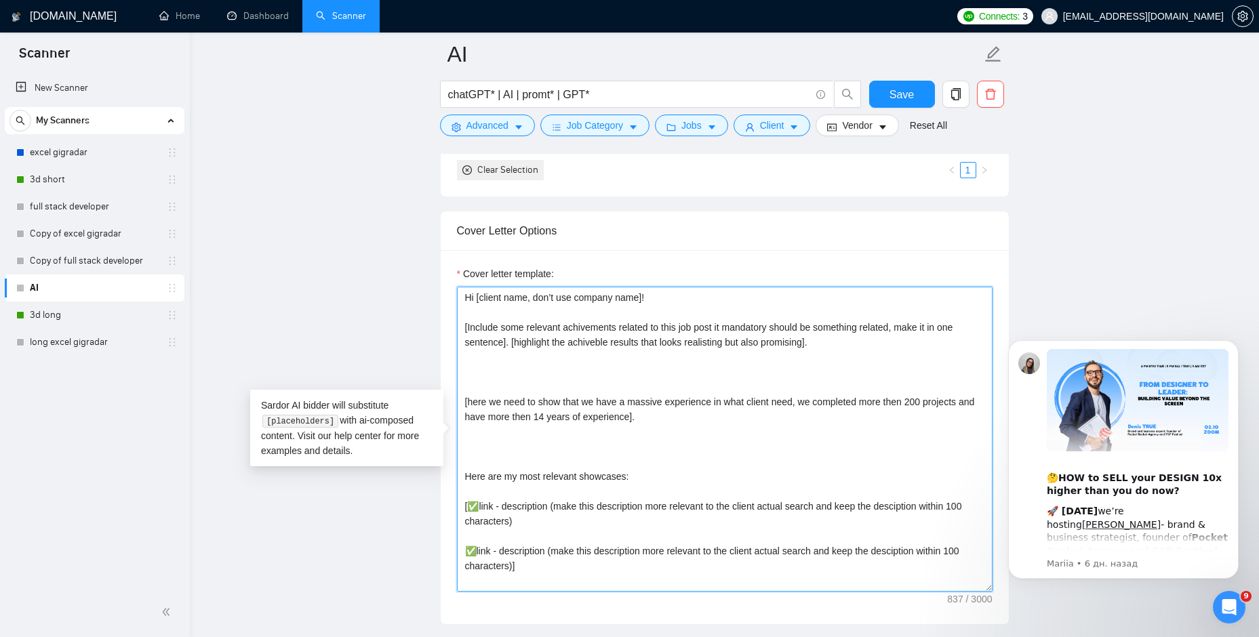
click at [527, 366] on textarea "Hi [client name, don’t use company name]! [Include some relevant achivements re…" at bounding box center [725, 439] width 536 height 305
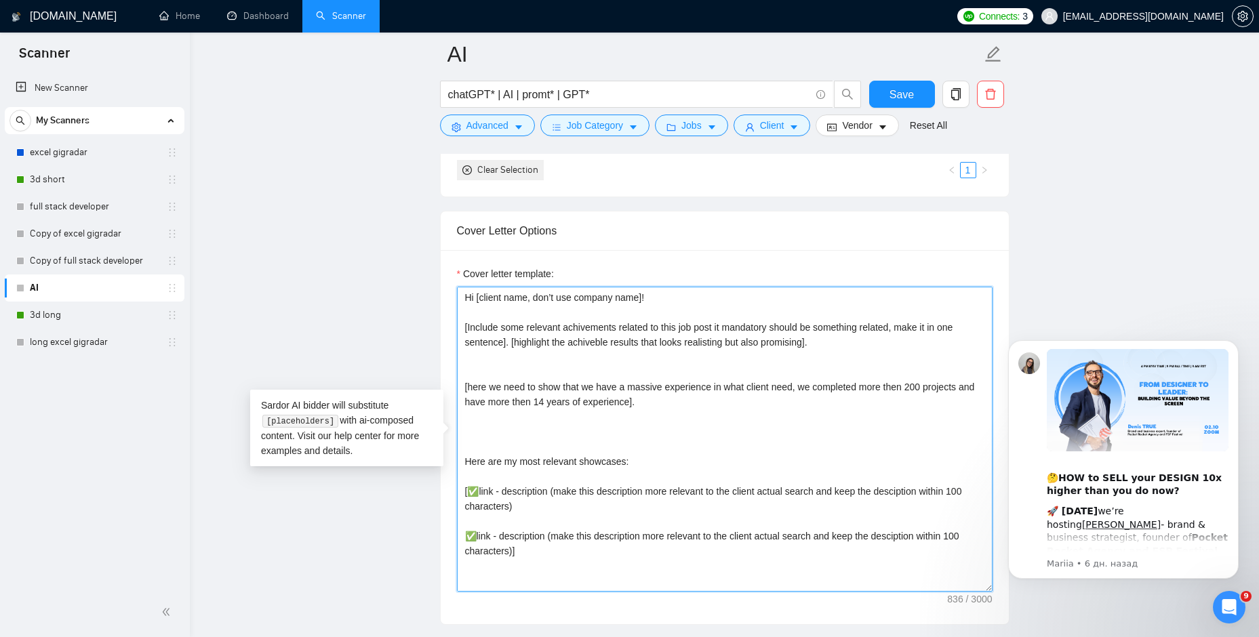
click at [499, 427] on textarea "Hi [client name, don’t use company name]! [Include some relevant achivements re…" at bounding box center [725, 439] width 536 height 305
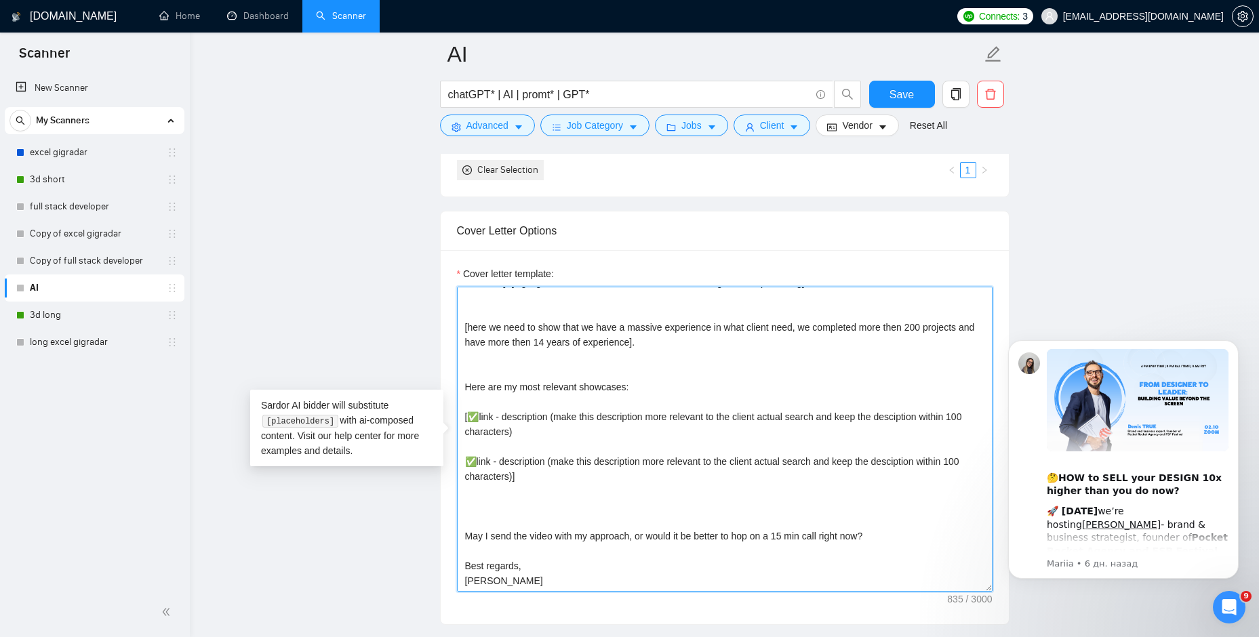
click at [490, 504] on textarea "Hi [client name, don’t use company name]! [Include some relevant achivements re…" at bounding box center [725, 439] width 536 height 305
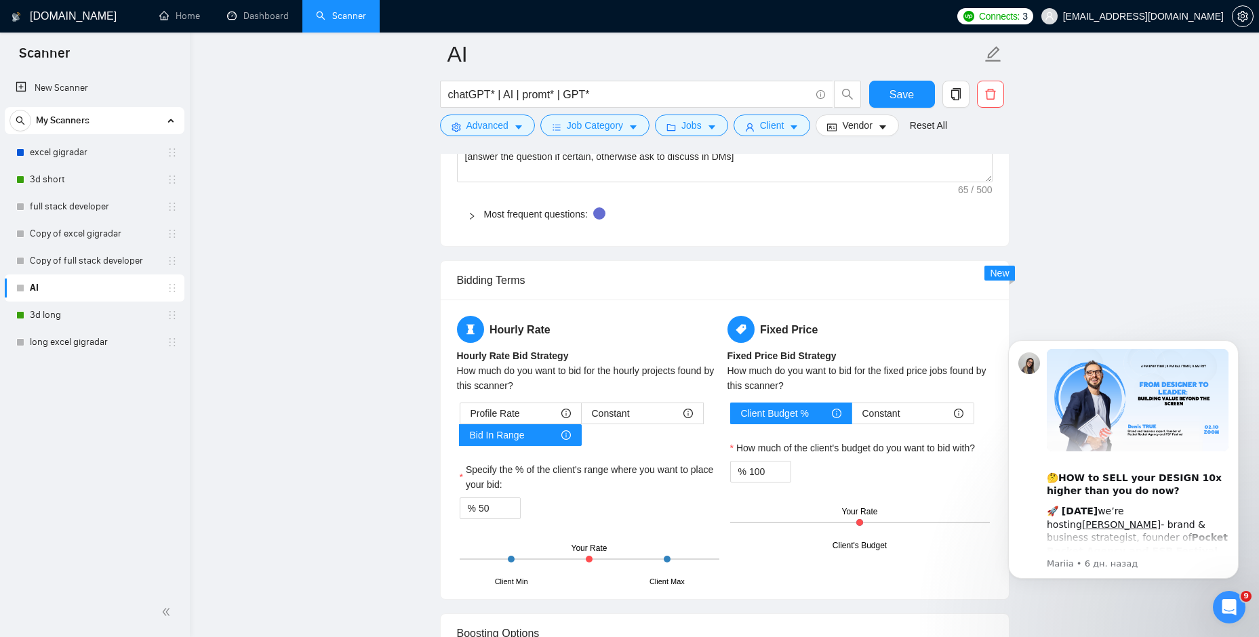
scroll to position [2034, 0]
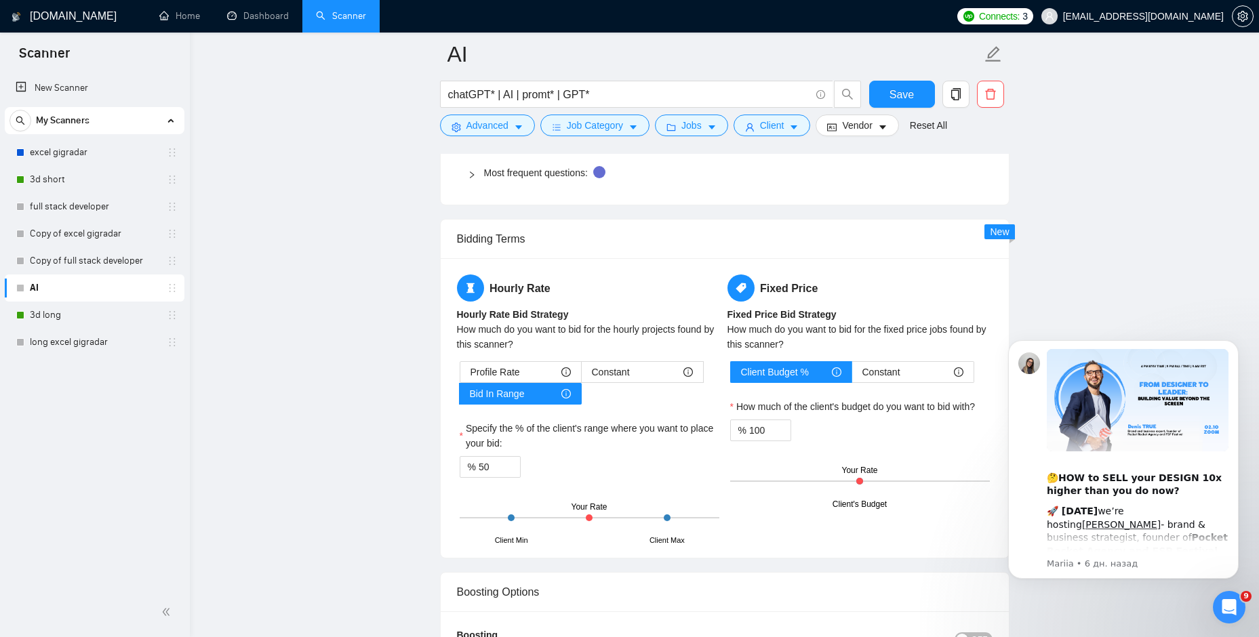
type textarea "Hi [client name, don’t use company name]! [Include some relevant achivements re…"
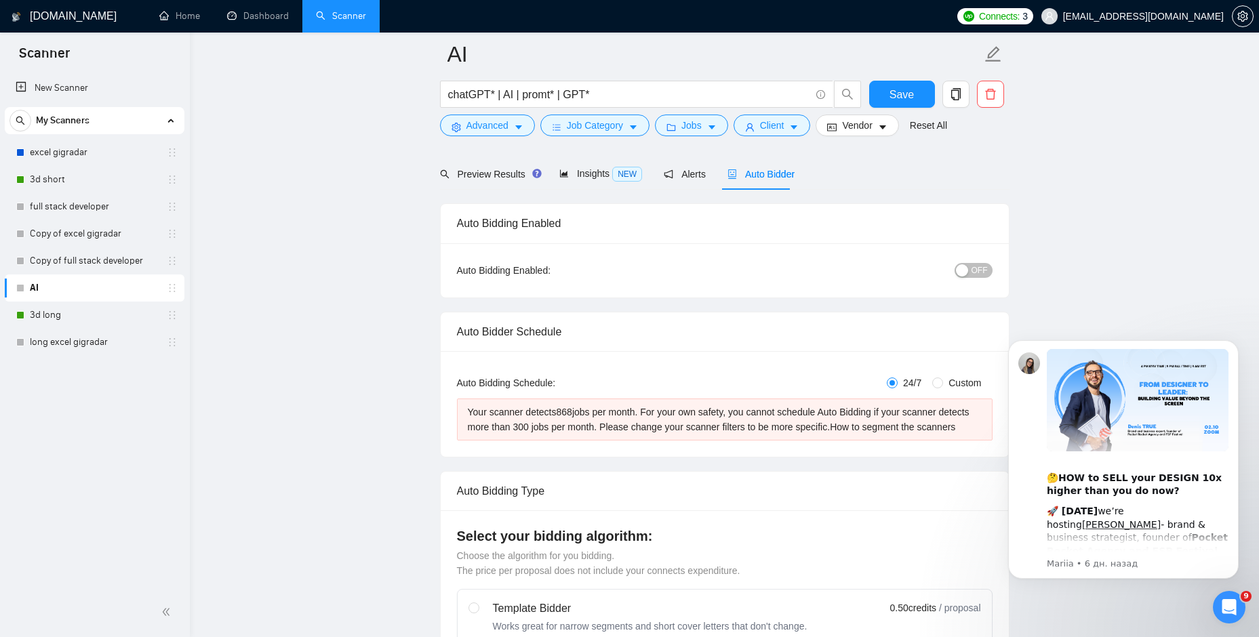
scroll to position [0, 0]
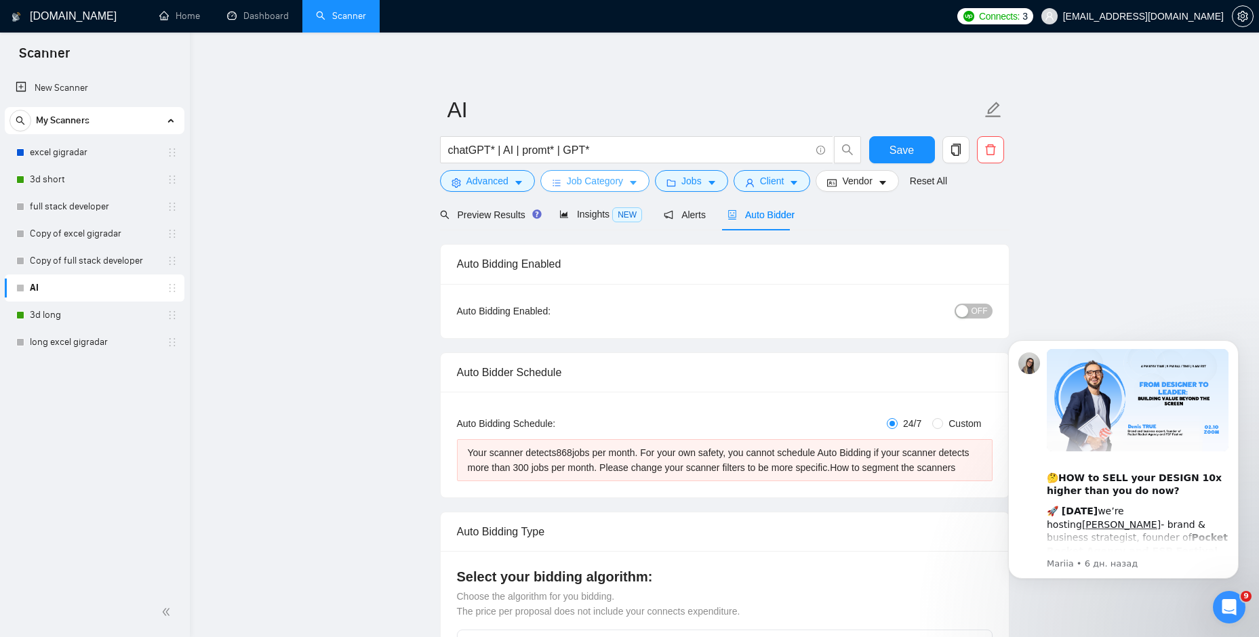
click at [596, 182] on span "Job Category" at bounding box center [595, 181] width 56 height 15
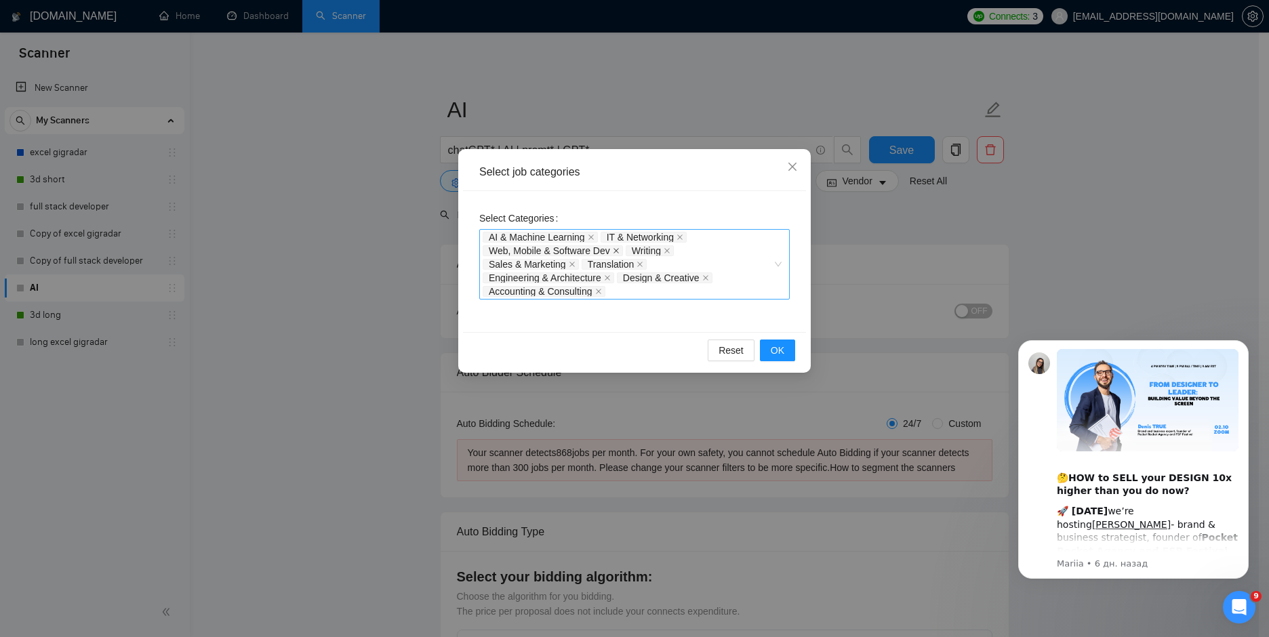
click at [614, 252] on icon "close" at bounding box center [616, 250] width 7 height 7
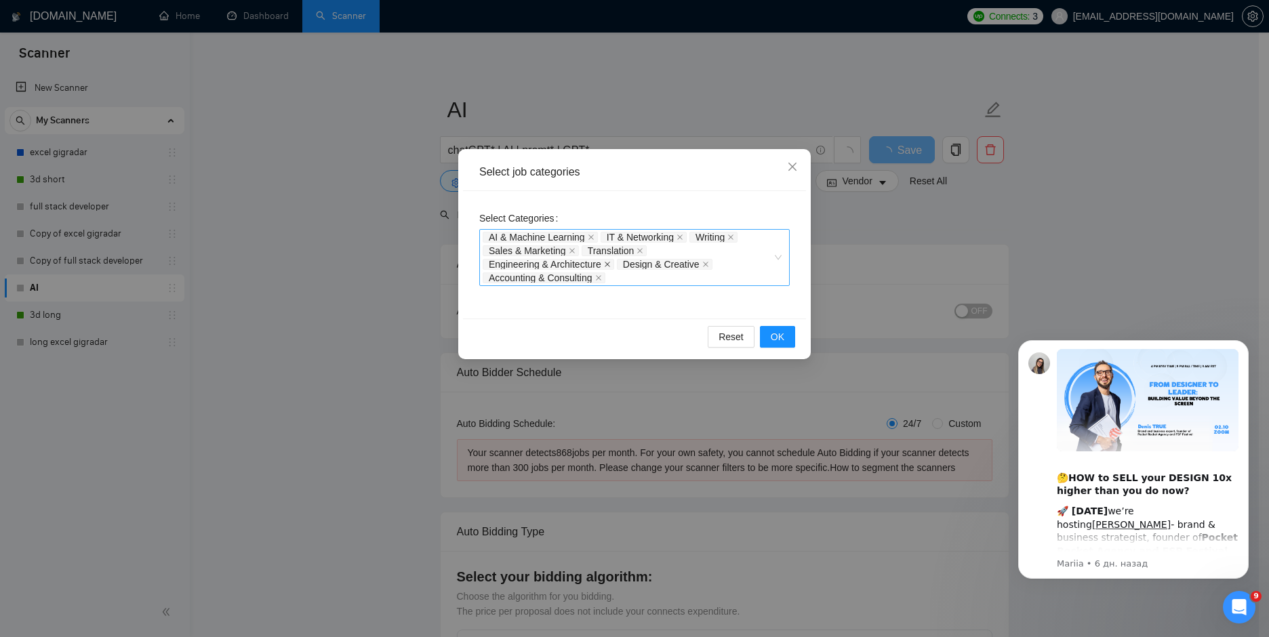
click at [609, 265] on icon "close" at bounding box center [607, 264] width 5 height 5
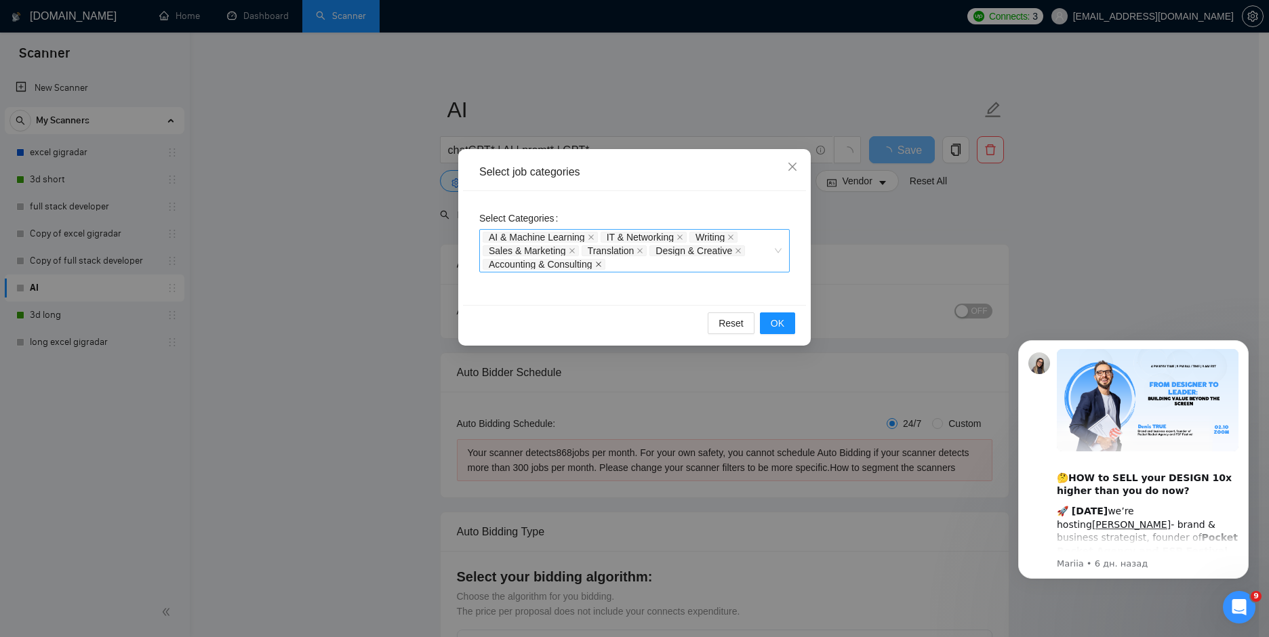
click at [599, 264] on icon "close" at bounding box center [598, 264] width 5 height 5
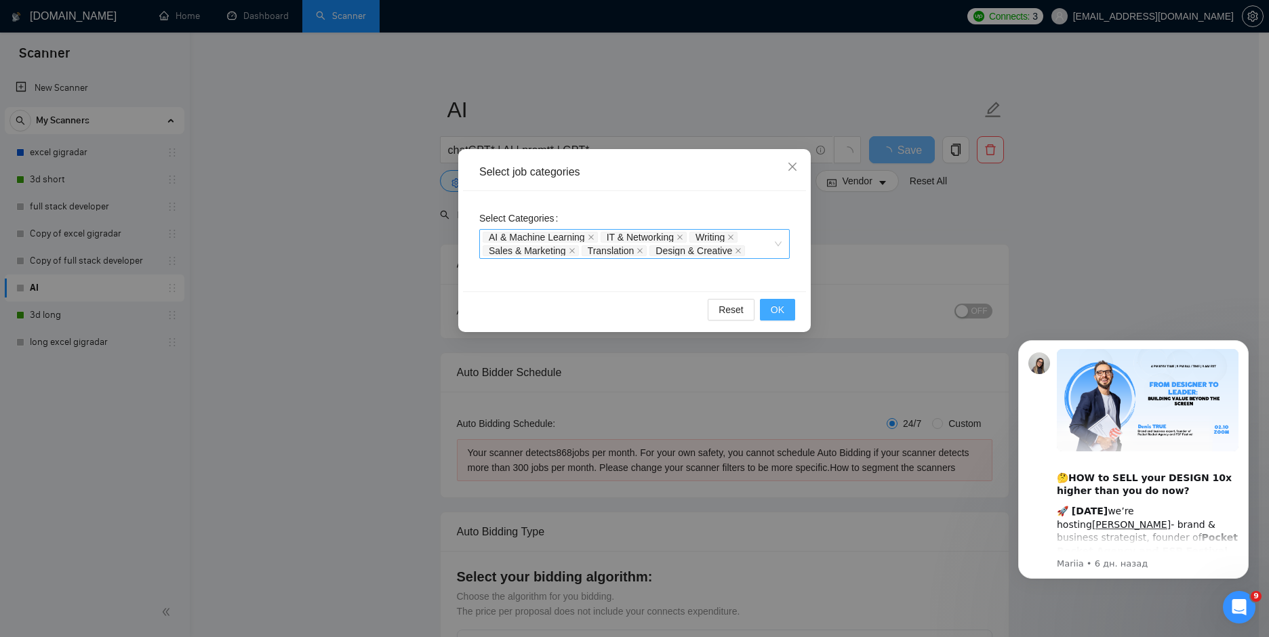
click at [772, 308] on span "OK" at bounding box center [778, 309] width 14 height 15
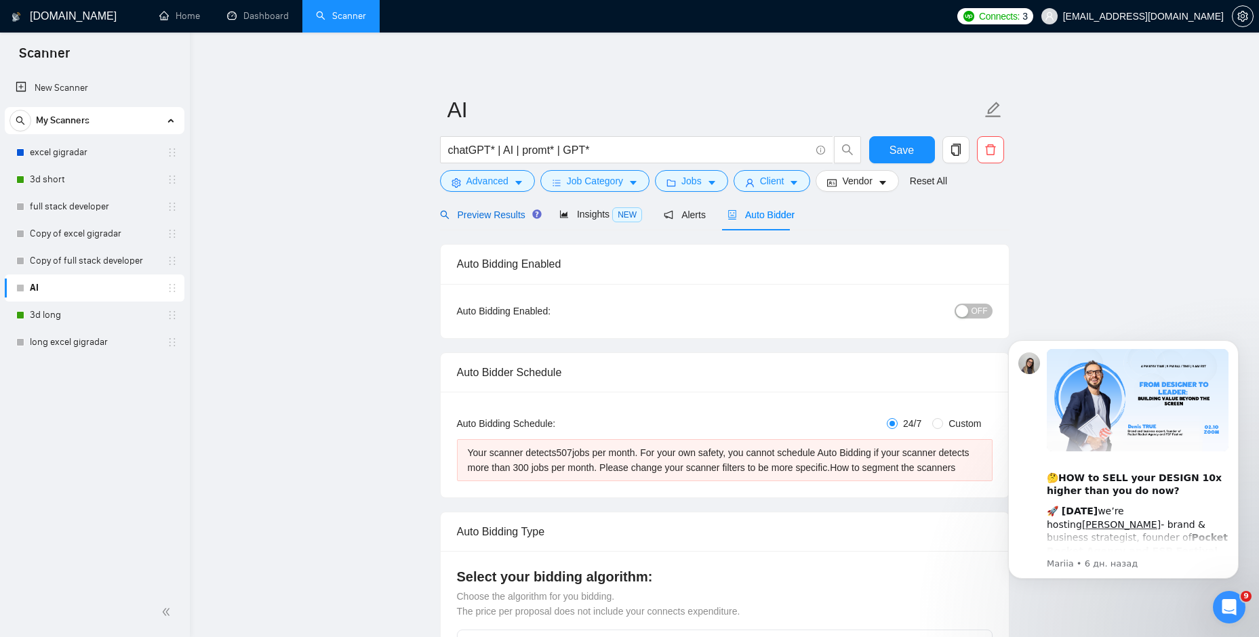
click at [510, 218] on span "Preview Results" at bounding box center [489, 214] width 98 height 11
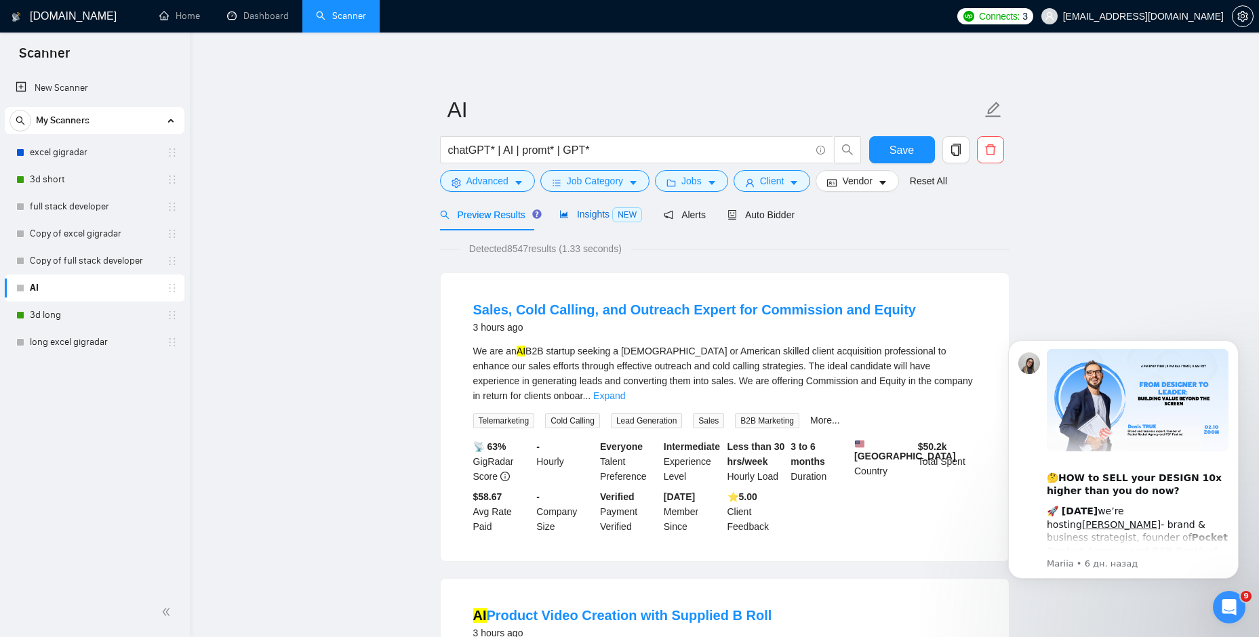
click at [569, 220] on span "Insights NEW" at bounding box center [600, 214] width 83 height 11
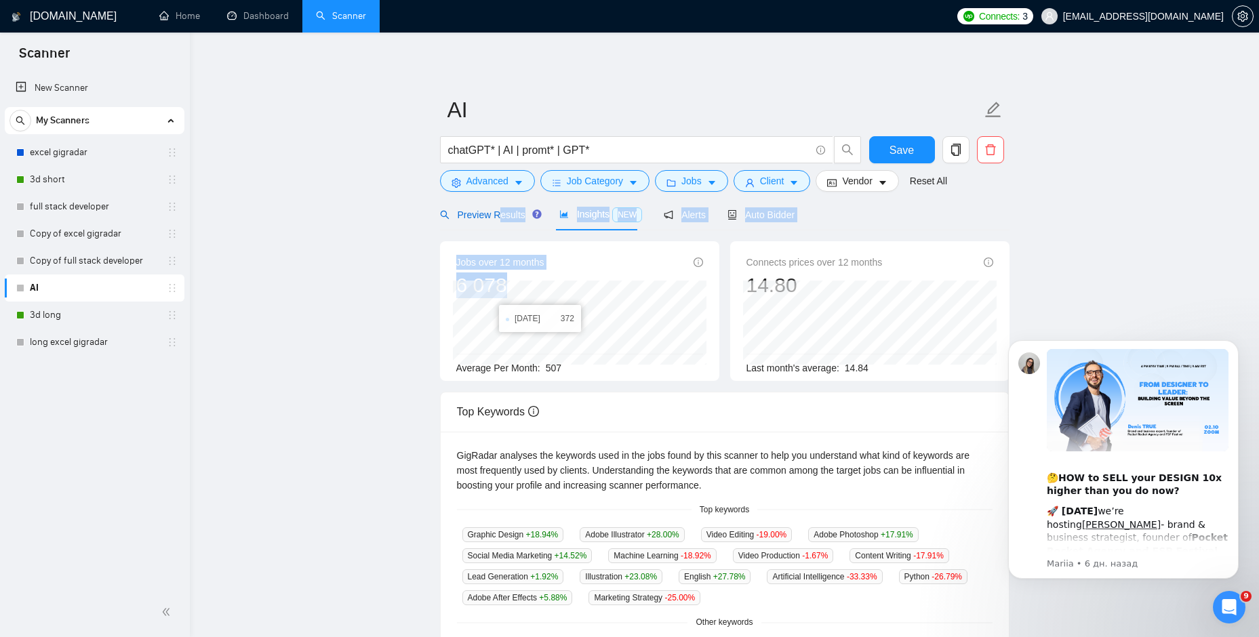
click at [485, 320] on div "Preview Results Insights NEW Alerts Auto Bidder Jobs over 12 months 6 078 [DATE…" at bounding box center [724, 592] width 569 height 786
click at [372, 295] on main "AI chatGPT* | AI | promt* | GPT* Save Advanced Job Category Jobs Client Vendor …" at bounding box center [725, 519] width 1026 height 930
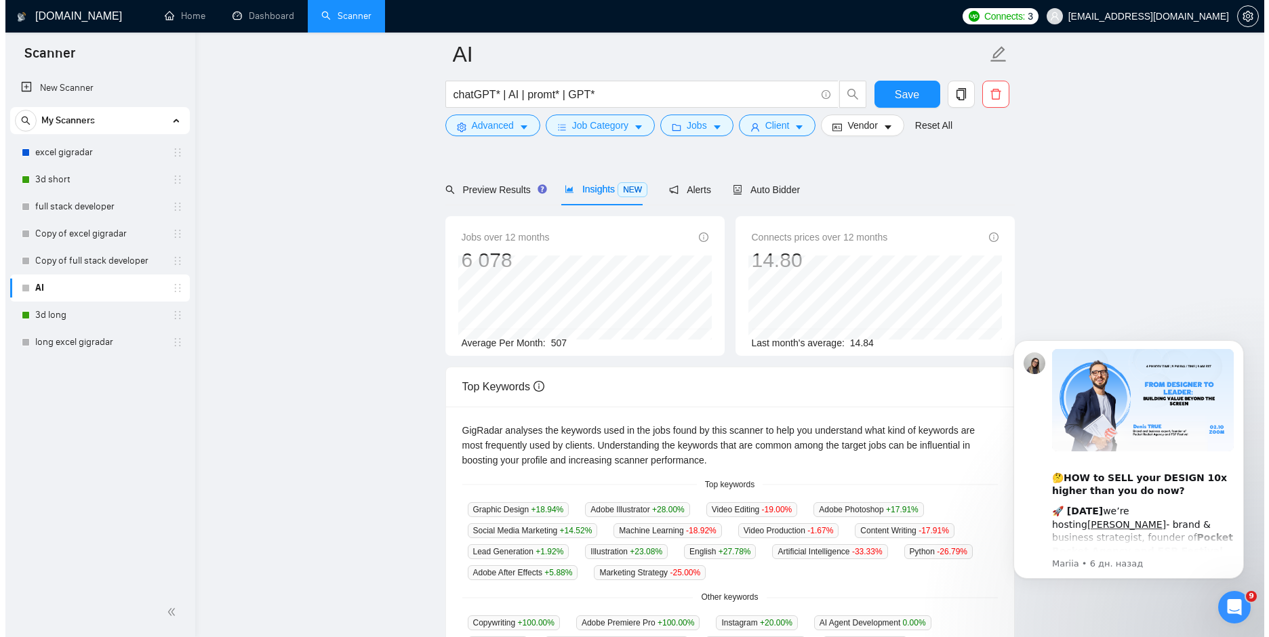
scroll to position [271, 0]
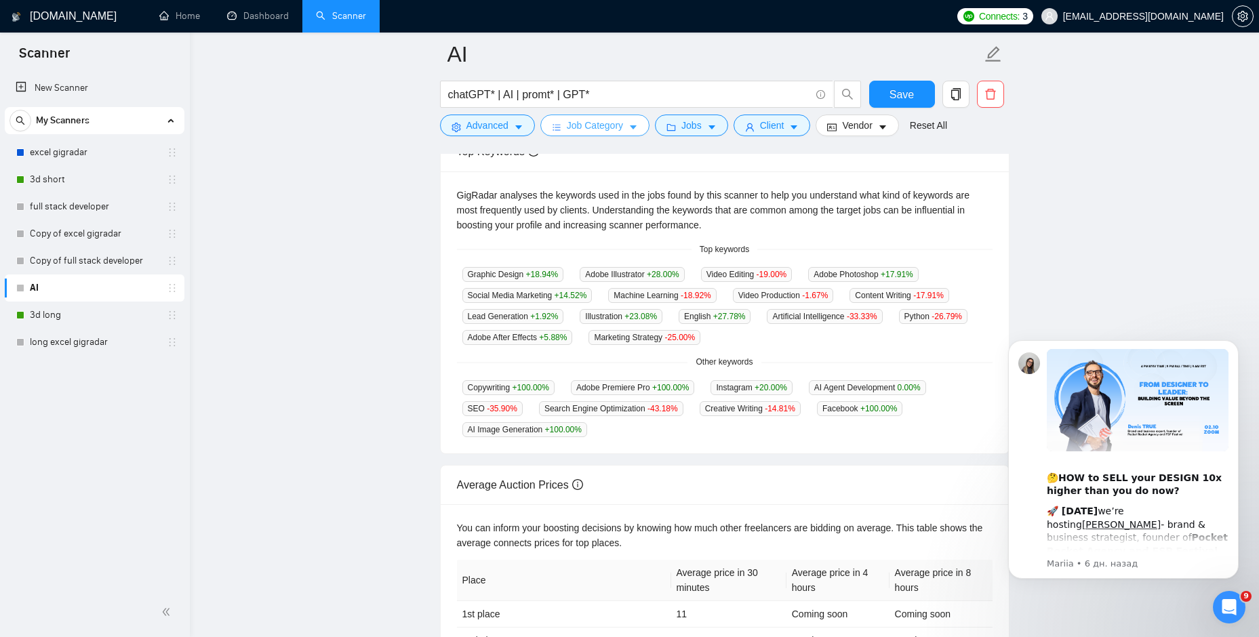
click at [573, 127] on span "Job Category" at bounding box center [595, 125] width 56 height 15
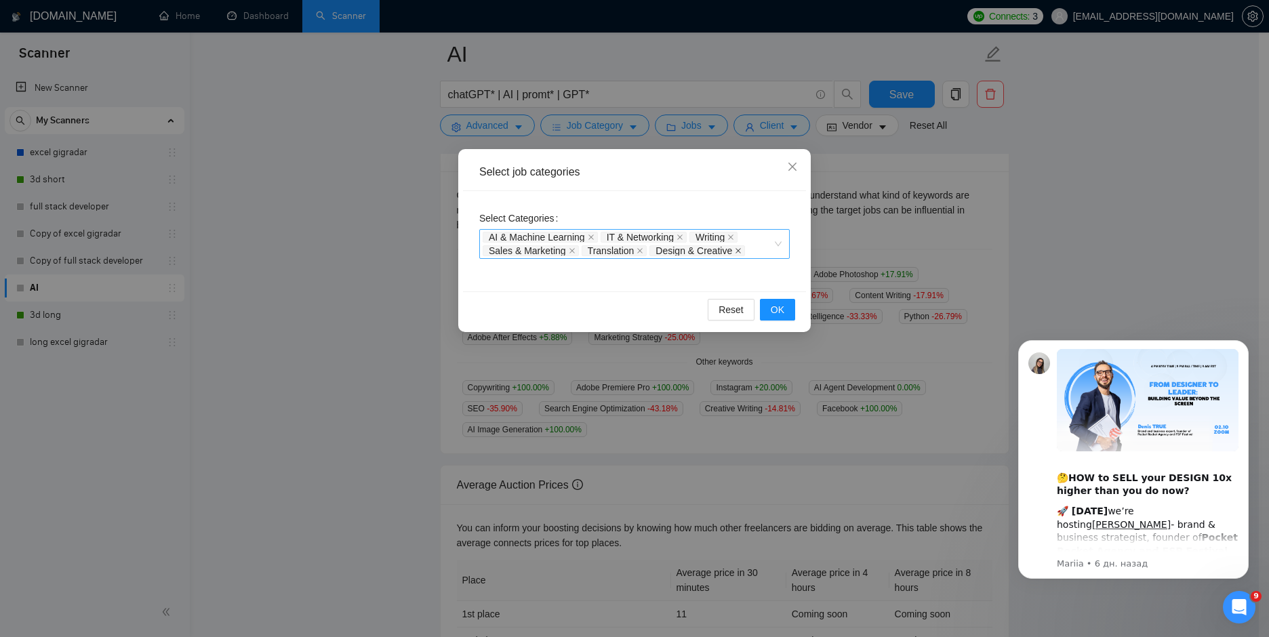
click at [736, 250] on icon "close" at bounding box center [738, 250] width 5 height 5
click at [736, 250] on div "AI & Machine Learning IT & Networking Writing Sales & Marketing Translation" at bounding box center [628, 244] width 290 height 27
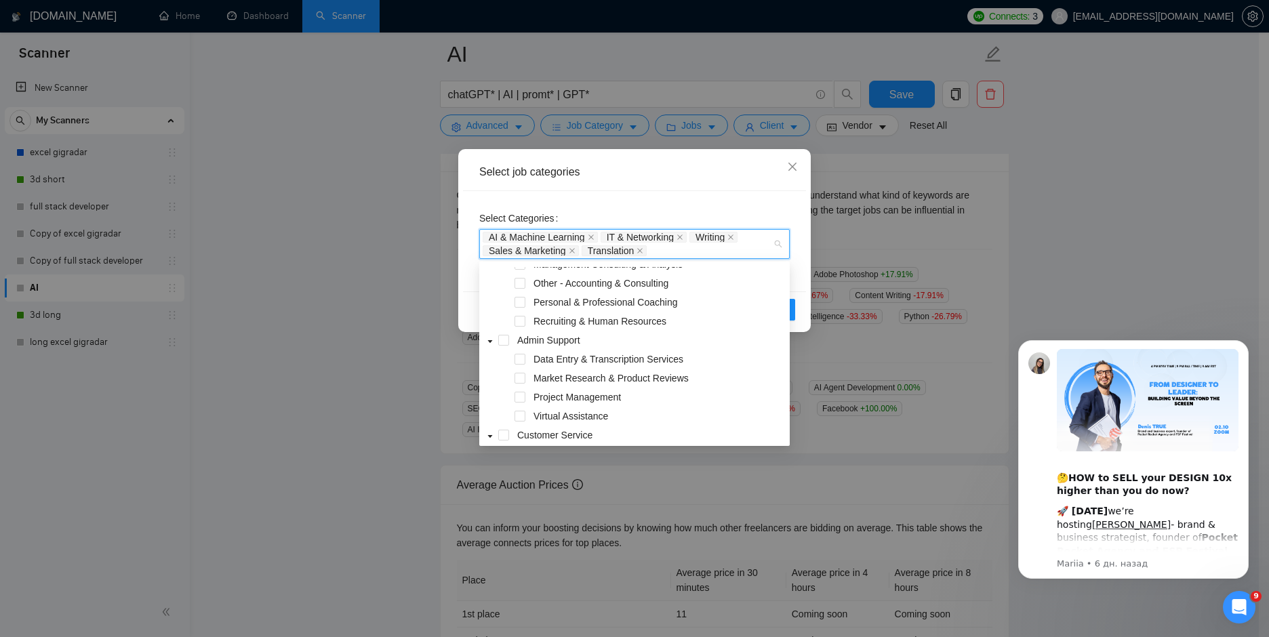
scroll to position [133, 0]
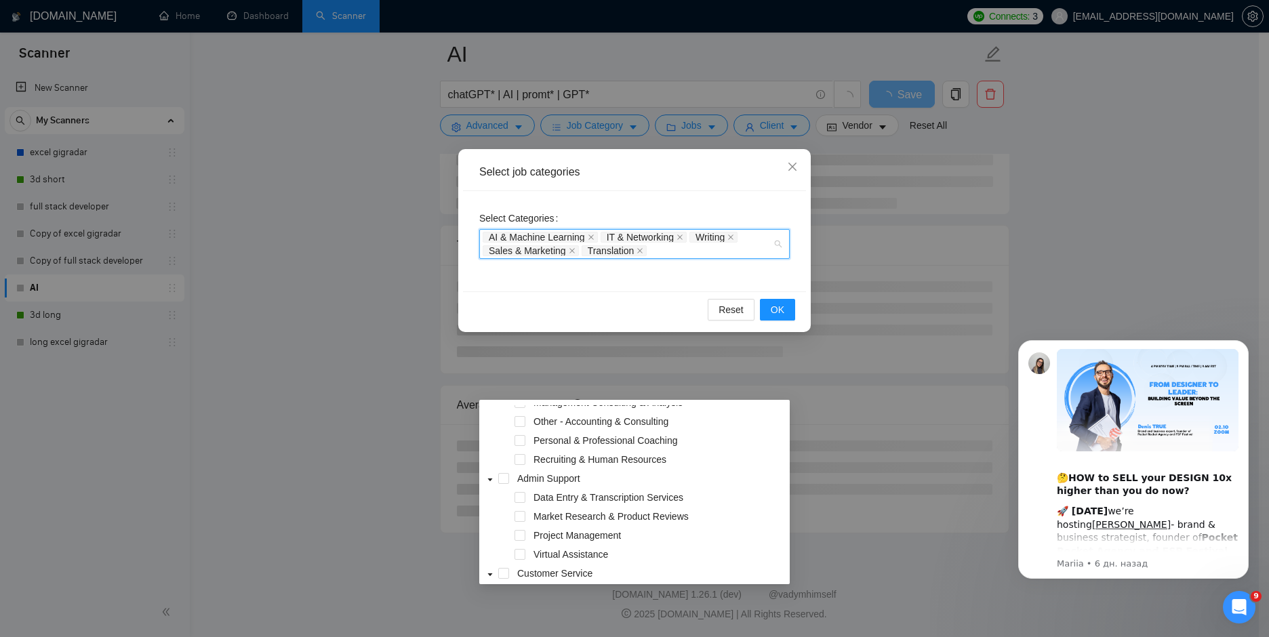
click at [720, 253] on div "AI & Machine Learning IT & Networking Writing Sales & Marketing Translation" at bounding box center [628, 244] width 290 height 27
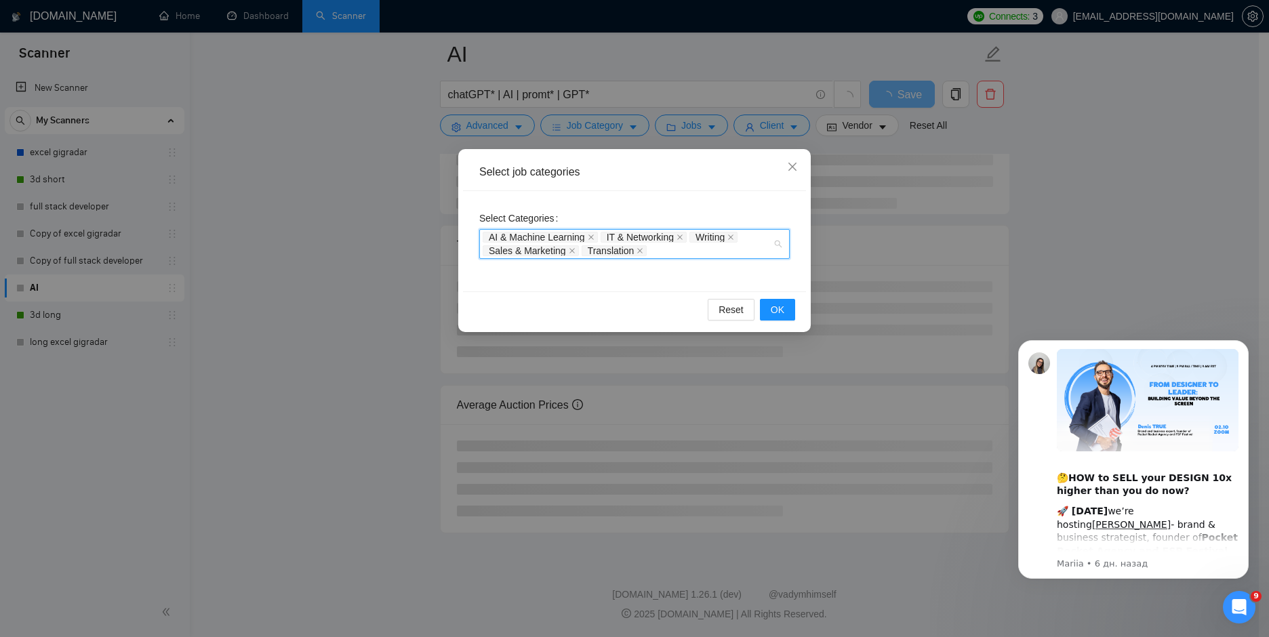
click at [723, 247] on div "AI & Machine Learning IT & Networking Writing Sales & Marketing Translation" at bounding box center [628, 244] width 290 height 27
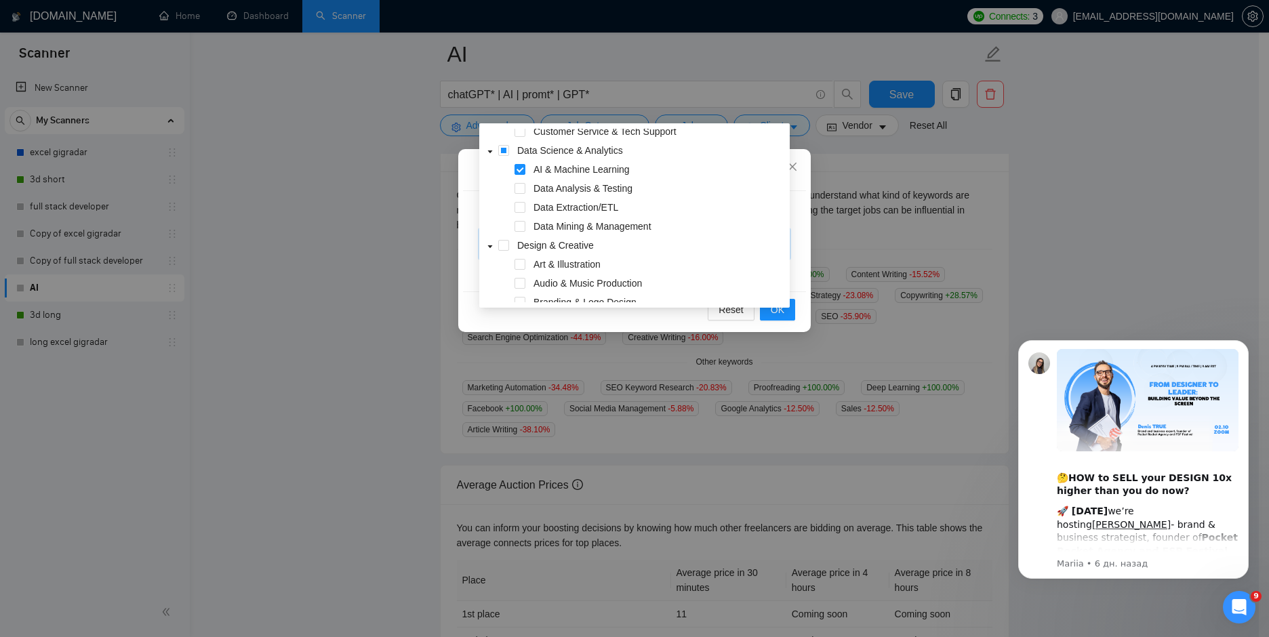
scroll to position [339, 0]
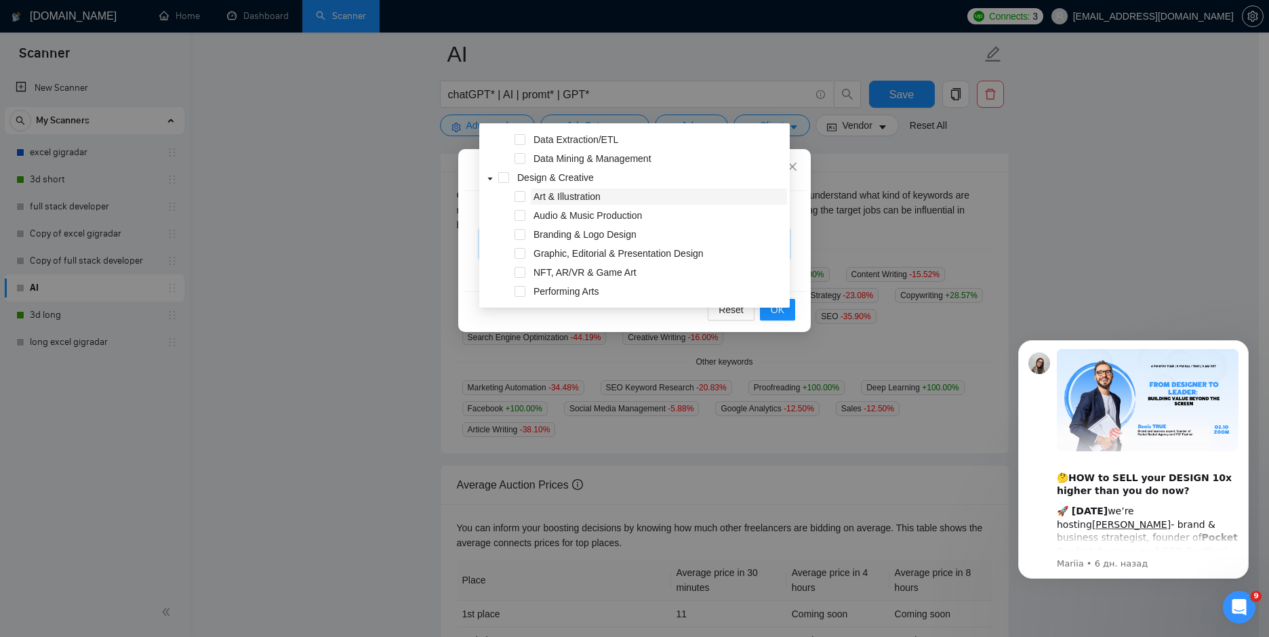
click at [574, 197] on span "Art & Illustration" at bounding box center [567, 196] width 67 height 11
click at [635, 239] on body "Scanner New Scanner My Scanners excel gigradar 3d short full stack developer Co…" at bounding box center [629, 47] width 1259 height 637
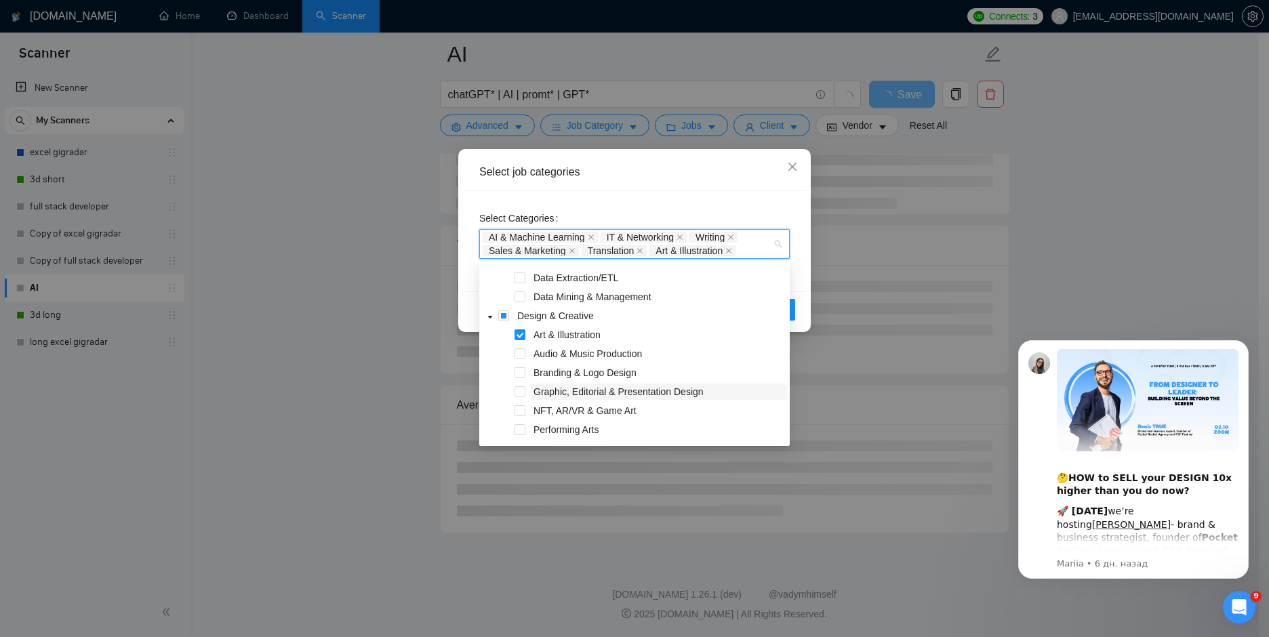
click at [602, 393] on span "Graphic, Editorial & Presentation Design" at bounding box center [619, 391] width 170 height 11
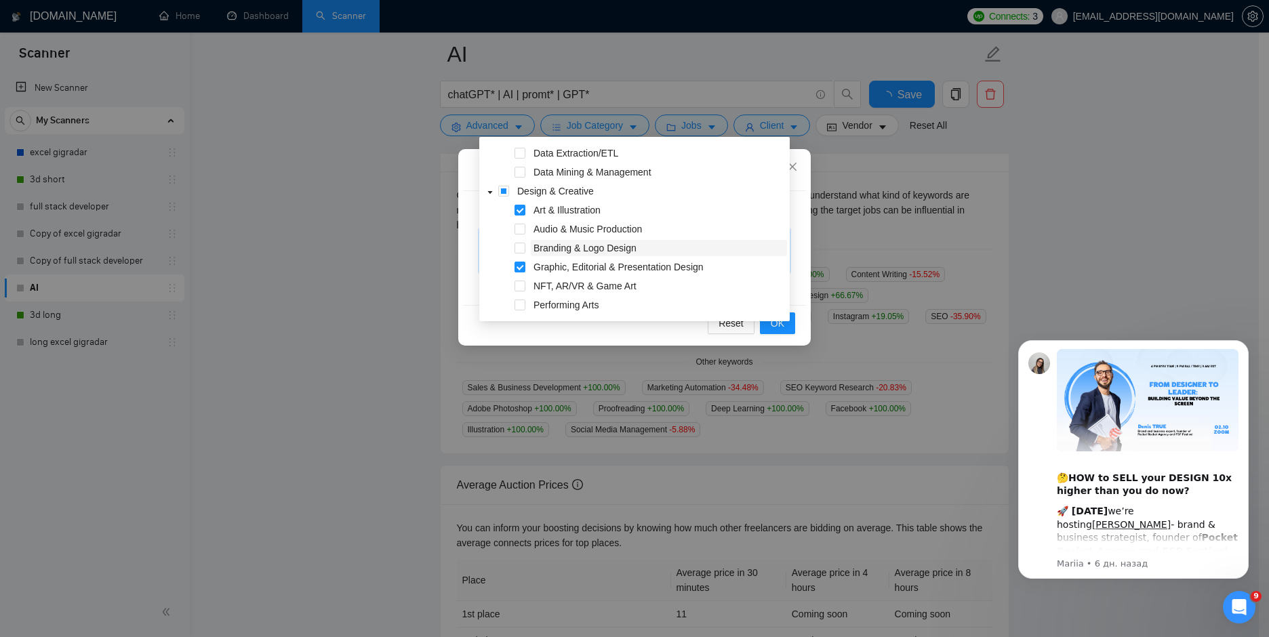
click at [597, 385] on div "Select job categories Select Categories AI & Machine Learning IT & Networking W…" at bounding box center [634, 318] width 1269 height 637
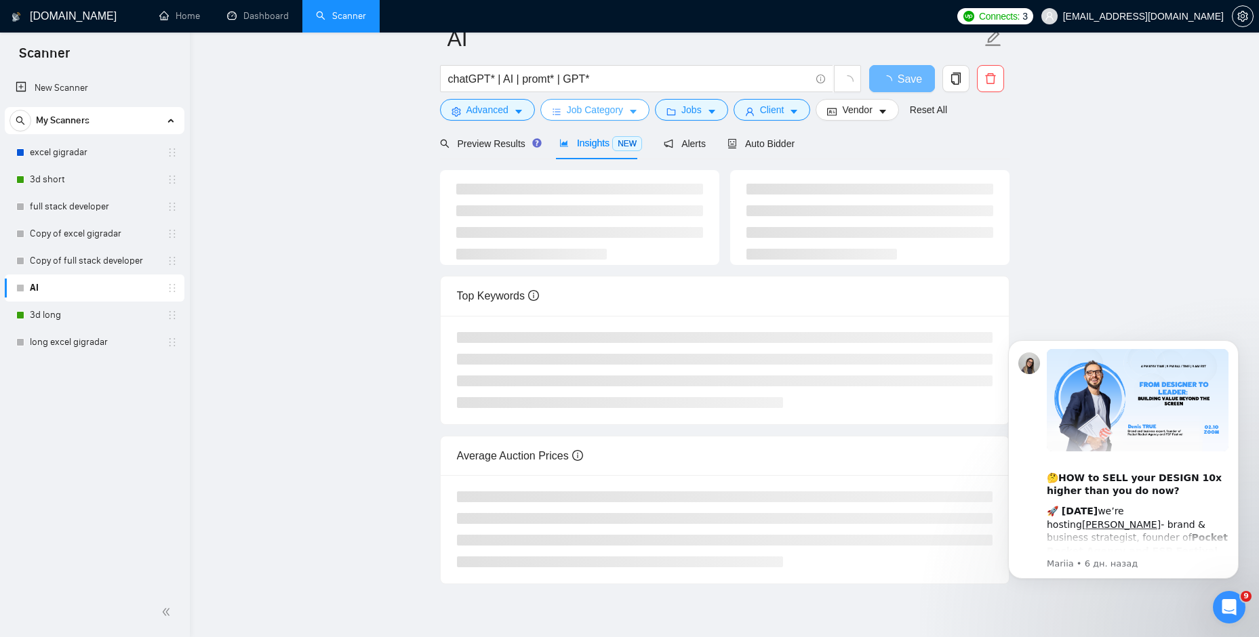
scroll to position [0, 0]
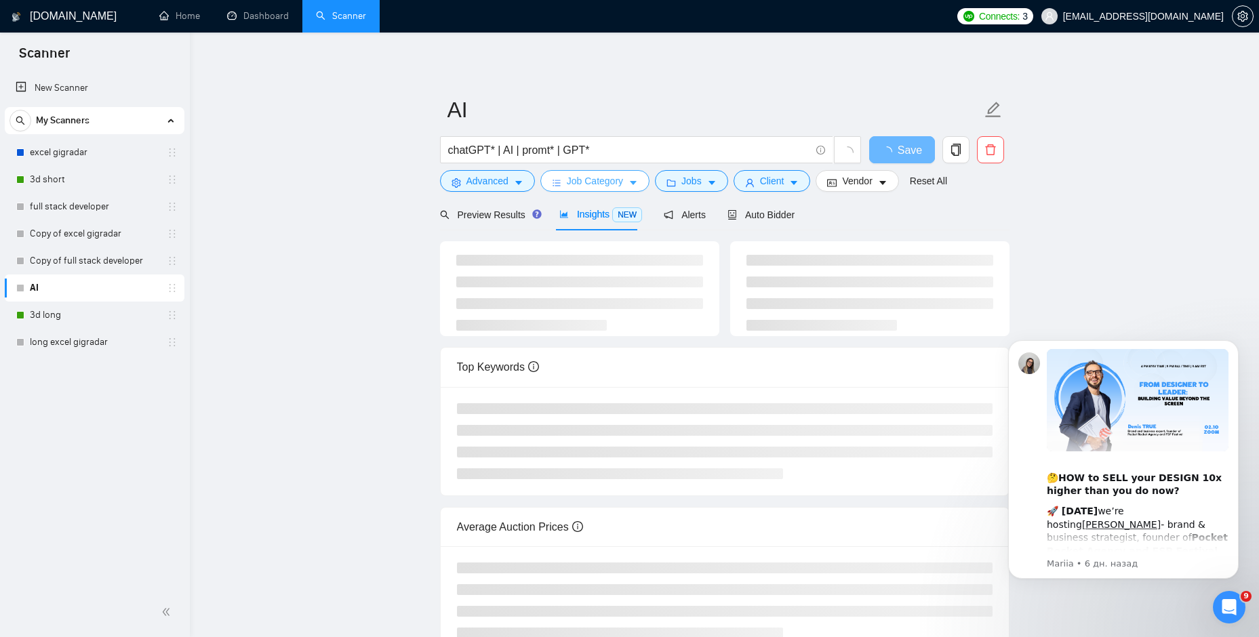
click at [610, 186] on span "Job Category" at bounding box center [595, 181] width 56 height 15
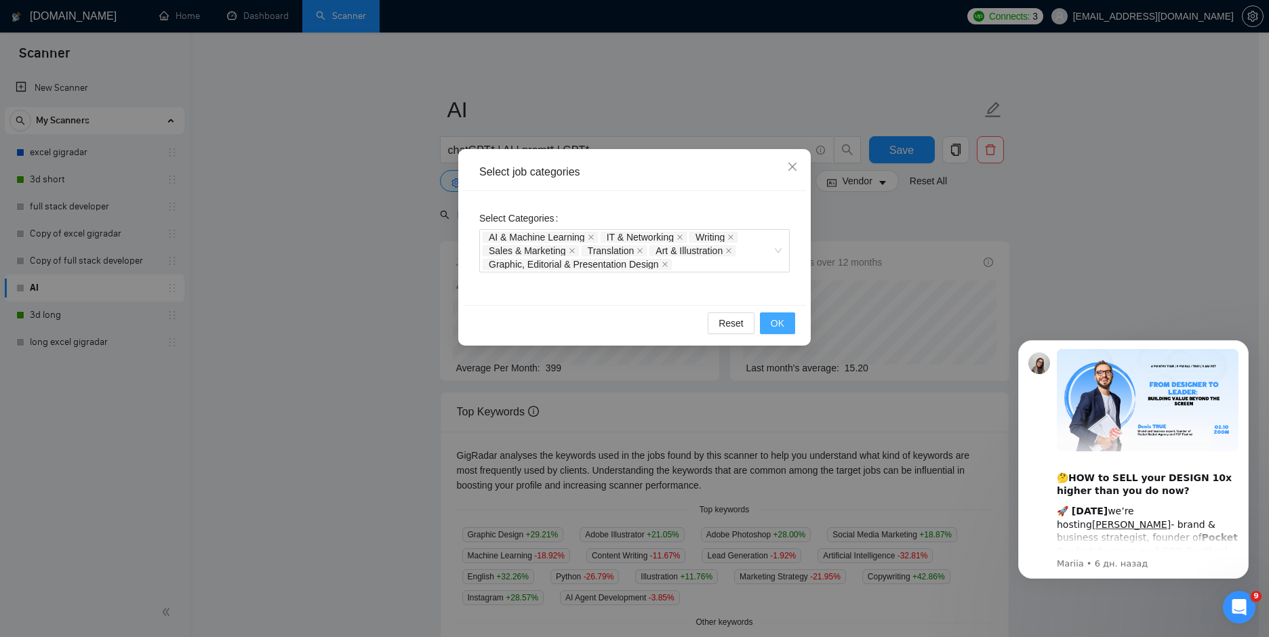
click at [774, 323] on span "OK" at bounding box center [778, 323] width 14 height 15
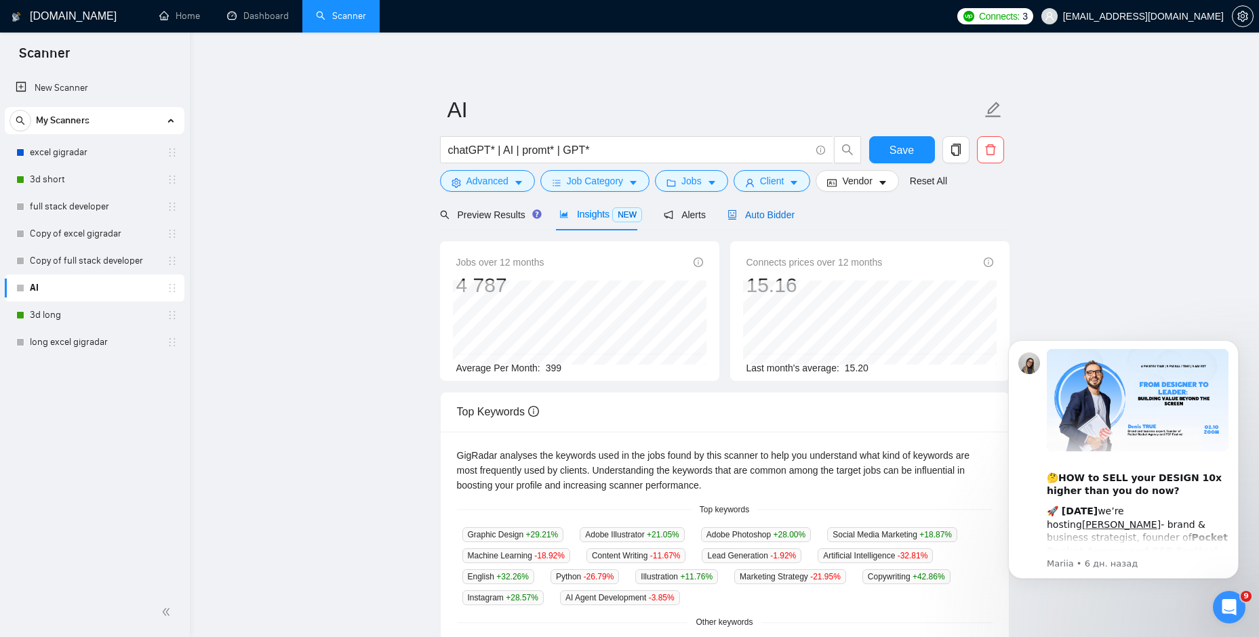
click at [765, 220] on span "Auto Bidder" at bounding box center [760, 214] width 67 height 11
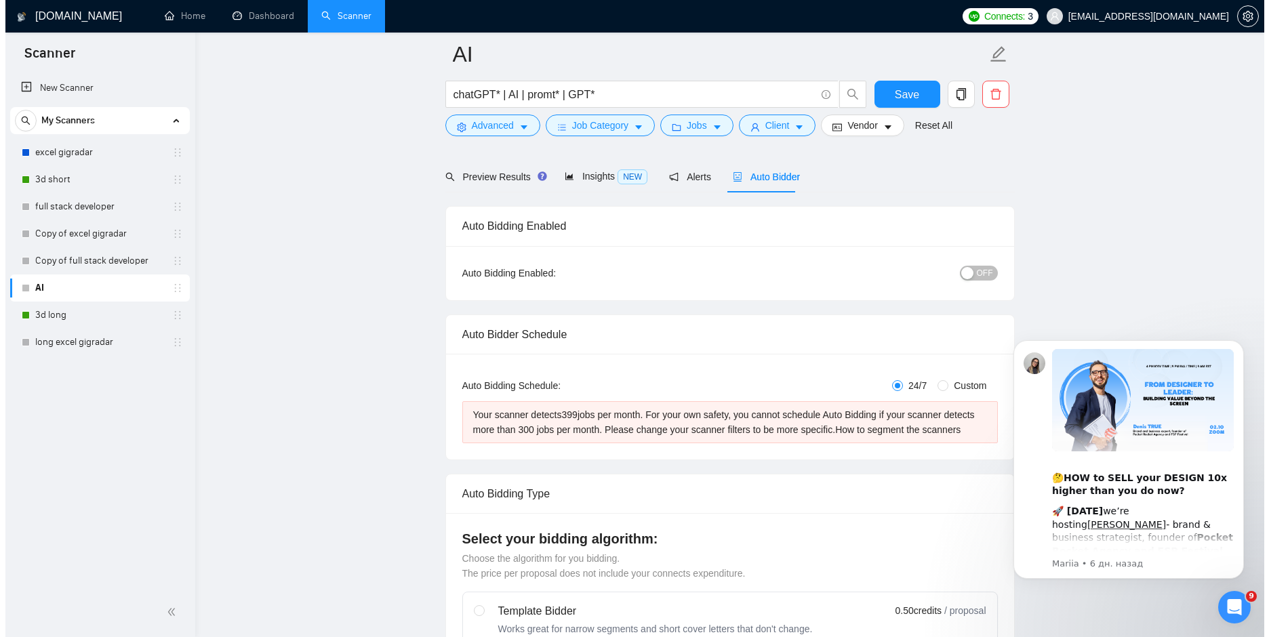
scroll to position [68, 0]
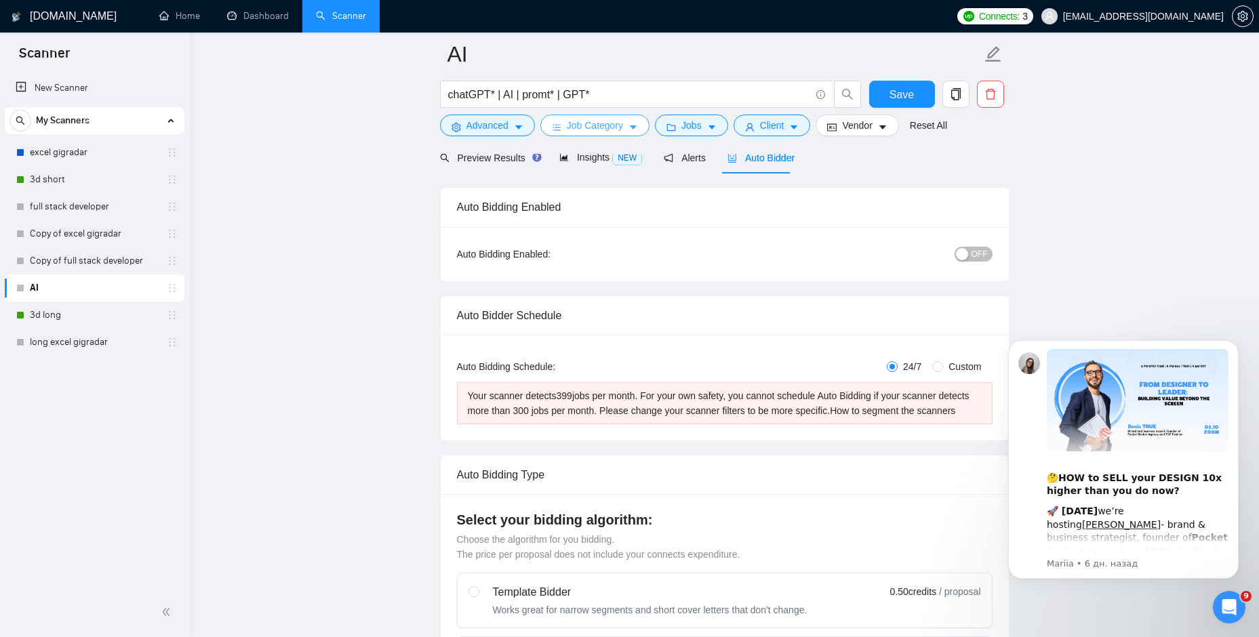
click at [587, 134] on button "Job Category" at bounding box center [594, 126] width 109 height 22
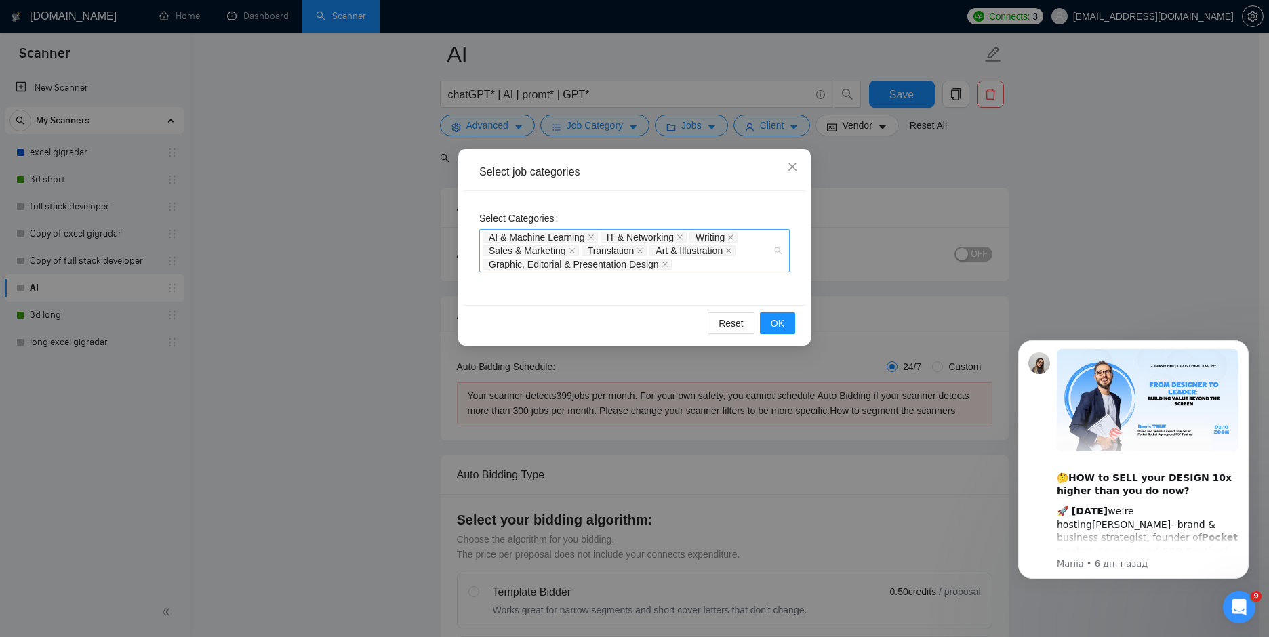
click at [618, 268] on span "Graphic, Editorial & Presentation Design" at bounding box center [574, 264] width 170 height 9
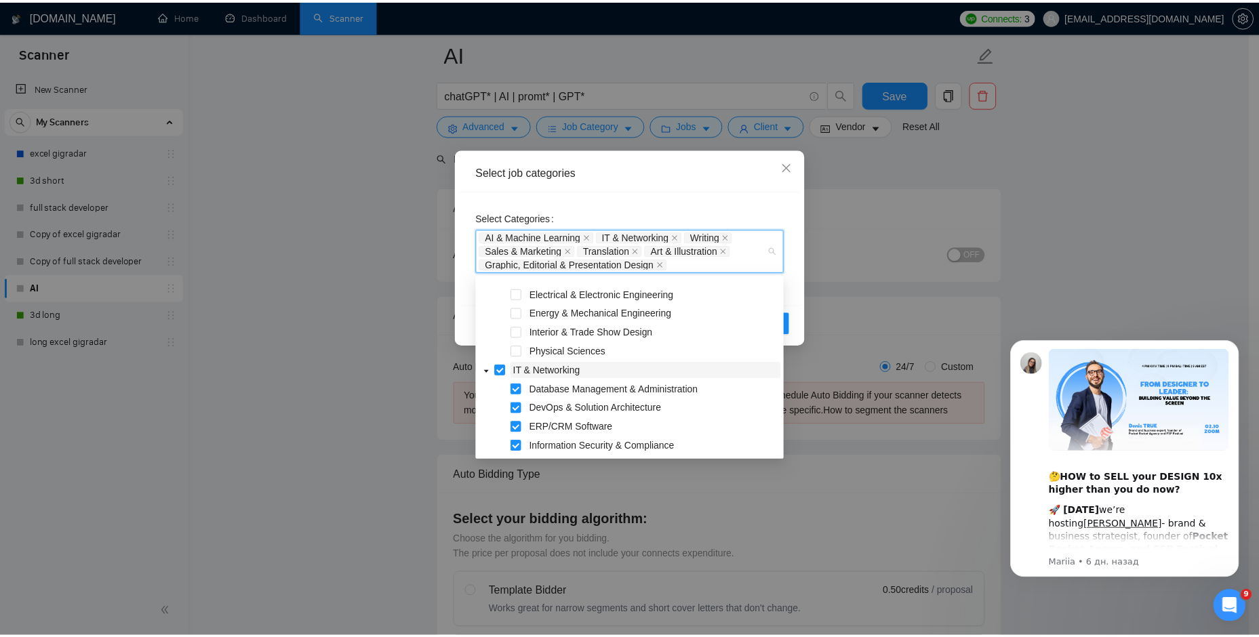
scroll to position [746, 0]
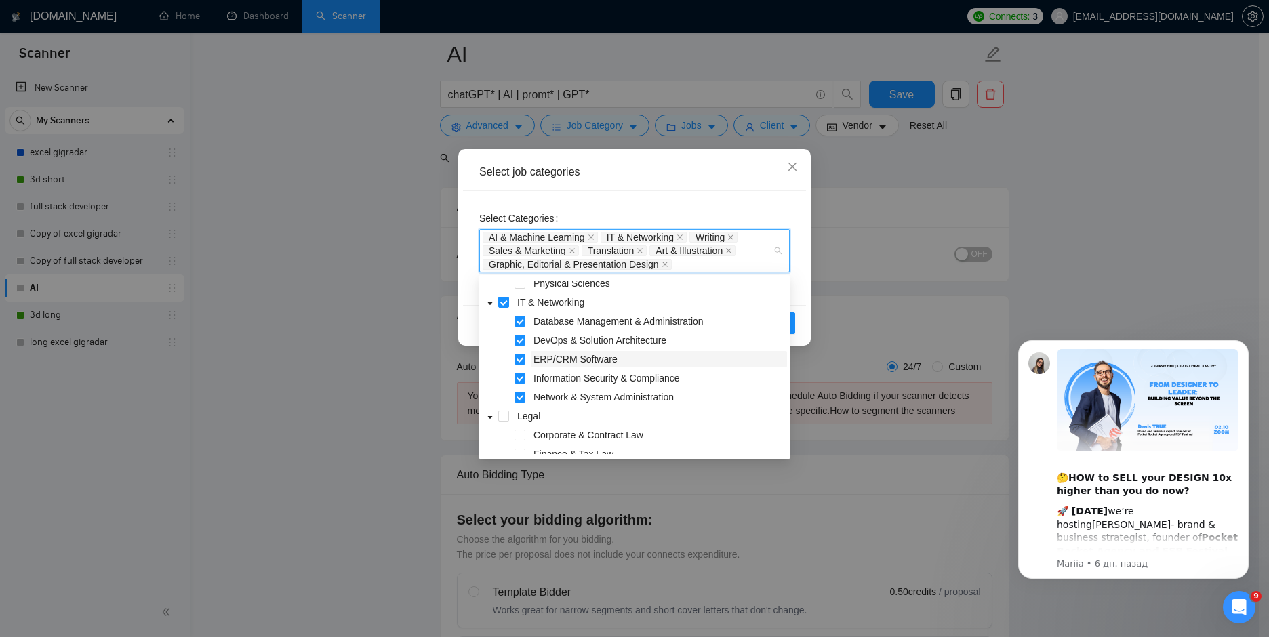
click at [590, 362] on span "ERP/CRM Software" at bounding box center [576, 359] width 84 height 11
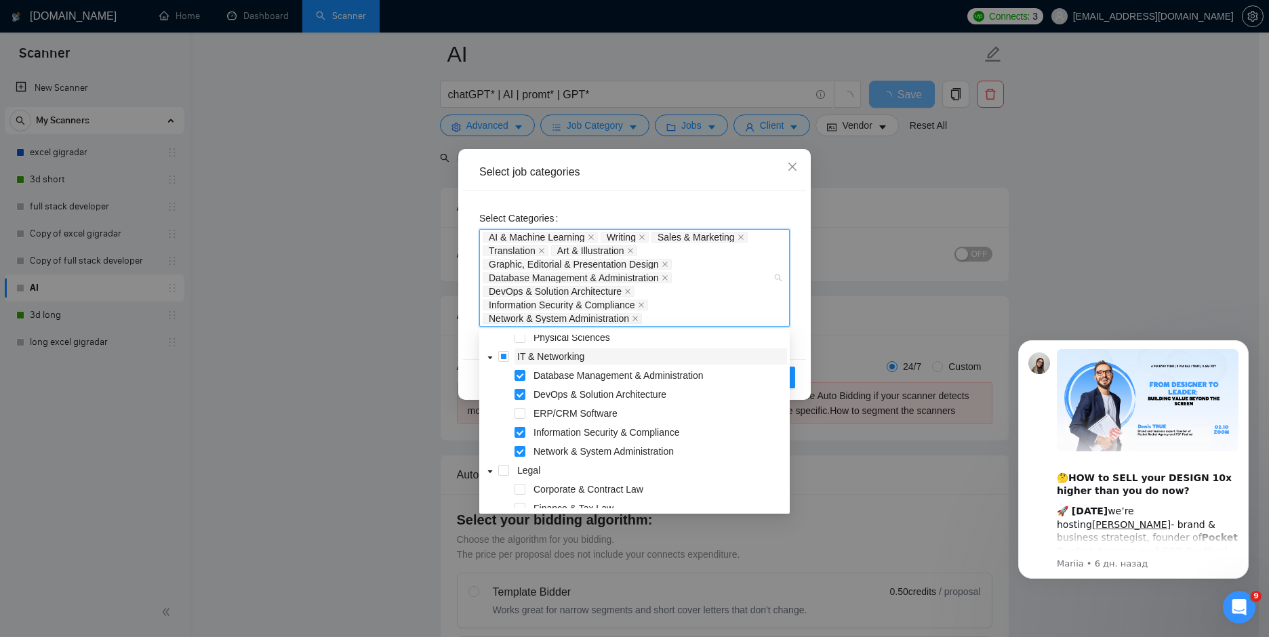
click at [550, 362] on span "IT & Networking" at bounding box center [550, 356] width 67 height 11
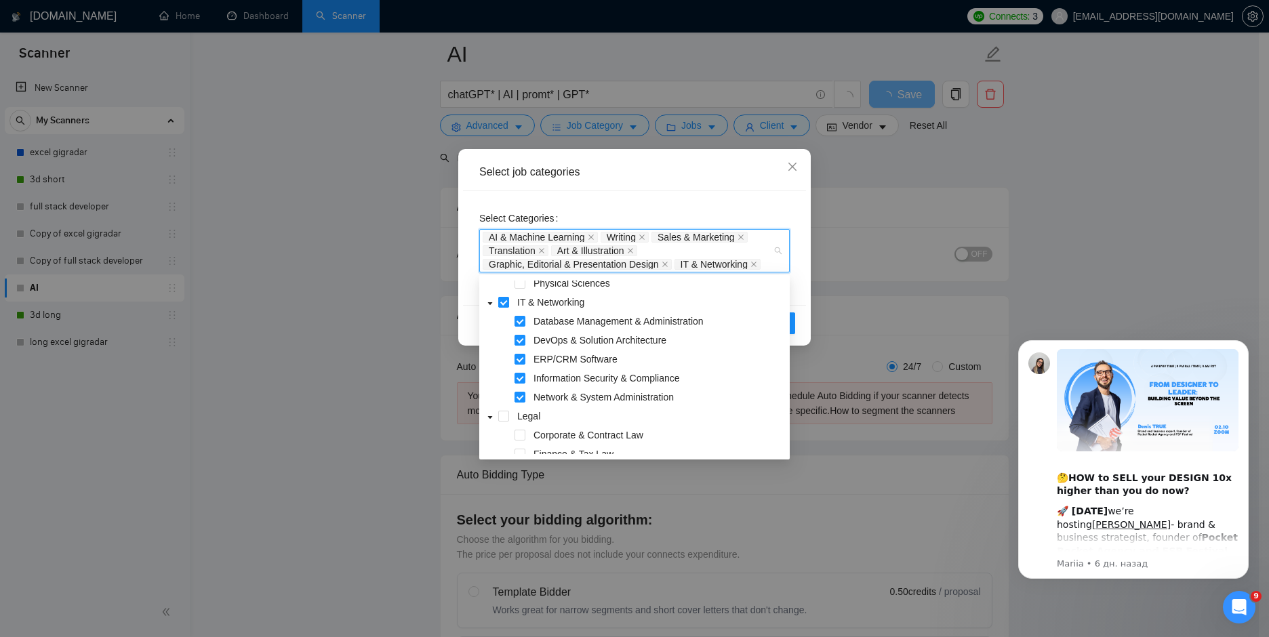
click at [508, 301] on span at bounding box center [503, 302] width 11 height 11
click at [746, 186] on div "Select job categories" at bounding box center [634, 172] width 343 height 37
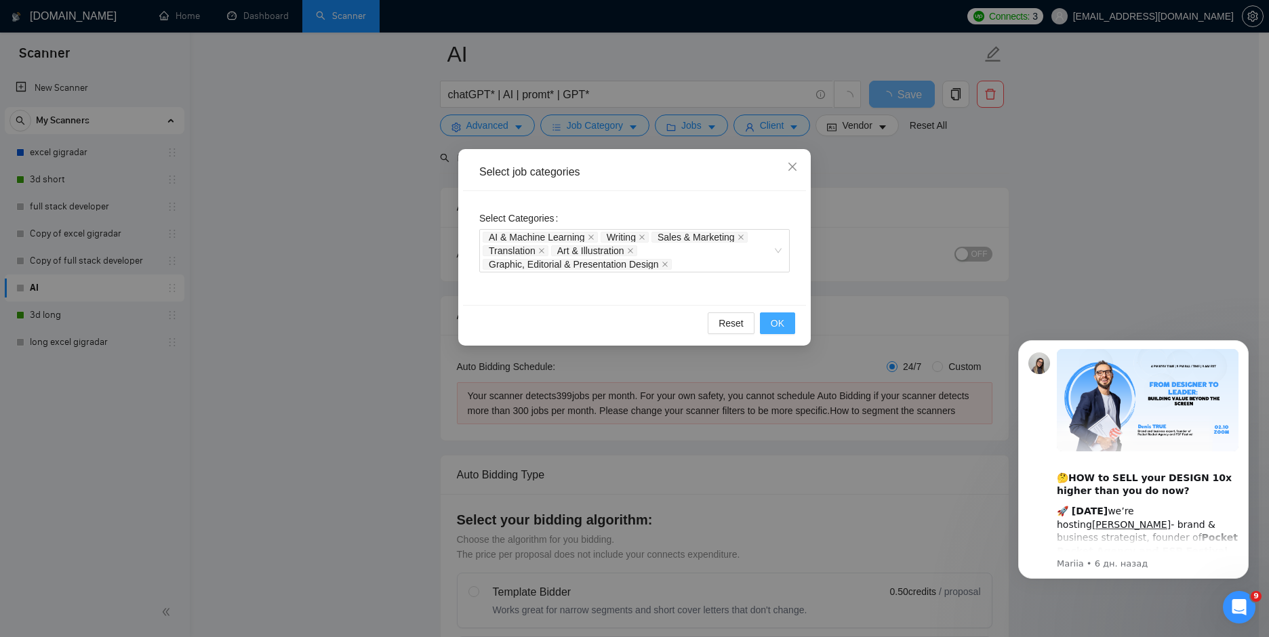
click at [776, 324] on span "OK" at bounding box center [778, 323] width 14 height 15
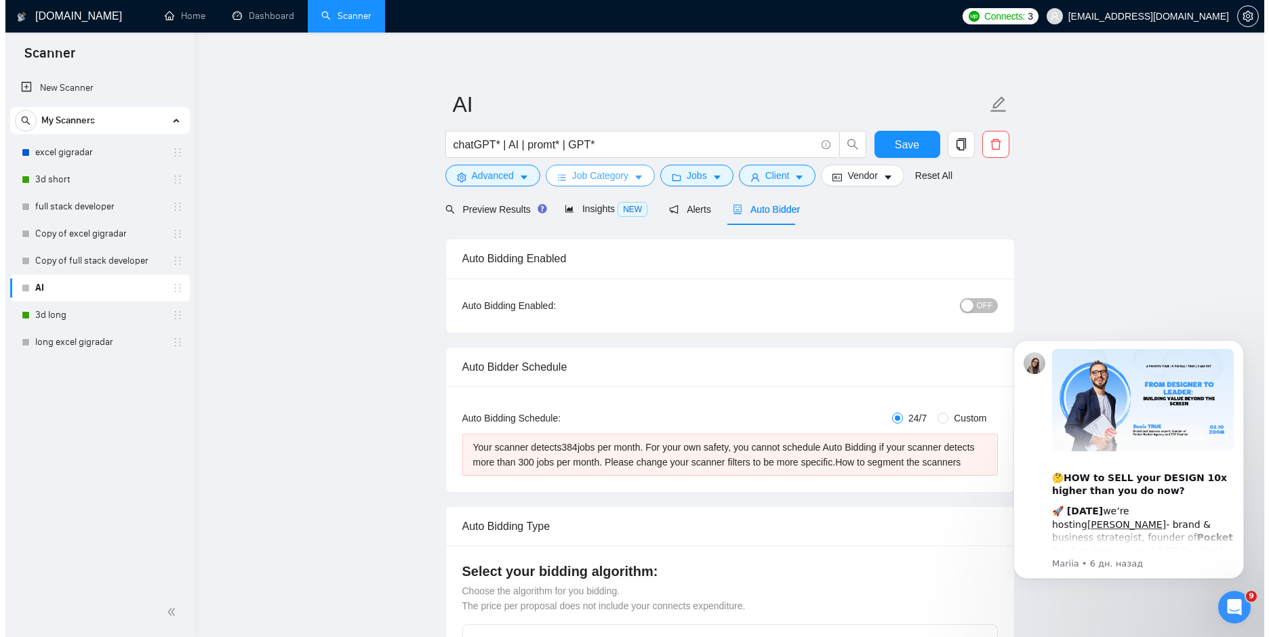
scroll to position [0, 0]
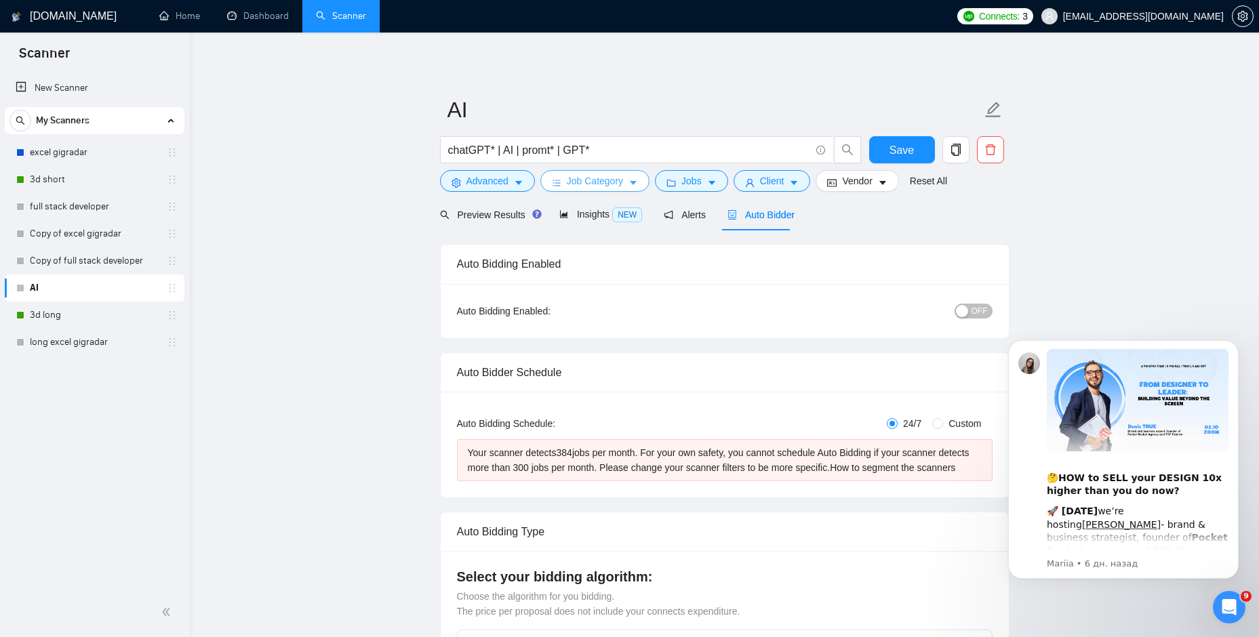
click at [600, 184] on span "Job Category" at bounding box center [595, 181] width 56 height 15
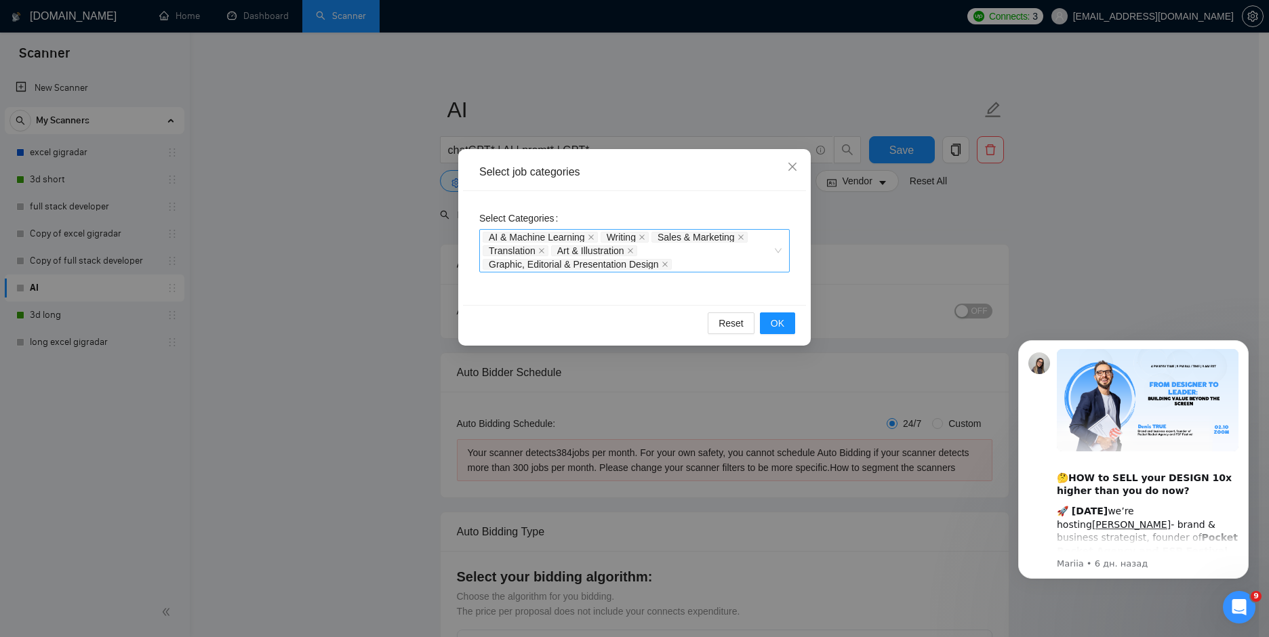
click at [724, 237] on span "Sales & Marketing" at bounding box center [696, 237] width 77 height 9
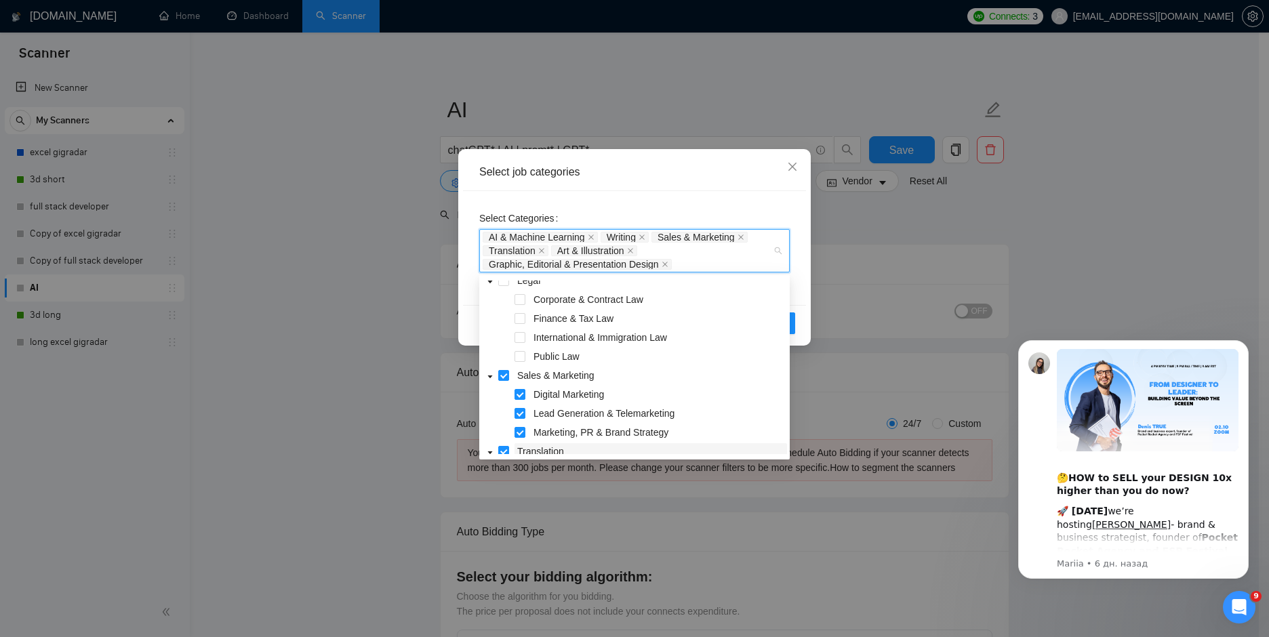
scroll to position [949, 0]
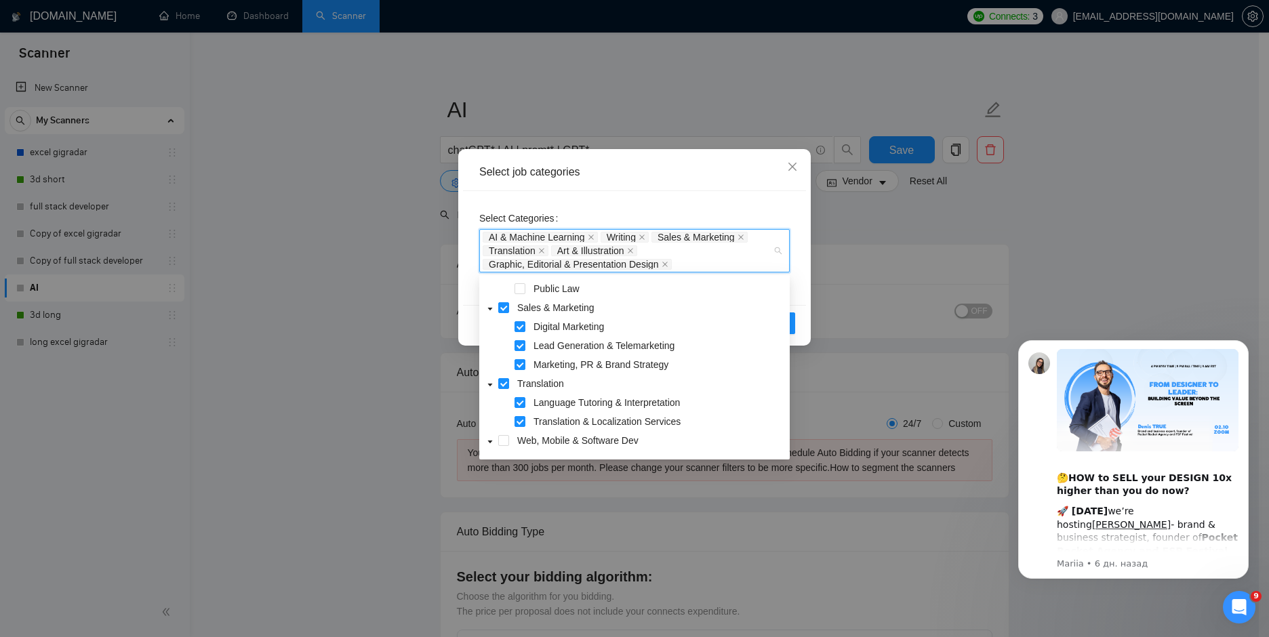
drag, startPoint x: 591, startPoint y: 329, endPoint x: 594, endPoint y: 349, distance: 19.8
click at [591, 329] on span "Digital Marketing" at bounding box center [569, 326] width 71 height 11
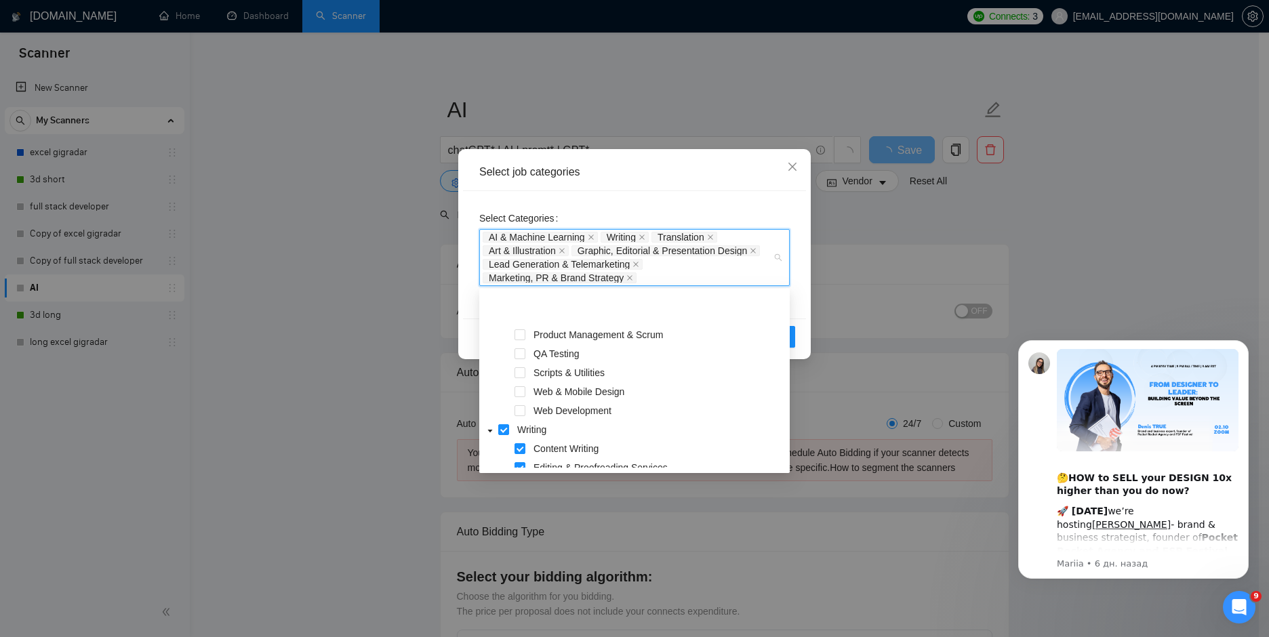
scroll to position [1269, 0]
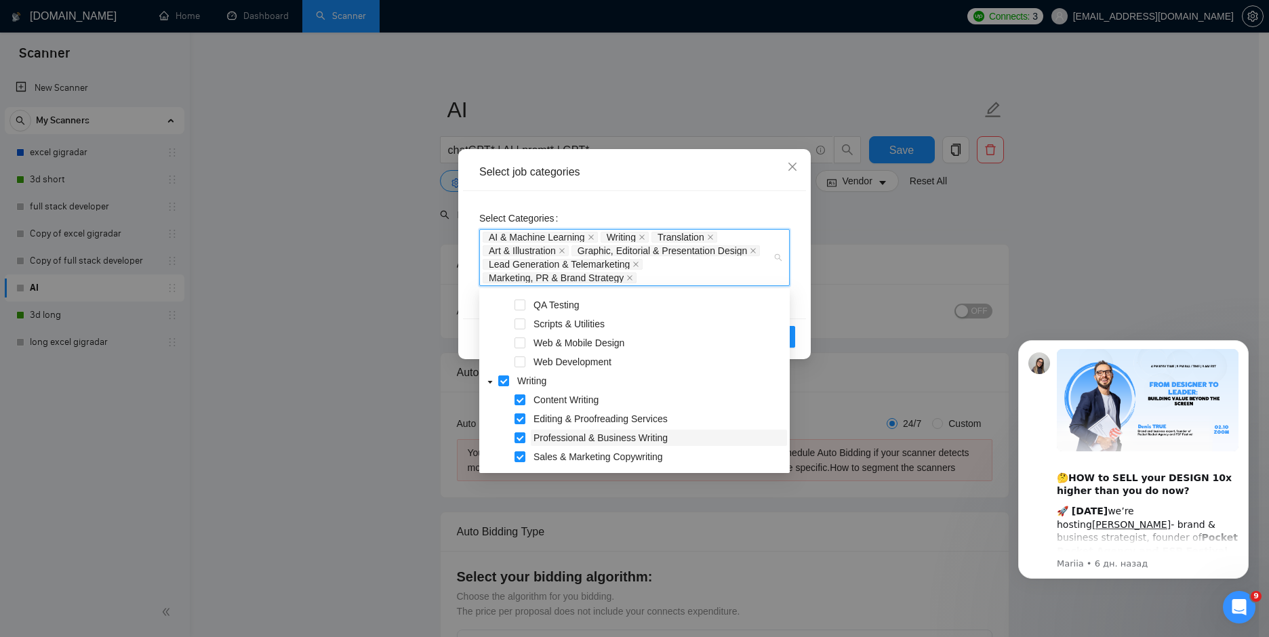
click at [644, 441] on span "Professional & Business Writing" at bounding box center [601, 438] width 134 height 11
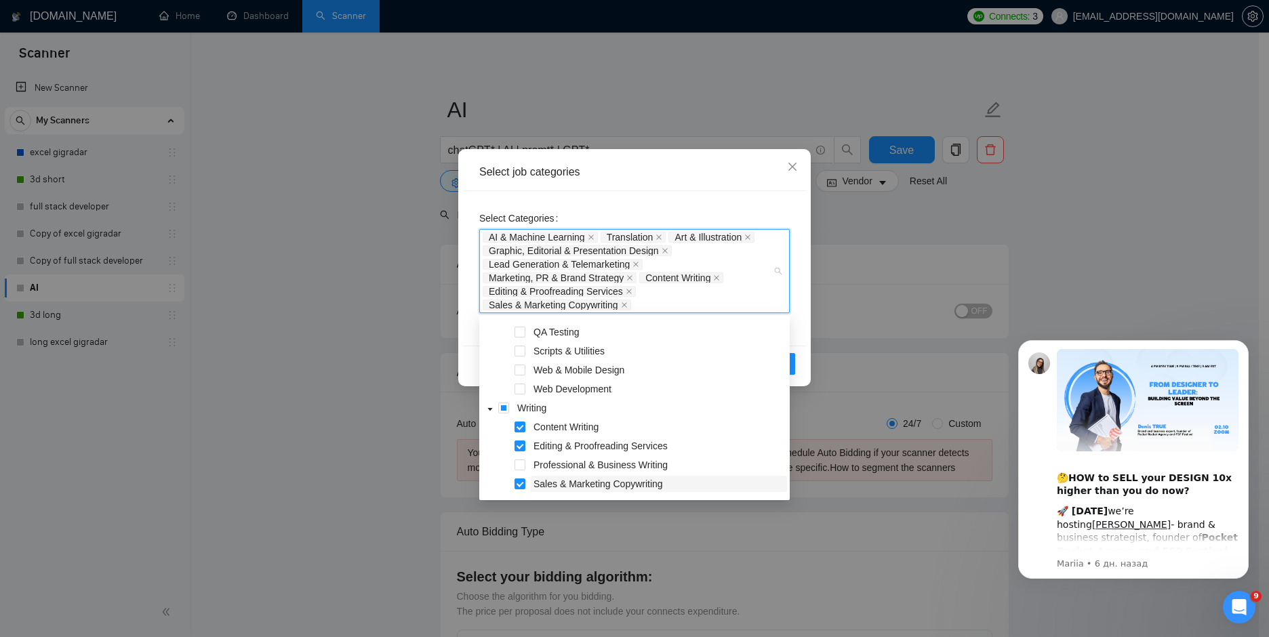
click at [644, 477] on span "Sales & Marketing Copywriting" at bounding box center [659, 484] width 256 height 16
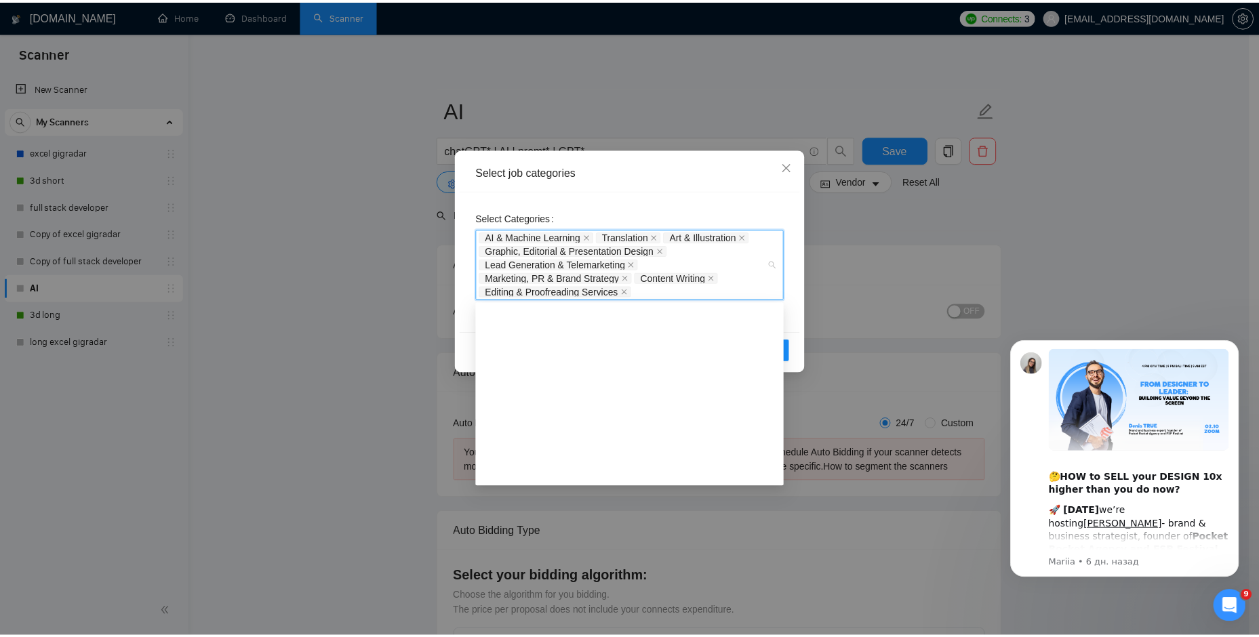
scroll to position [998, 0]
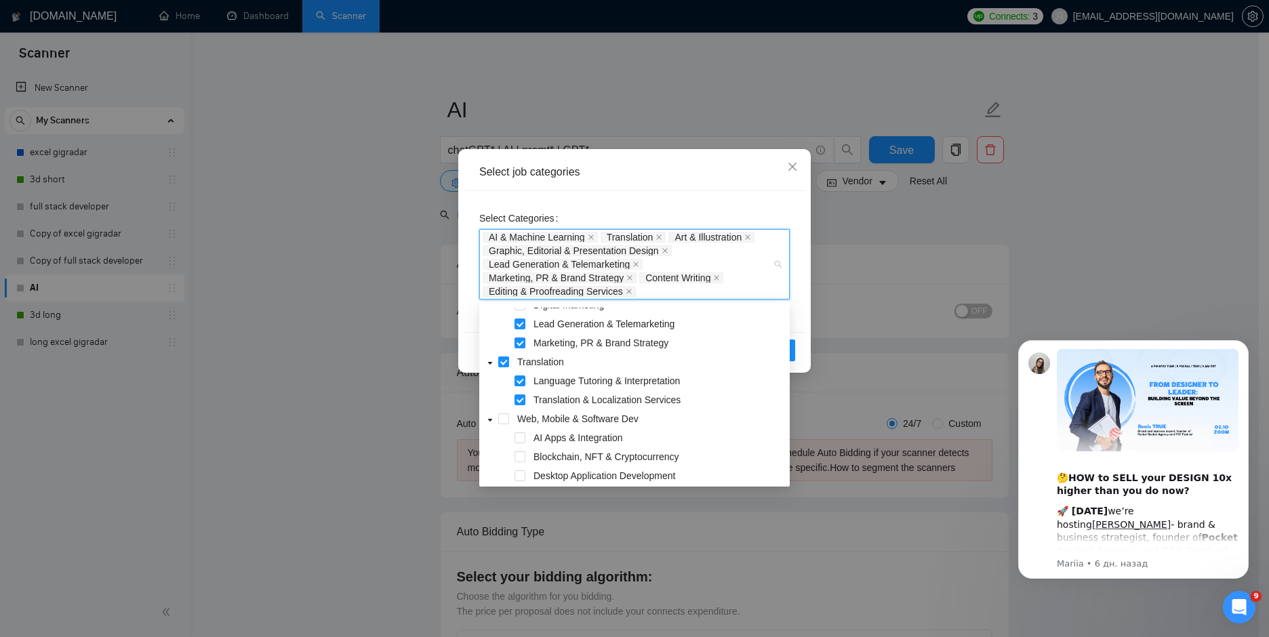
click at [731, 184] on div "Select job categories" at bounding box center [634, 172] width 343 height 37
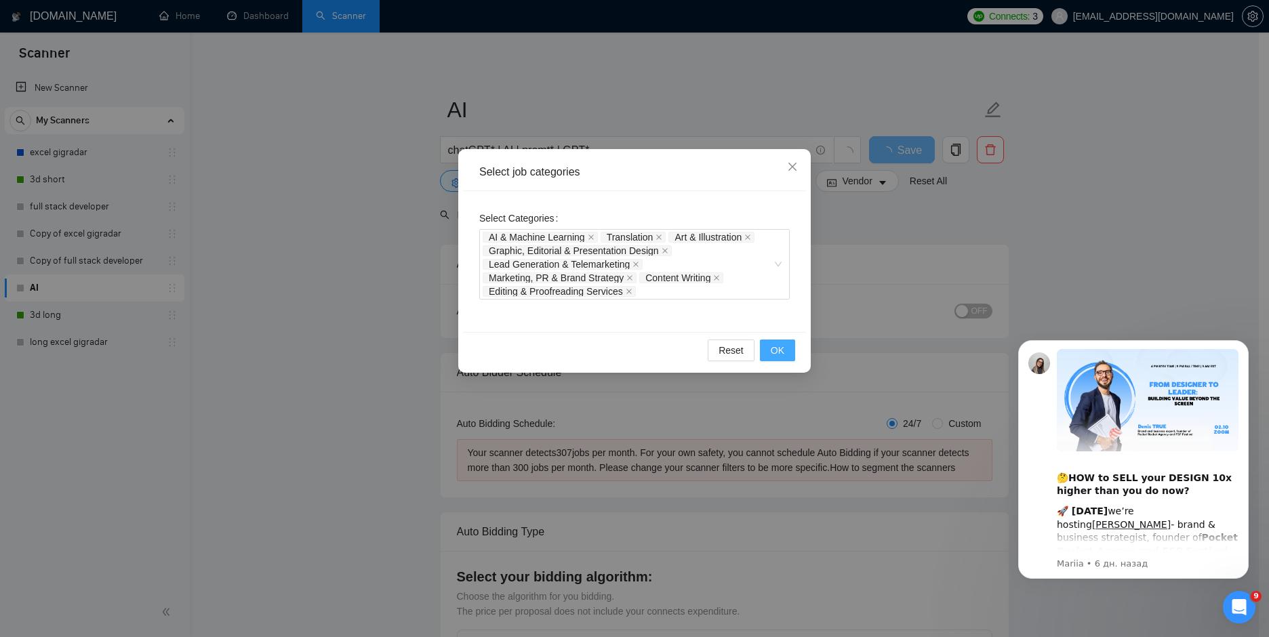
click at [782, 357] on span "OK" at bounding box center [778, 350] width 14 height 15
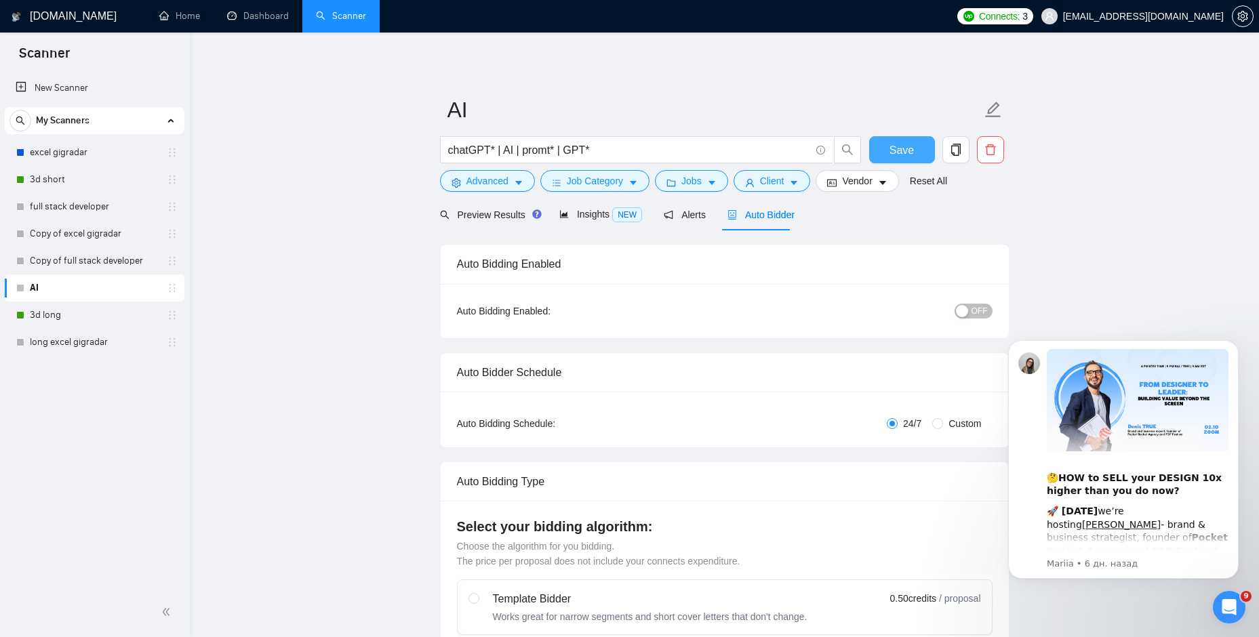
click at [913, 146] on button "Save" at bounding box center [902, 149] width 66 height 27
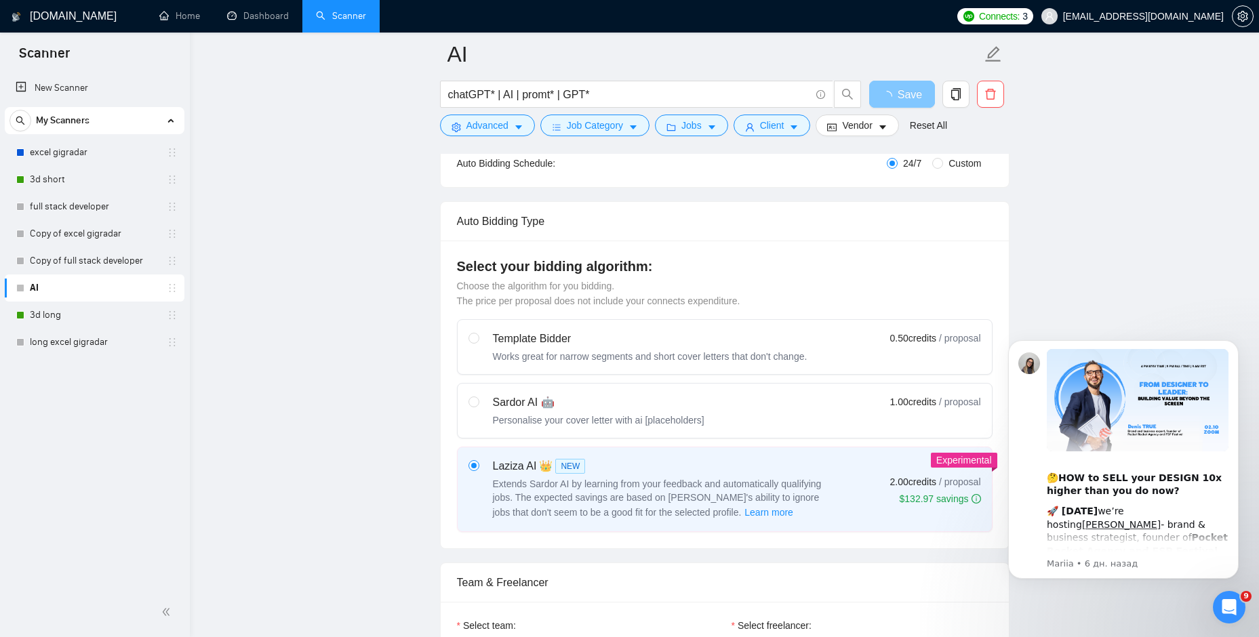
scroll to position [678, 0]
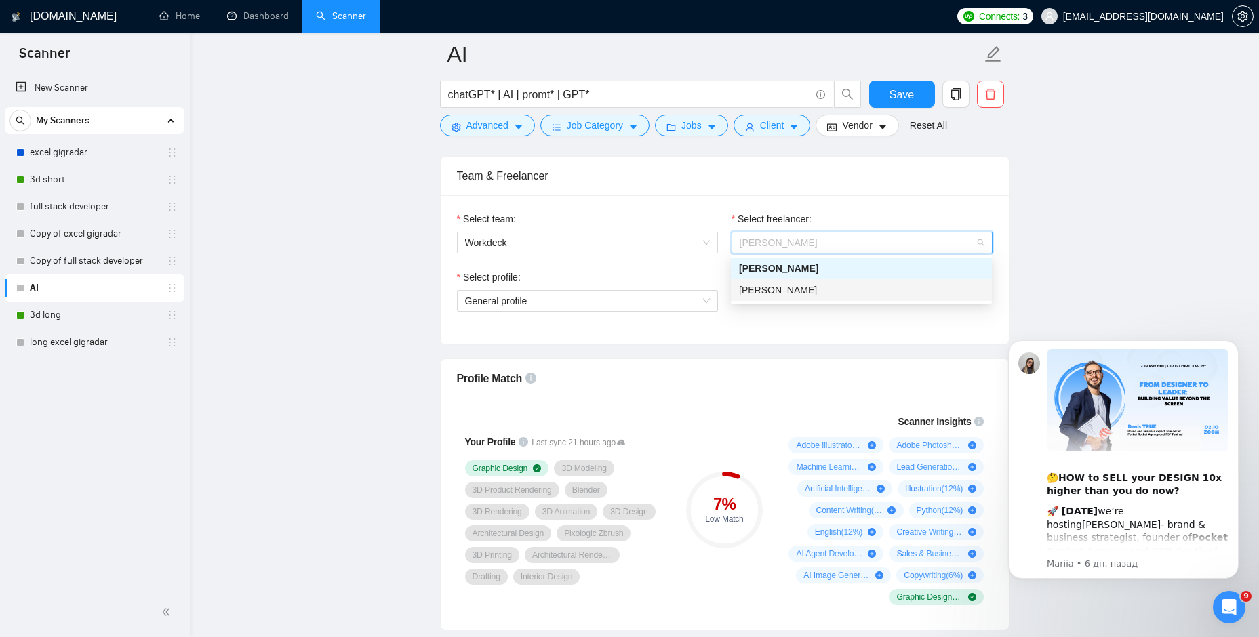
click at [828, 284] on div "[PERSON_NAME]" at bounding box center [861, 290] width 245 height 15
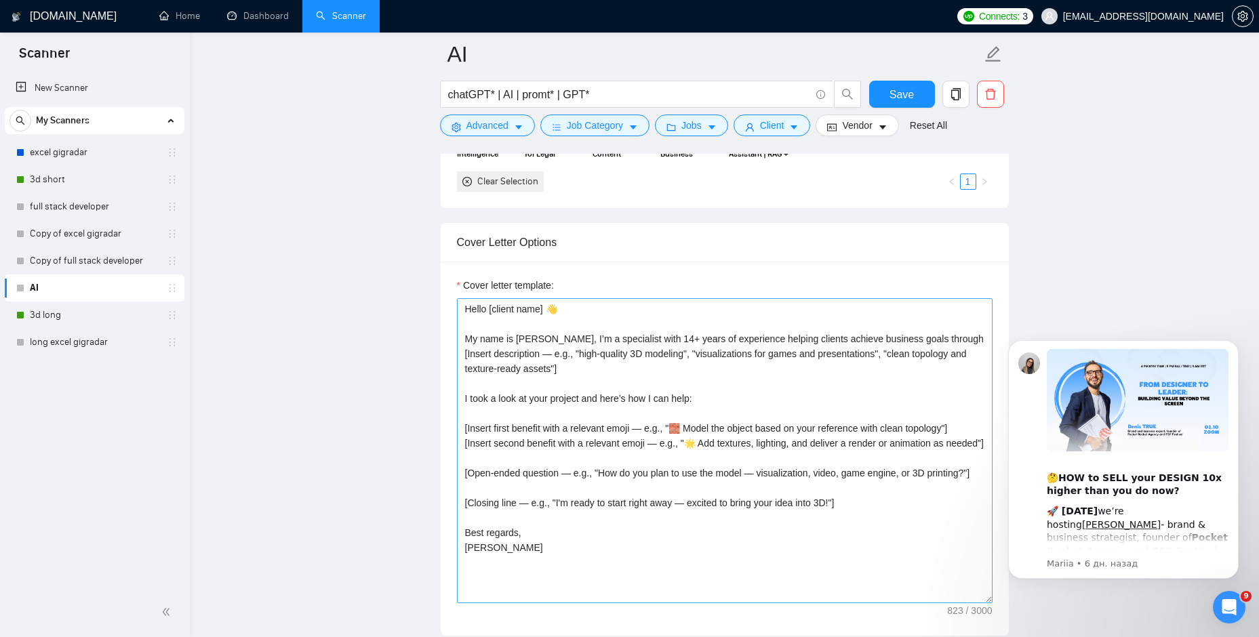
scroll to position [1220, 0]
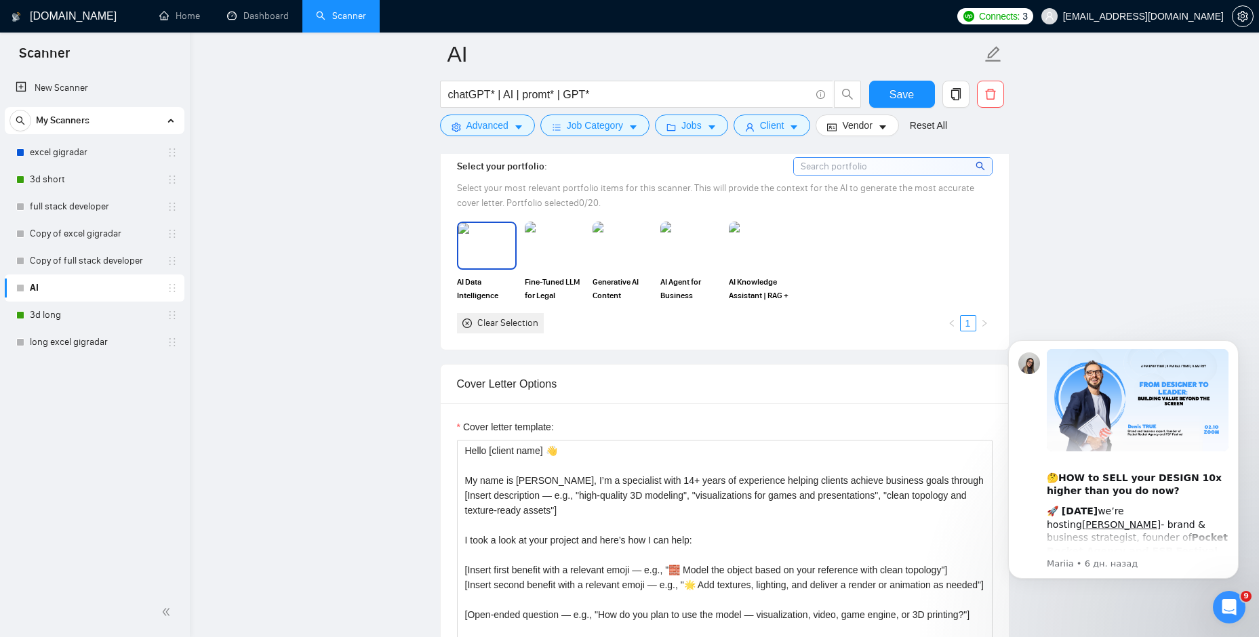
click at [472, 258] on img at bounding box center [486, 245] width 57 height 45
click at [567, 249] on img at bounding box center [554, 245] width 57 height 45
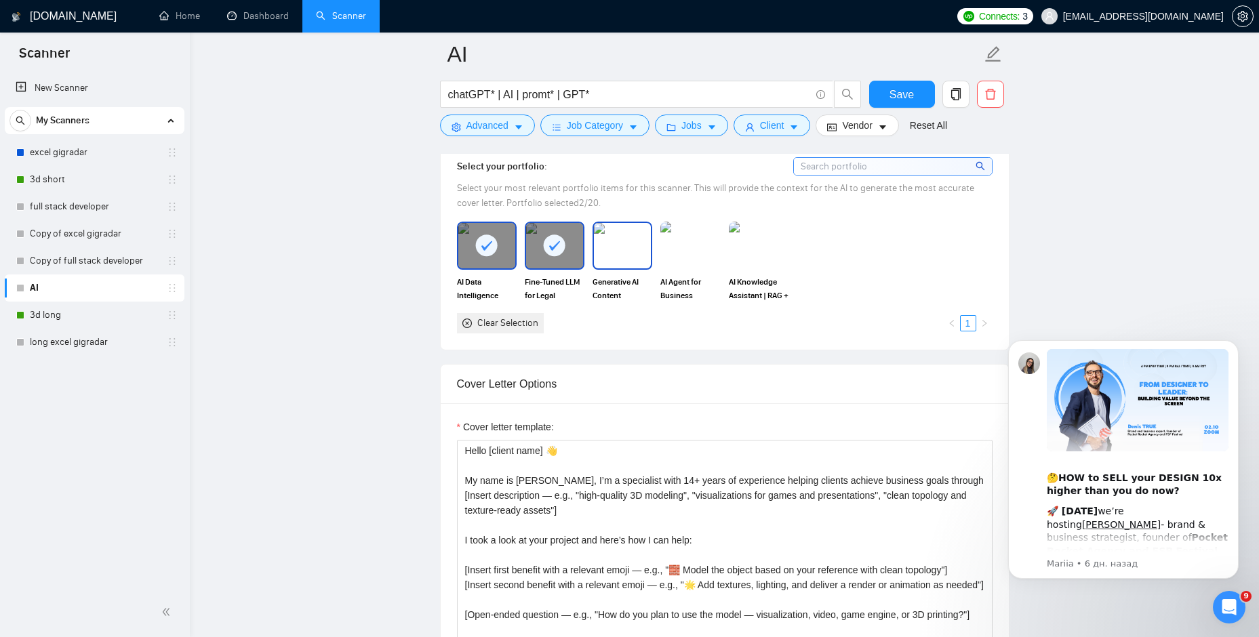
click at [627, 249] on img at bounding box center [622, 245] width 57 height 45
click at [713, 254] on img at bounding box center [690, 245] width 60 height 47
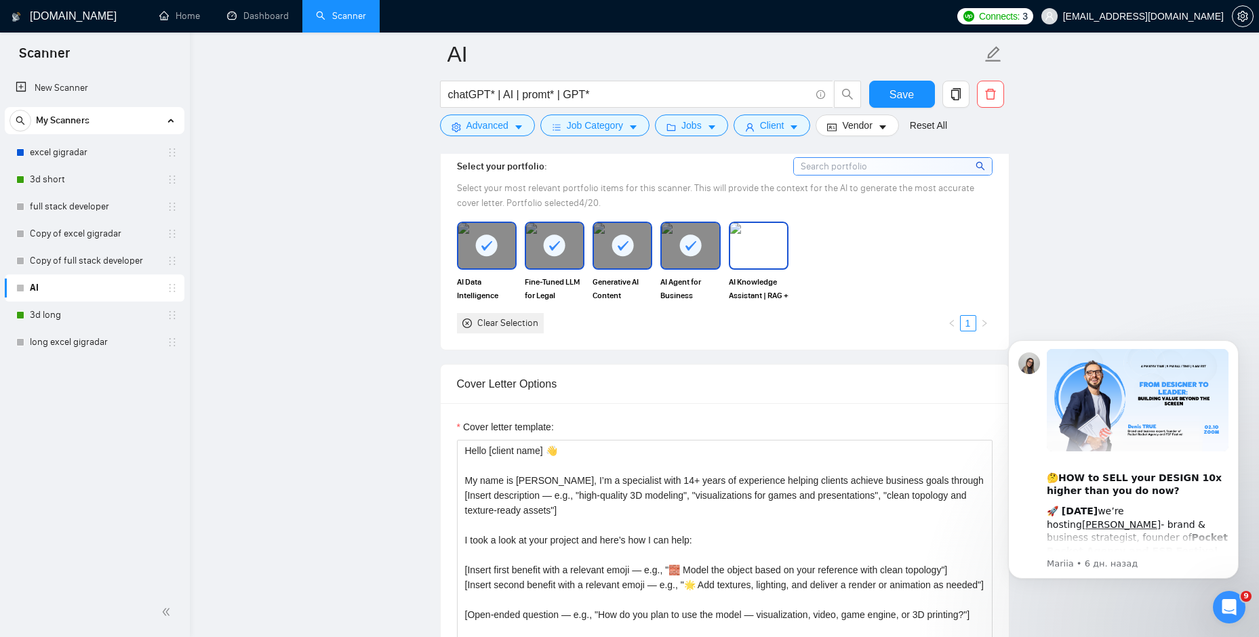
click at [743, 251] on img at bounding box center [758, 245] width 57 height 45
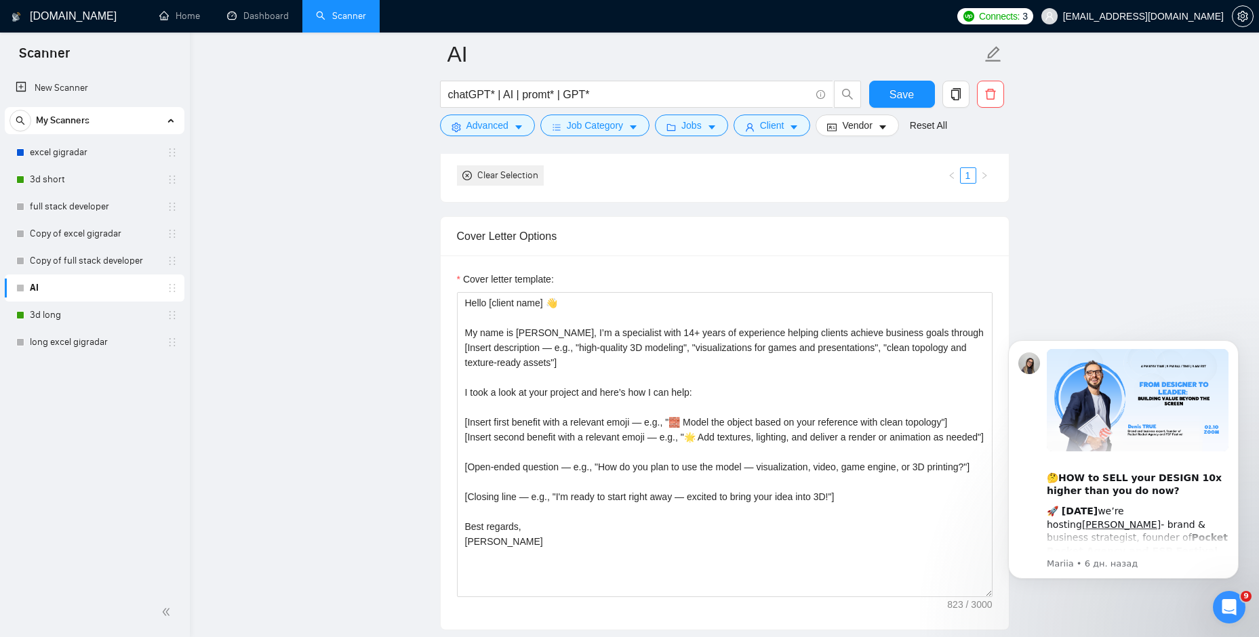
scroll to position [1356, 0]
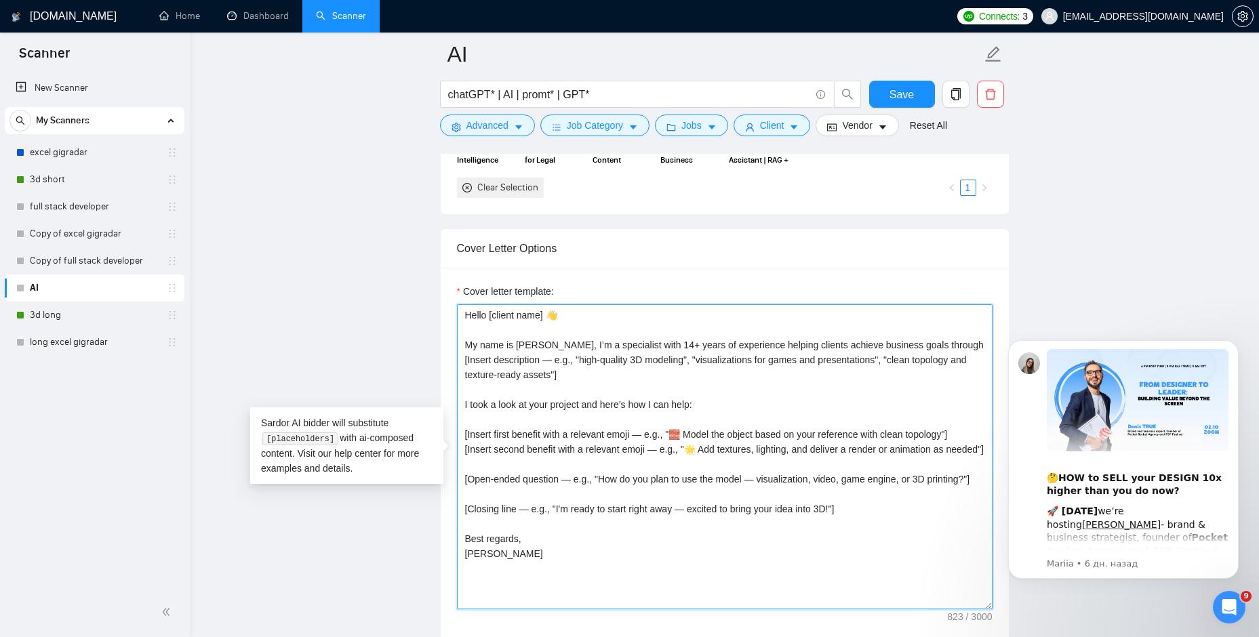
drag, startPoint x: 846, startPoint y: 527, endPoint x: 436, endPoint y: 319, distance: 459.6
click at [436, 319] on main "AI chatGPT* | AI | promt* | GPT* Save Advanced Job Category Jobs Client Vendor …" at bounding box center [725, 513] width 1026 height 3631
paste textarea "i [client name, don’t use company name]! [Include some relevant achivements rel…"
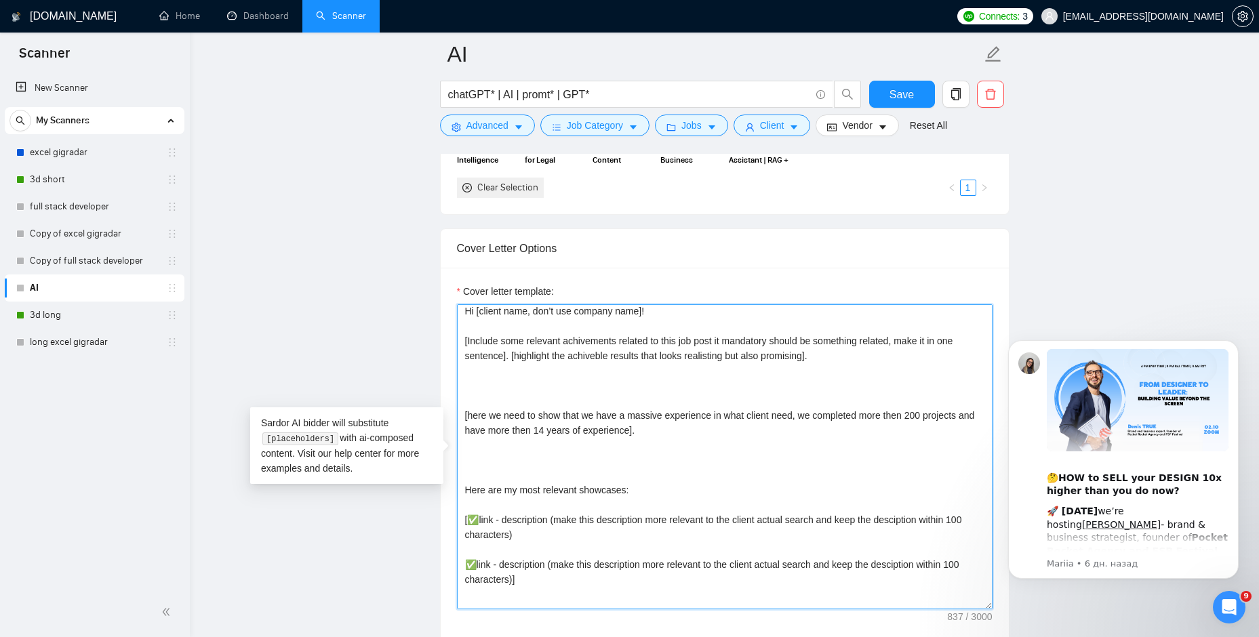
scroll to position [0, 0]
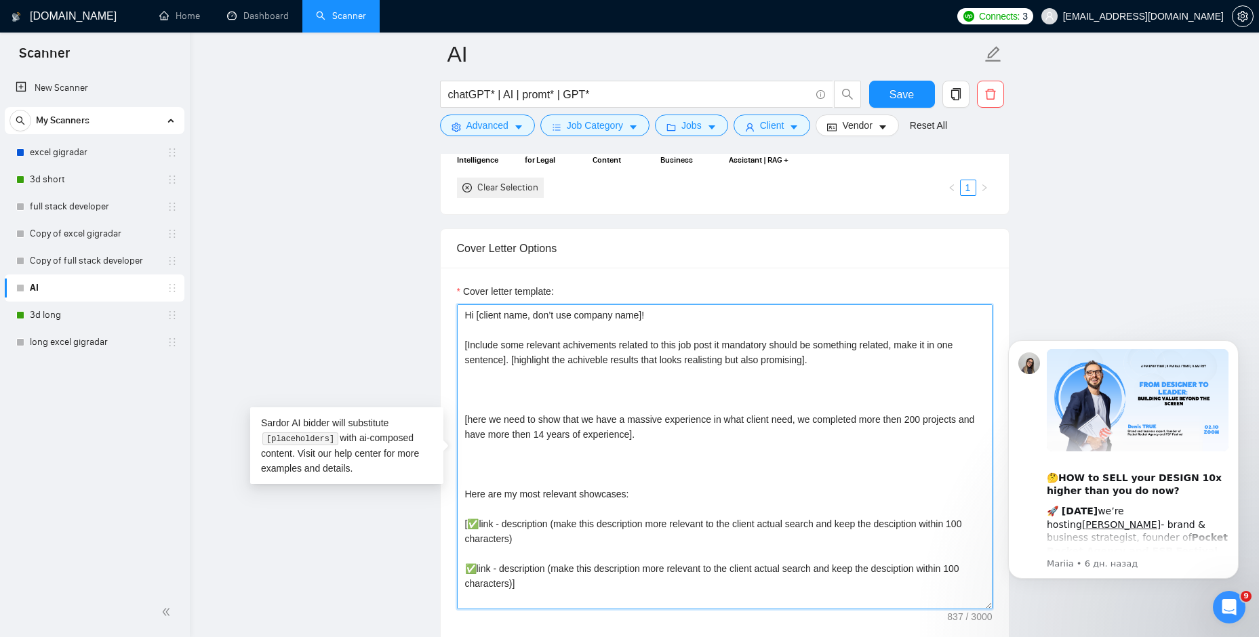
click at [505, 379] on textarea "Hi [client name, don’t use company name]! [Include some relevant achivements re…" at bounding box center [725, 456] width 536 height 305
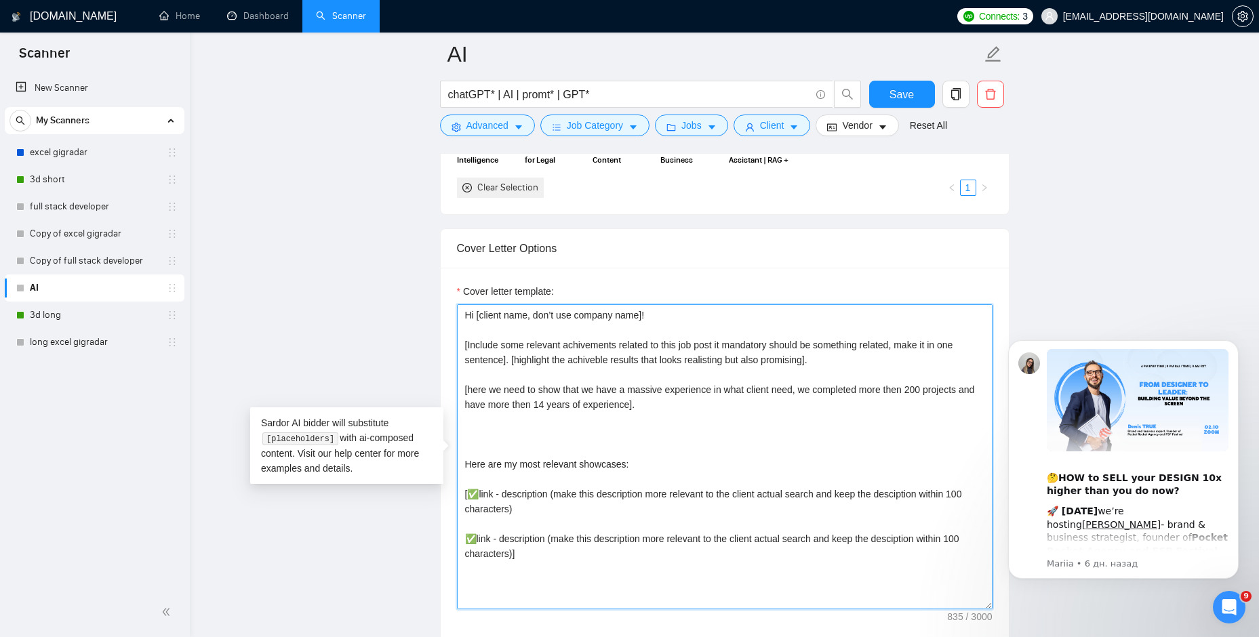
click at [498, 432] on textarea "Hi [client name, don’t use company name]! [Include some relevant achivements re…" at bounding box center [725, 456] width 536 height 305
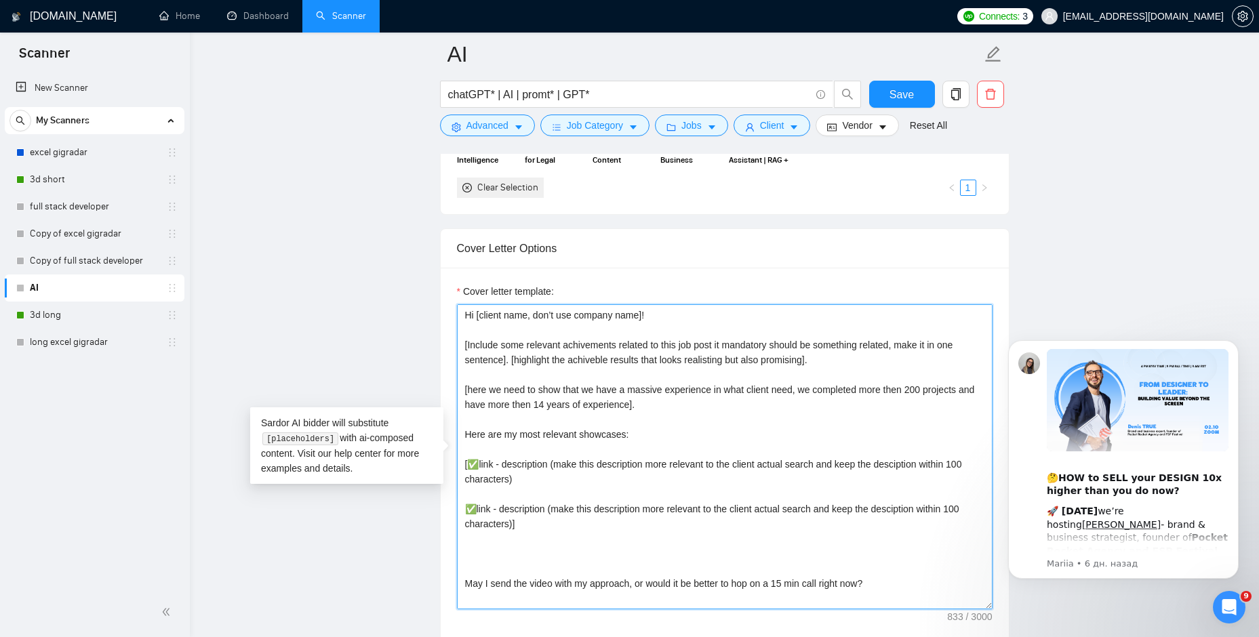
click at [486, 545] on textarea "Hi [client name, don’t use company name]! [Include some relevant achivements re…" at bounding box center [725, 456] width 536 height 305
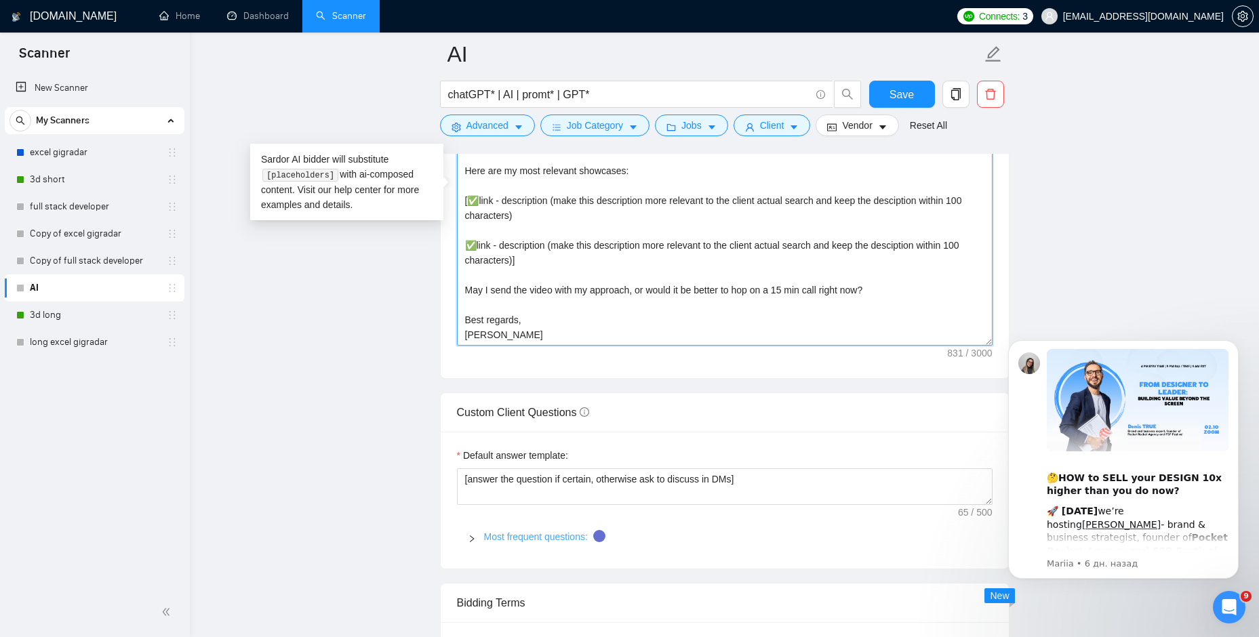
scroll to position [1627, 0]
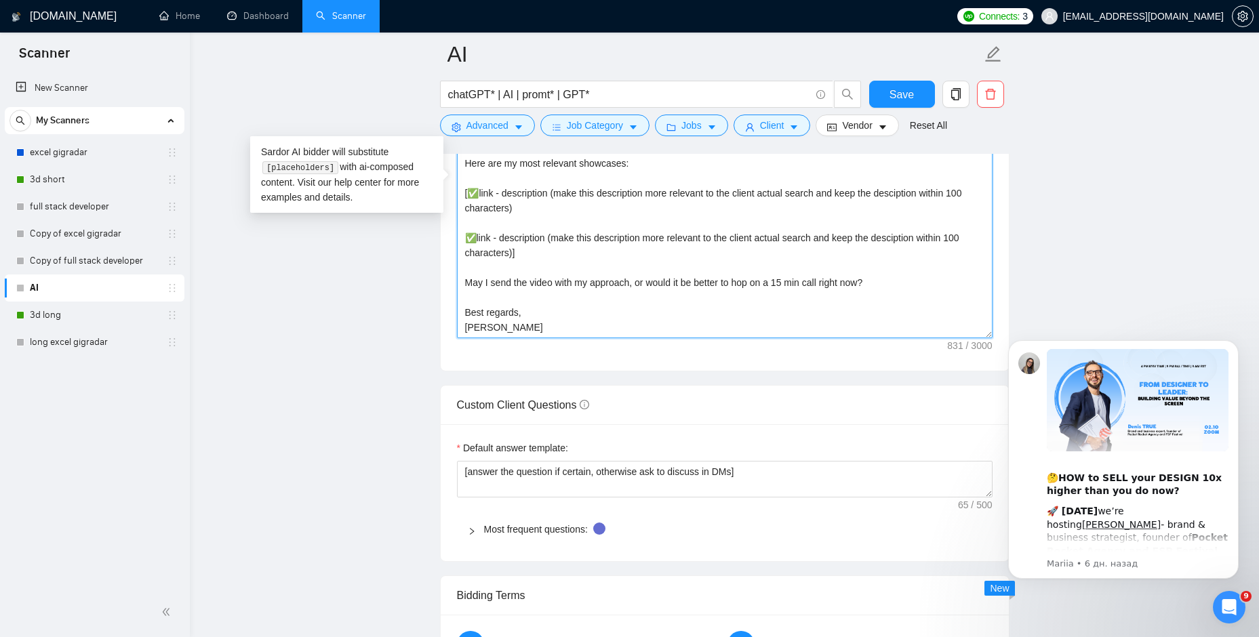
drag, startPoint x: 513, startPoint y: 329, endPoint x: 466, endPoint y: 328, distance: 46.8
click at [466, 328] on textarea "Hi [client name, don’t use company name]! [Include some relevant achivements re…" at bounding box center [725, 185] width 536 height 305
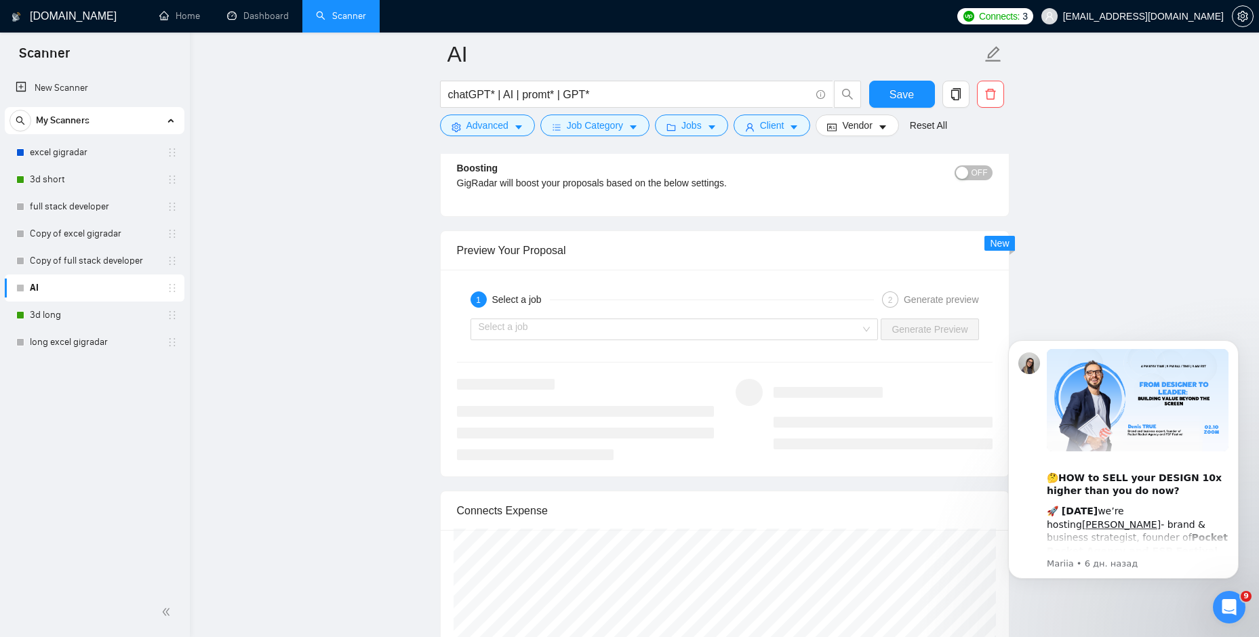
scroll to position [2441, 0]
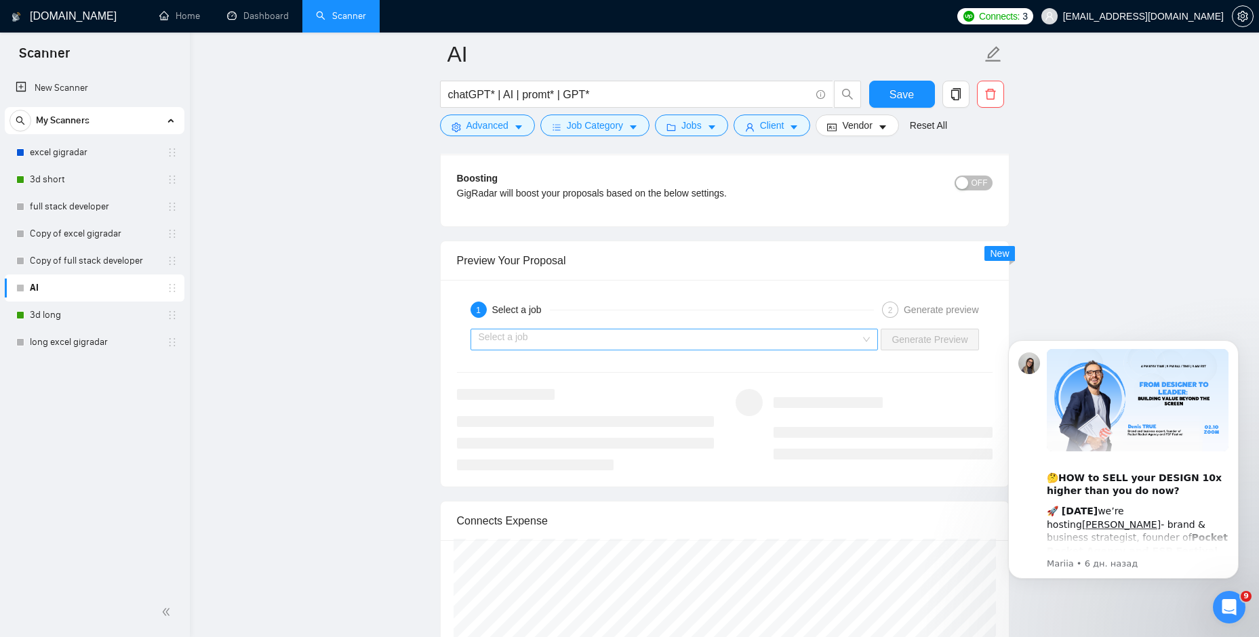
type textarea "Hi [client name, don’t use company name]! [Include some relevant achivements re…"
click at [767, 342] on input "search" at bounding box center [670, 339] width 382 height 20
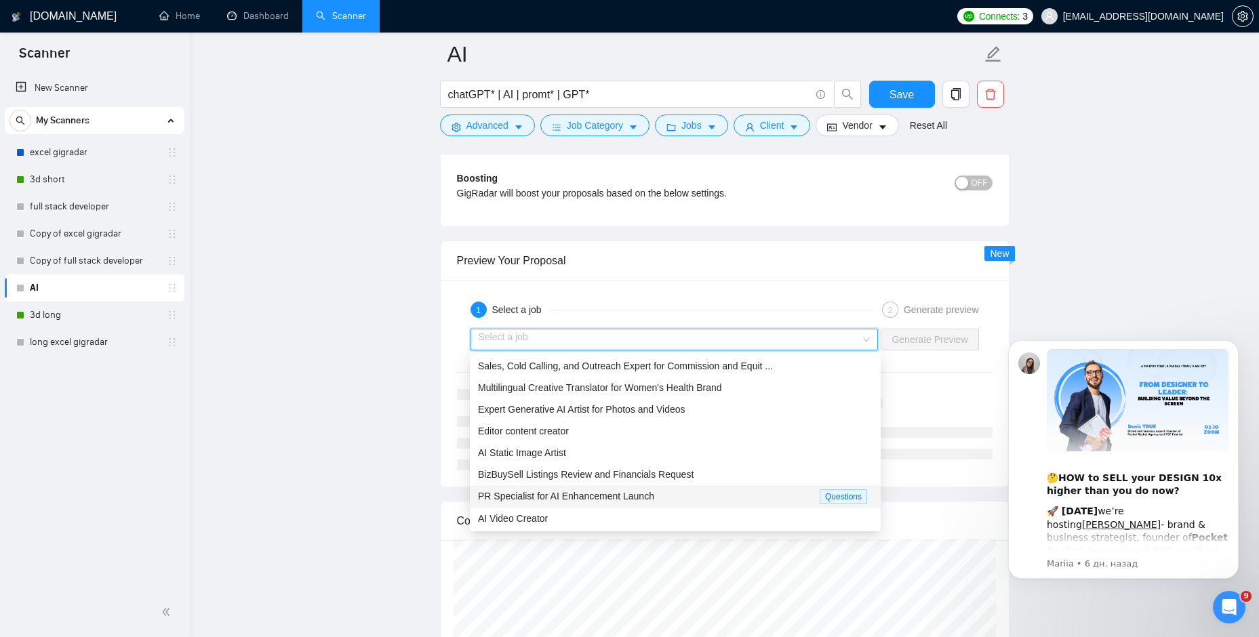
click at [738, 494] on div "PR Specialist for AI Enhancement Launch" at bounding box center [649, 497] width 342 height 16
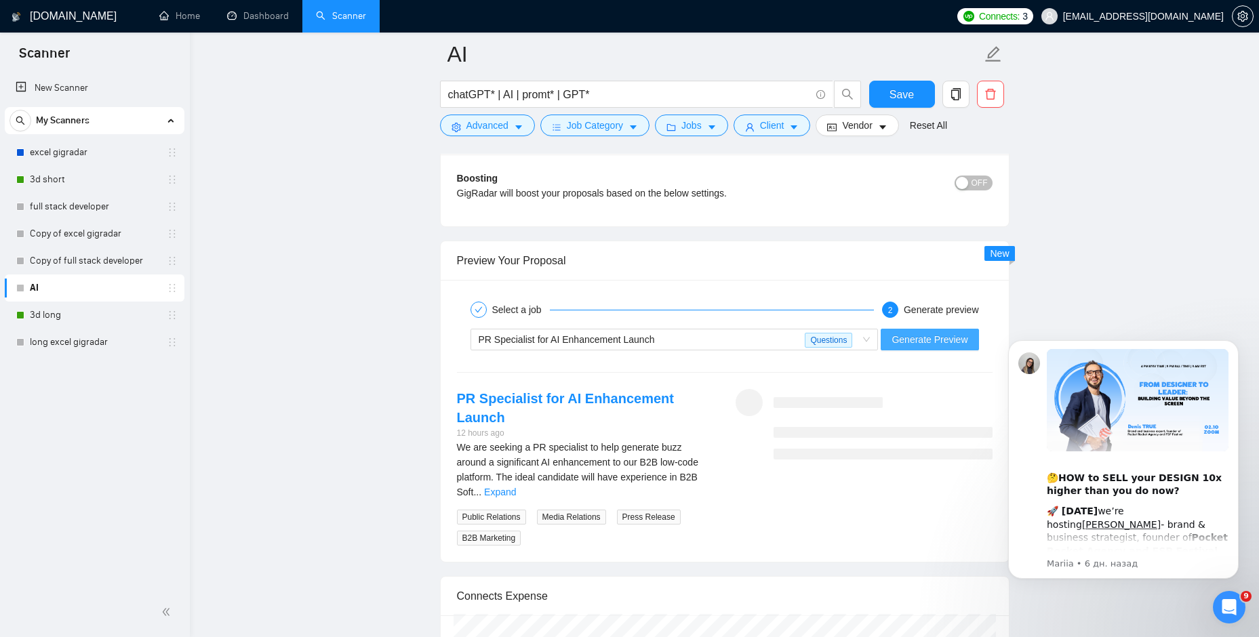
click at [939, 335] on span "Generate Preview" at bounding box center [929, 339] width 76 height 15
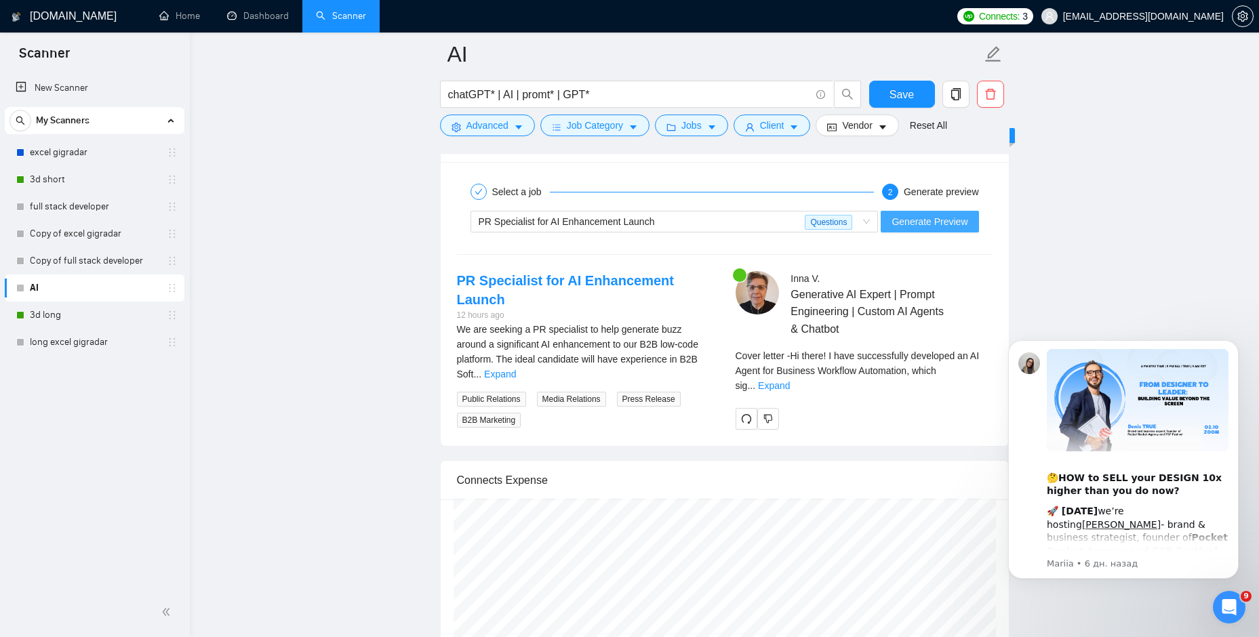
scroll to position [2644, 0]
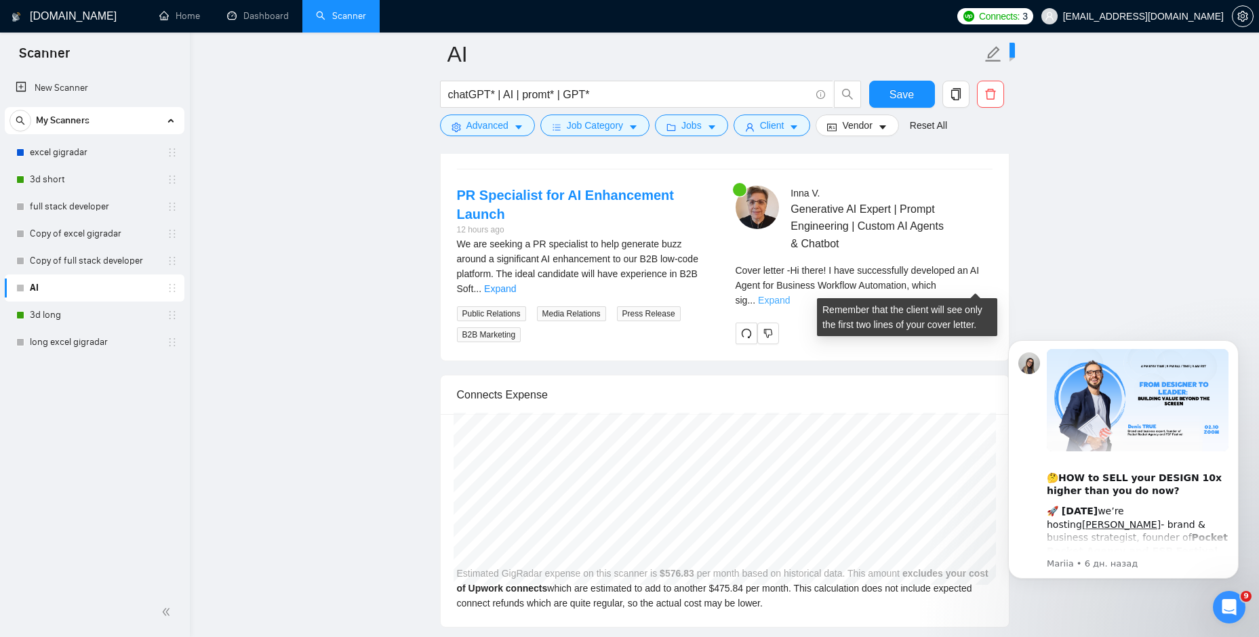
click at [790, 295] on link "Expand" at bounding box center [774, 300] width 32 height 11
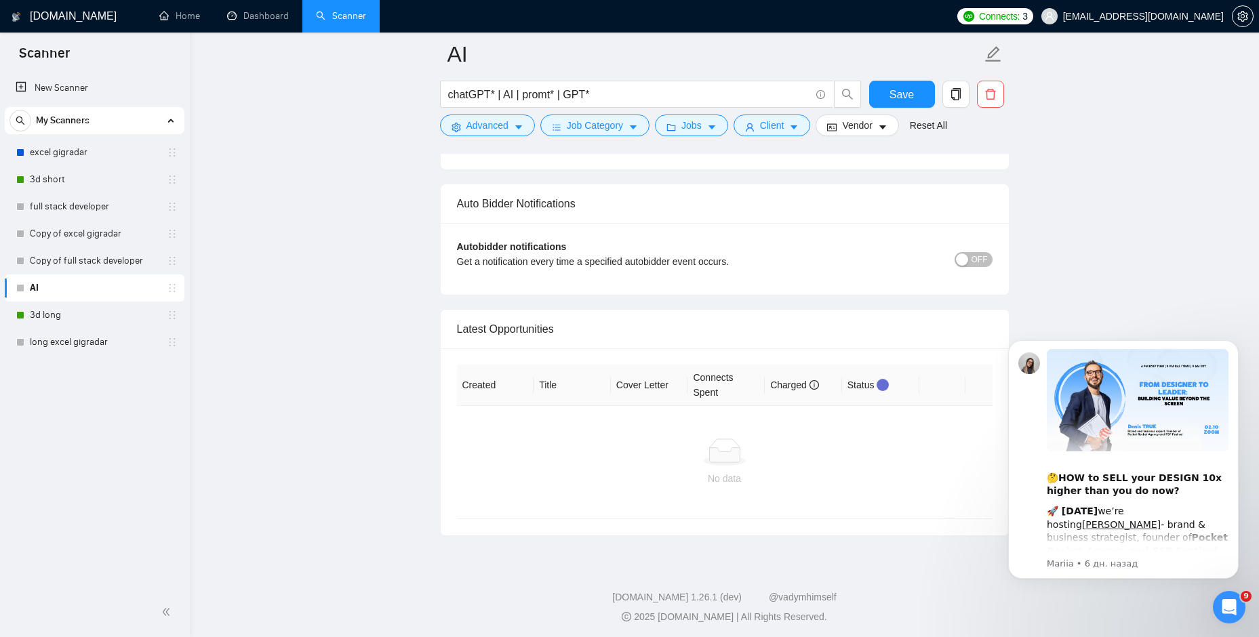
scroll to position [3726, 0]
click at [982, 252] on span "OFF" at bounding box center [979, 256] width 16 height 15
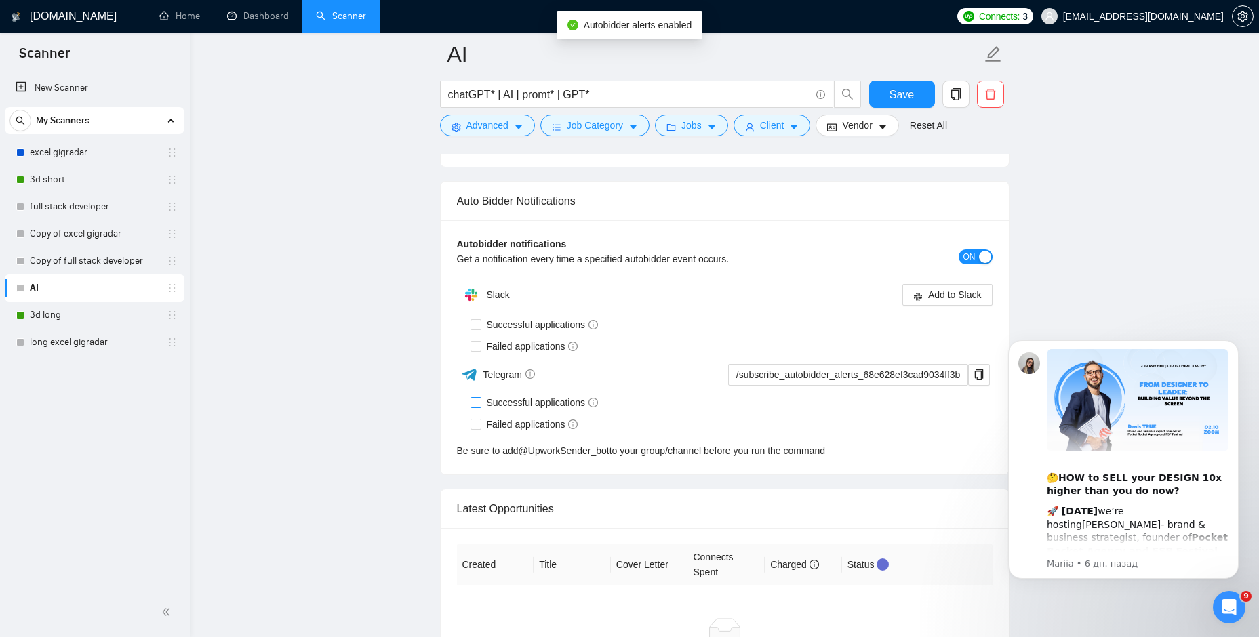
click at [483, 403] on span "Successful applications" at bounding box center [542, 402] width 123 height 15
click at [480, 403] on input "Successful applications" at bounding box center [474, 401] width 9 height 9
checkbox input "true"
click at [975, 375] on icon "copy" at bounding box center [978, 374] width 9 height 11
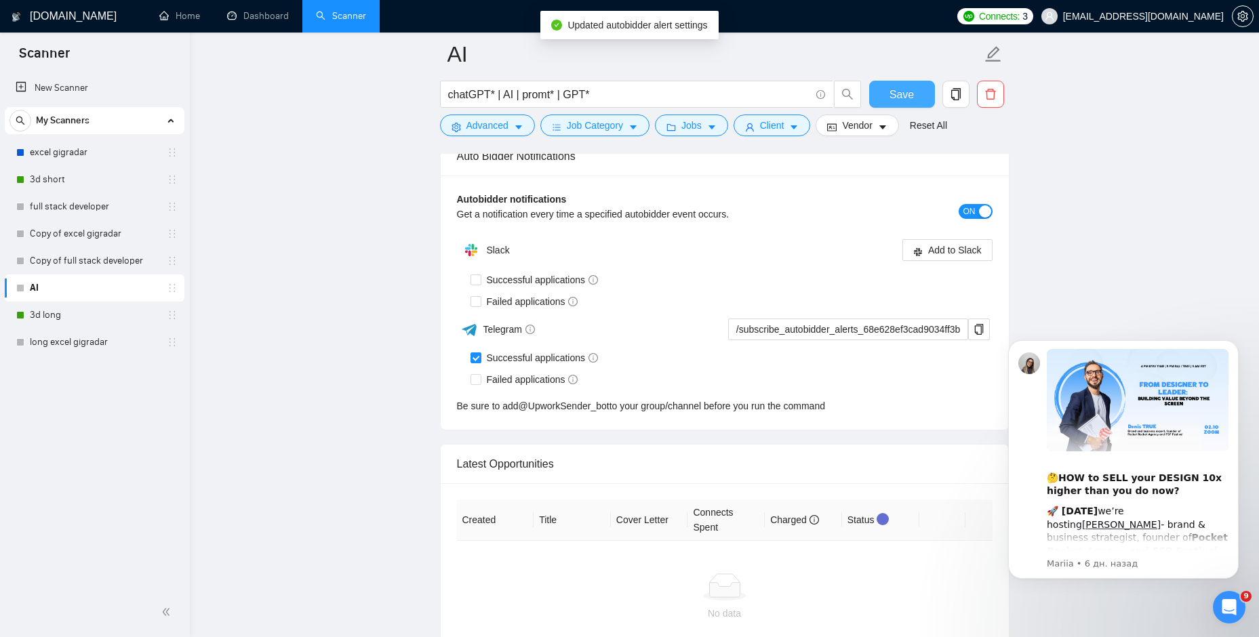
click at [892, 102] on span "Save" at bounding box center [901, 94] width 24 height 17
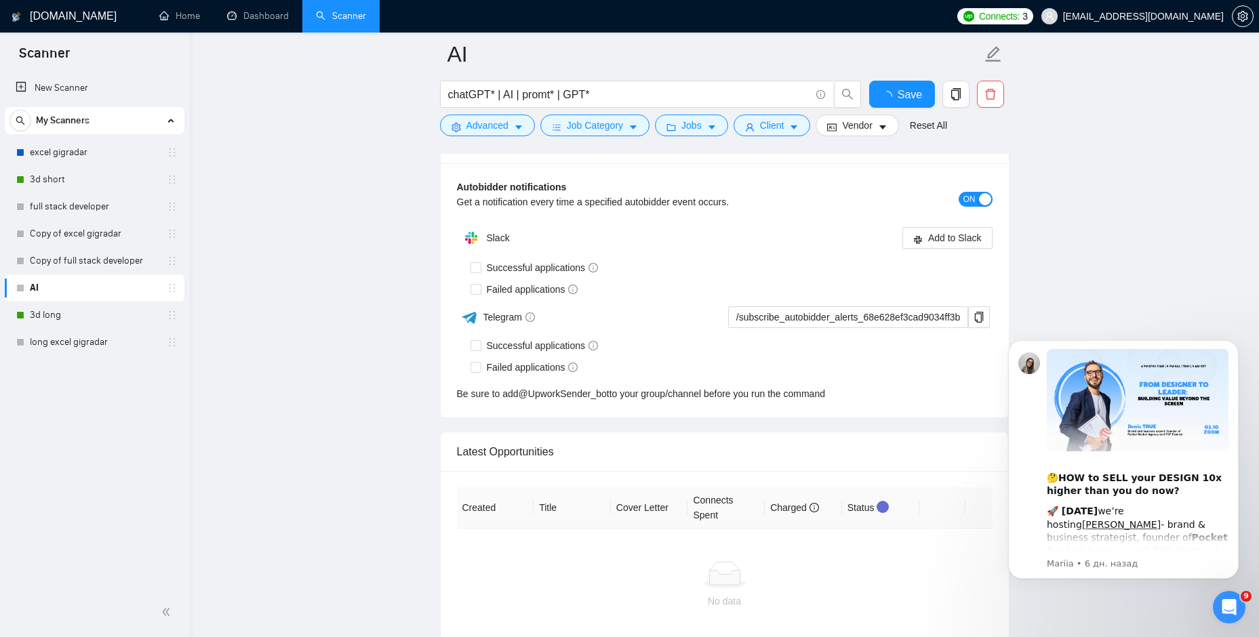
checkbox input "true"
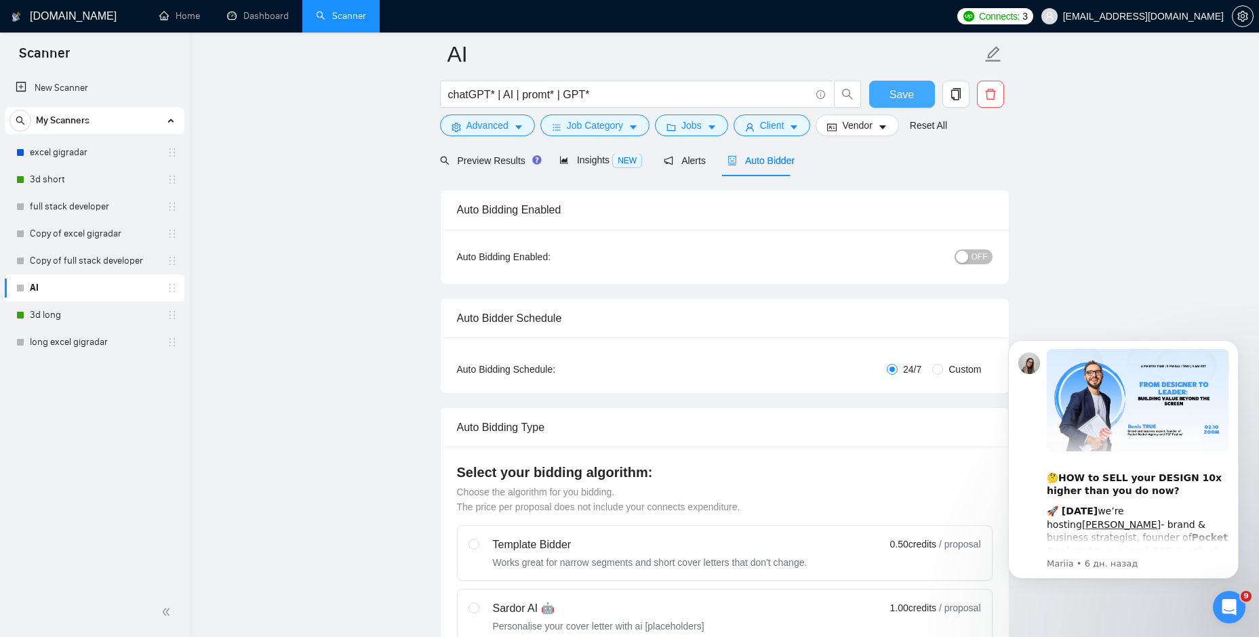
scroll to position [0, 0]
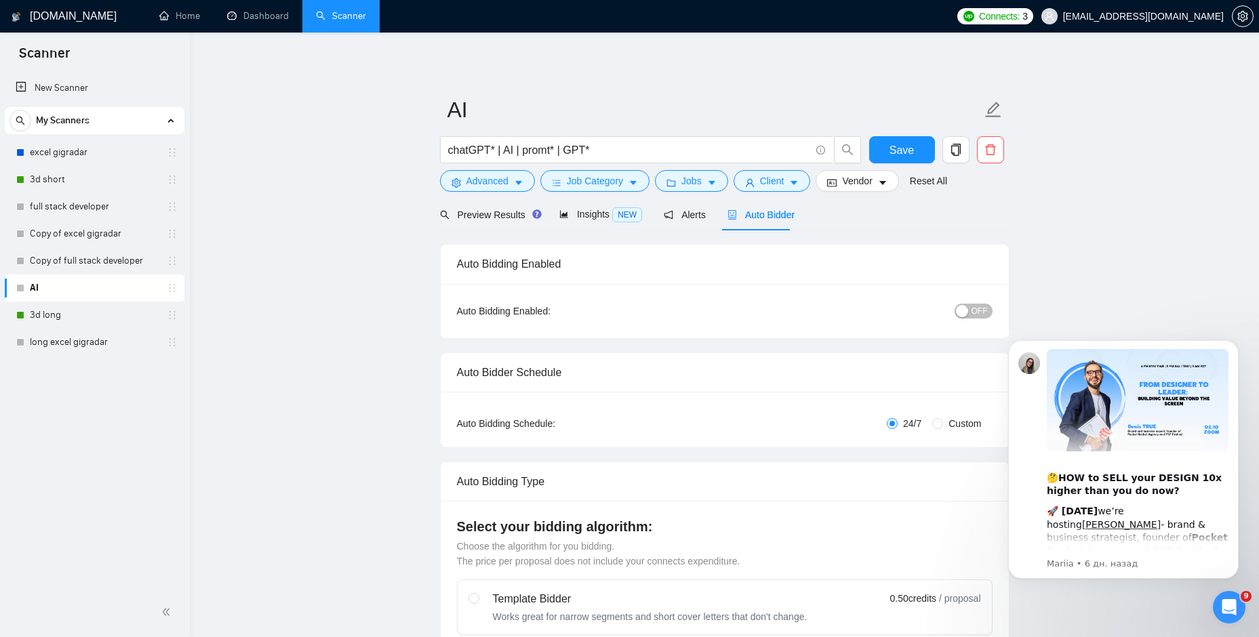
click at [984, 313] on span "OFF" at bounding box center [979, 311] width 16 height 15
click at [908, 150] on span "Save" at bounding box center [901, 150] width 24 height 17
